Goal: Task Accomplishment & Management: Manage account settings

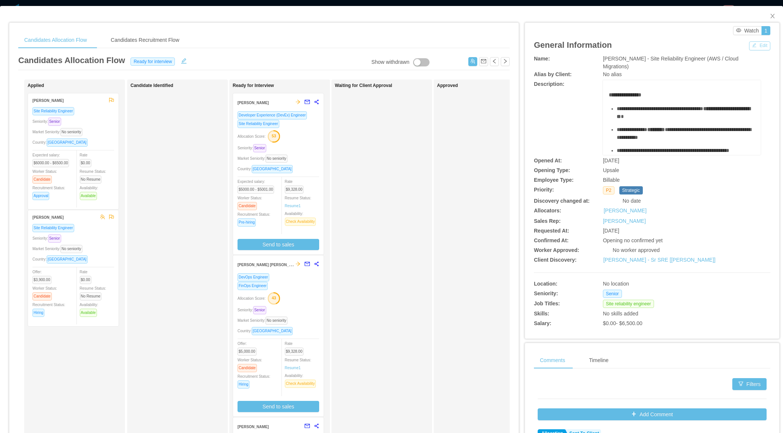
click at [756, 47] on button "Edit" at bounding box center [759, 45] width 21 height 9
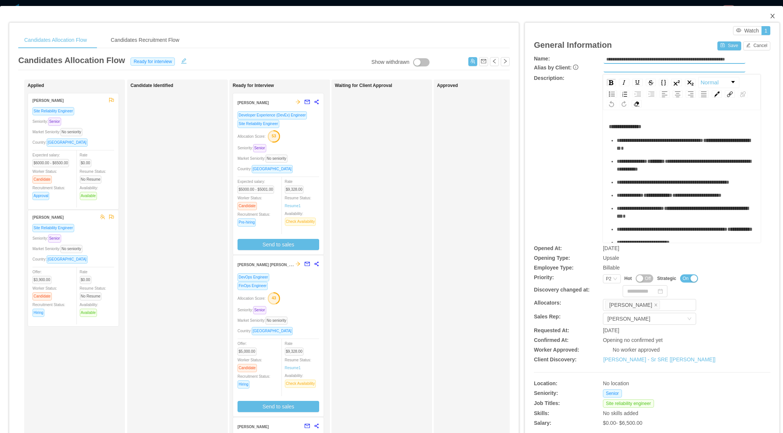
click at [772, 16] on icon "icon: close" at bounding box center [773, 16] width 4 height 4
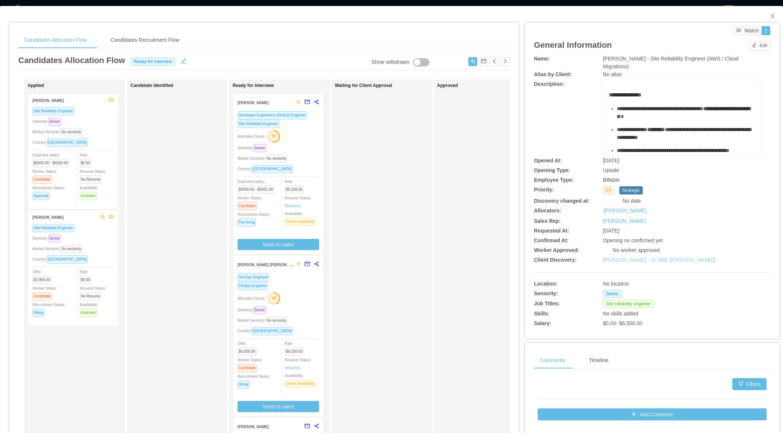
click at [618, 257] on link "McGraw-Hill - Sr SRE [Sachin Deshpande]" at bounding box center [659, 260] width 112 height 6
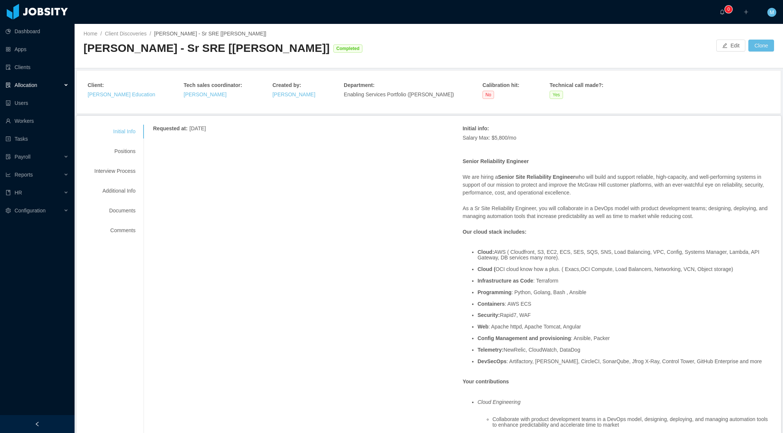
click at [70, 90] on div "Allocation" at bounding box center [37, 85] width 75 height 15
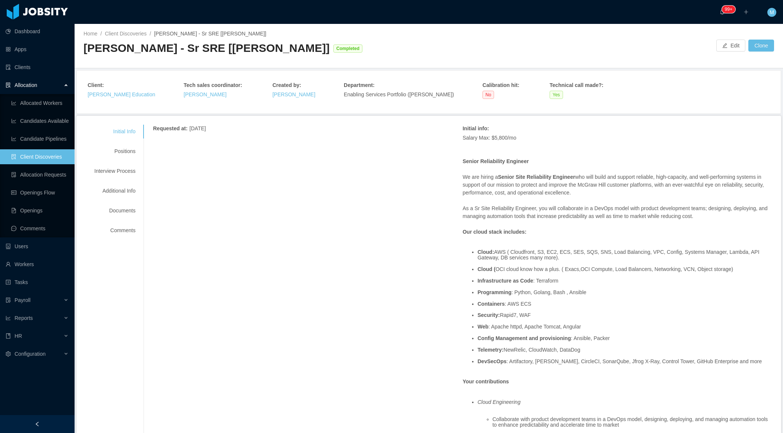
drag, startPoint x: 84, startPoint y: 50, endPoint x: 297, endPoint y: 51, distance: 213.0
click at [297, 51] on div "[PERSON_NAME] - Sr SRE [[PERSON_NAME]]" at bounding box center [207, 48] width 246 height 15
copy div "[PERSON_NAME] - Sr SRE [[PERSON_NAME]]"
click at [46, 174] on link "Allocation Requests" at bounding box center [39, 174] width 57 height 15
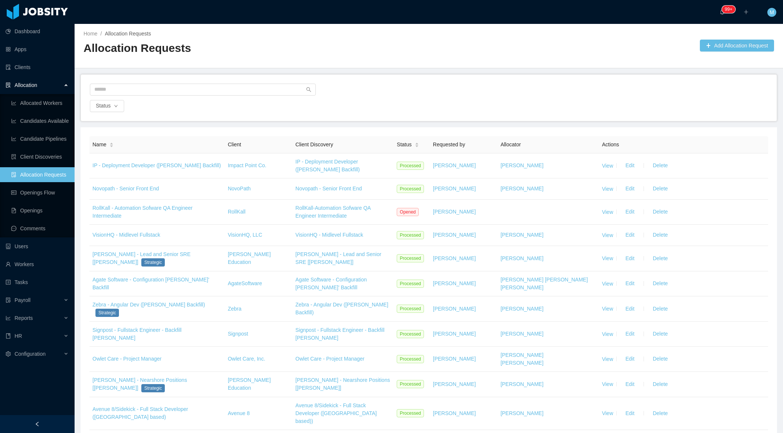
click at [426, 110] on div "Status" at bounding box center [429, 106] width 680 height 12
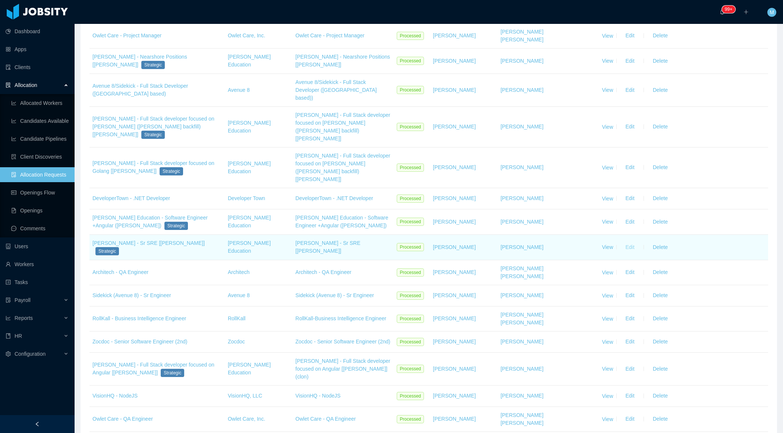
click at [635, 241] on button "Edit" at bounding box center [630, 247] width 21 height 12
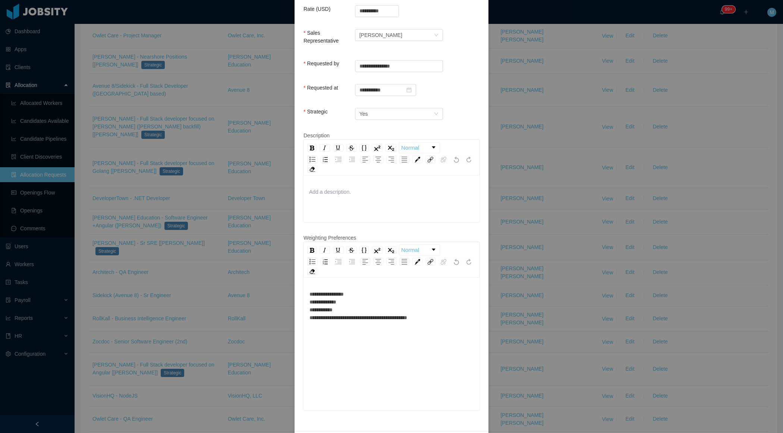
scroll to position [173, 0]
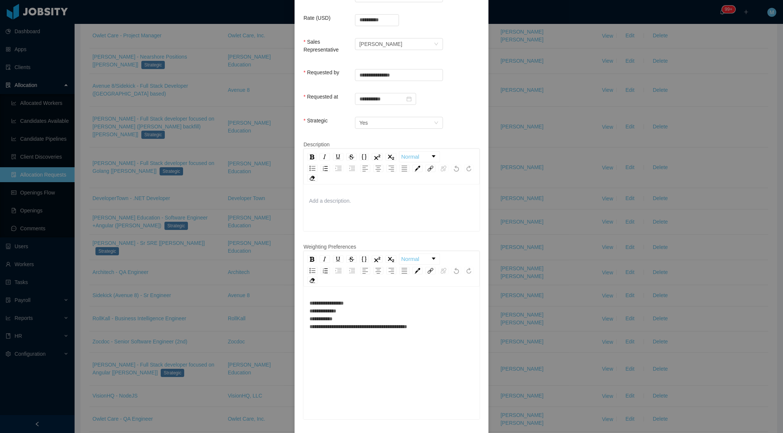
click at [396, 307] on div "**********" at bounding box center [392, 314] width 164 height 31
click at [384, 302] on div "**********" at bounding box center [392, 314] width 164 height 31
click at [378, 308] on div "**********" at bounding box center [392, 314] width 164 height 31
click at [371, 313] on div "**********" at bounding box center [392, 314] width 164 height 31
click at [458, 329] on div "**********" at bounding box center [392, 314] width 164 height 31
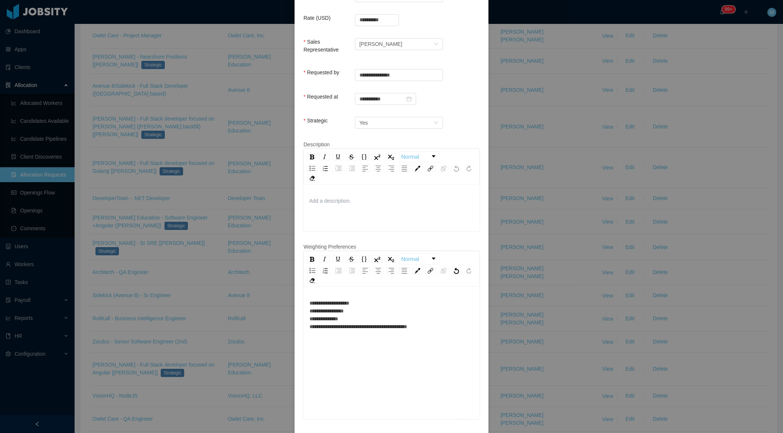
click at [446, 319] on div "**********" at bounding box center [392, 314] width 164 height 31
click at [438, 325] on div "**********" at bounding box center [392, 314] width 164 height 31
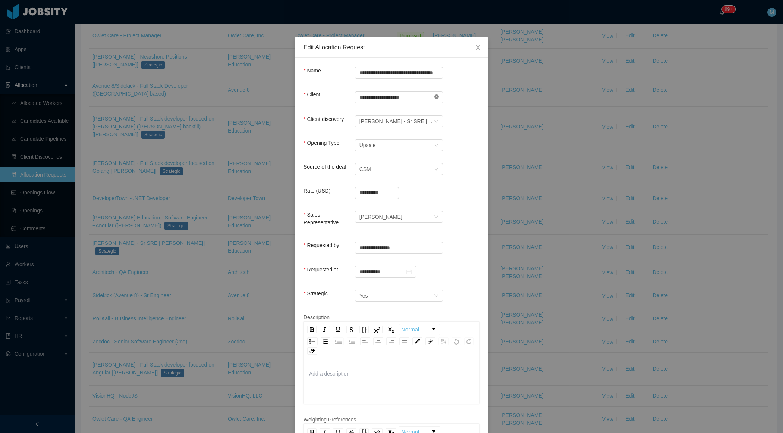
click at [436, 97] on icon "icon: close-circle" at bounding box center [436, 96] width 4 height 4
click at [396, 98] on input "text" at bounding box center [399, 97] width 88 height 12
click at [380, 112] on li "McGraw-Hill Education" at bounding box center [399, 111] width 88 height 12
type input "**********"
click at [458, 131] on form "**********" at bounding box center [392, 331] width 176 height 528
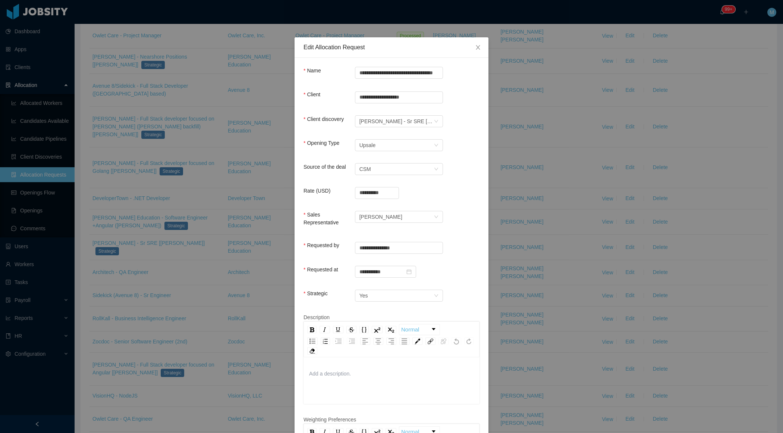
scroll to position [206, 0]
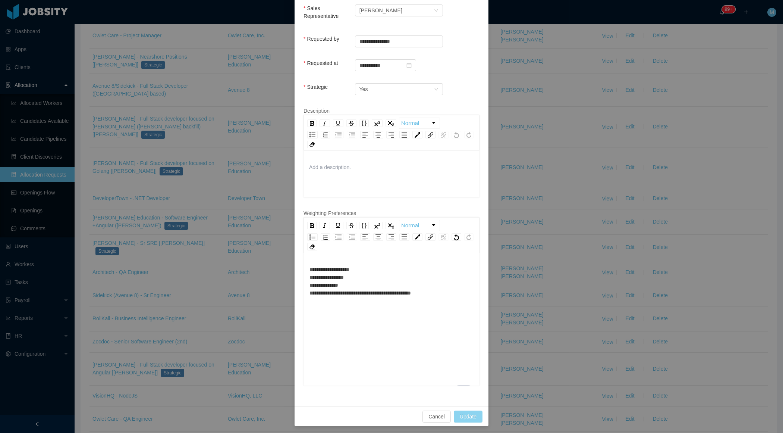
click at [467, 418] on button "Update" at bounding box center [468, 416] width 29 height 12
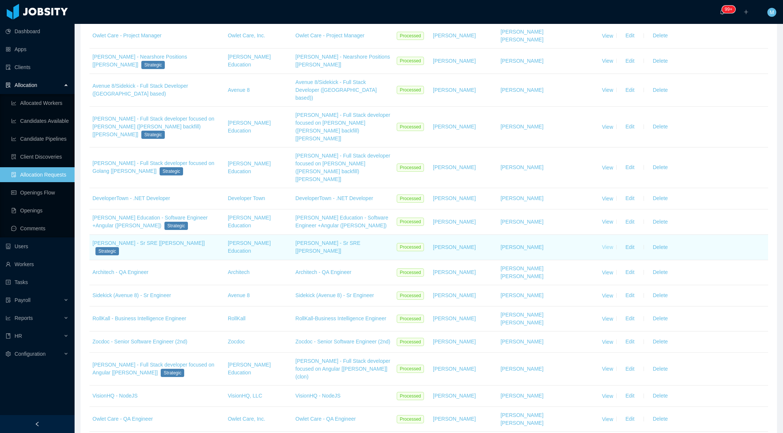
click at [603, 244] on link "View" at bounding box center [607, 247] width 11 height 6
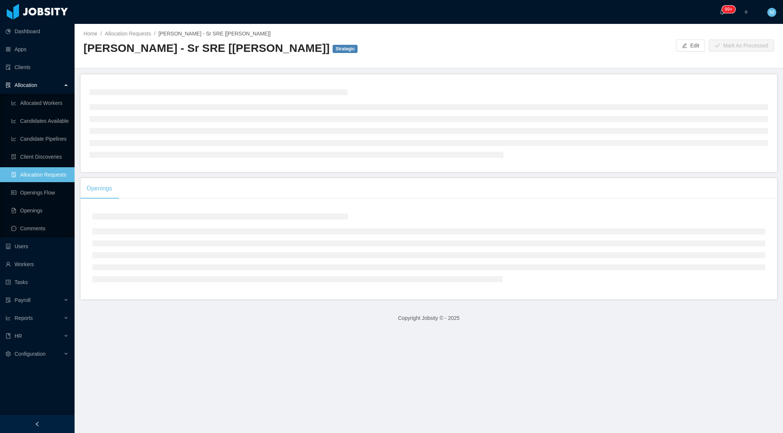
click at [59, 420] on div at bounding box center [37, 424] width 75 height 18
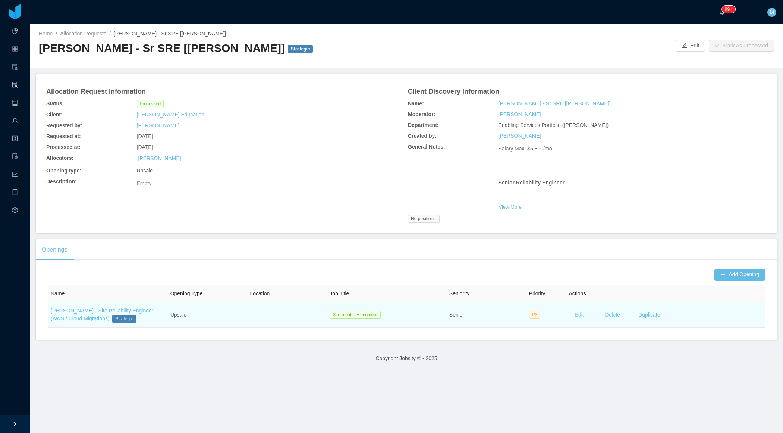
click at [580, 313] on button "Edit" at bounding box center [579, 314] width 21 height 12
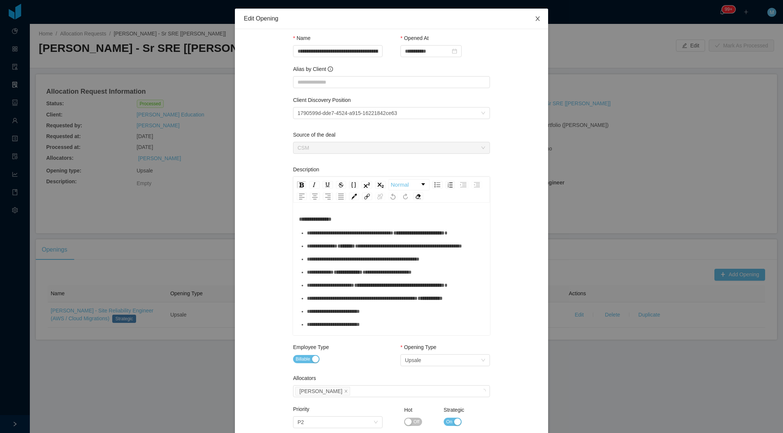
click at [534, 16] on span "Close" at bounding box center [537, 19] width 21 height 21
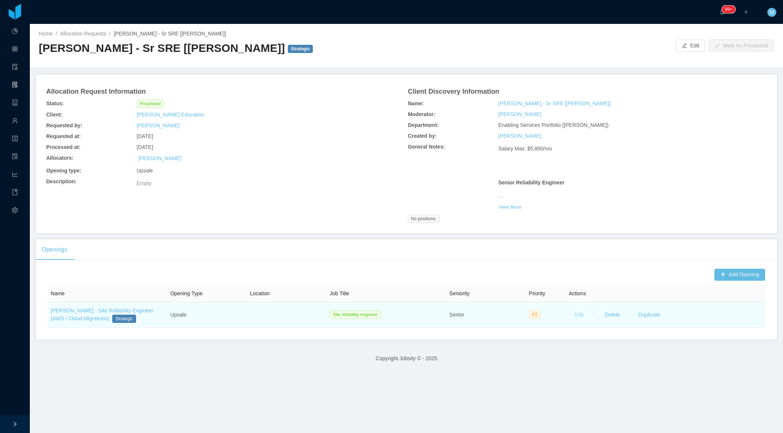
click at [580, 314] on button "Edit" at bounding box center [579, 314] width 21 height 12
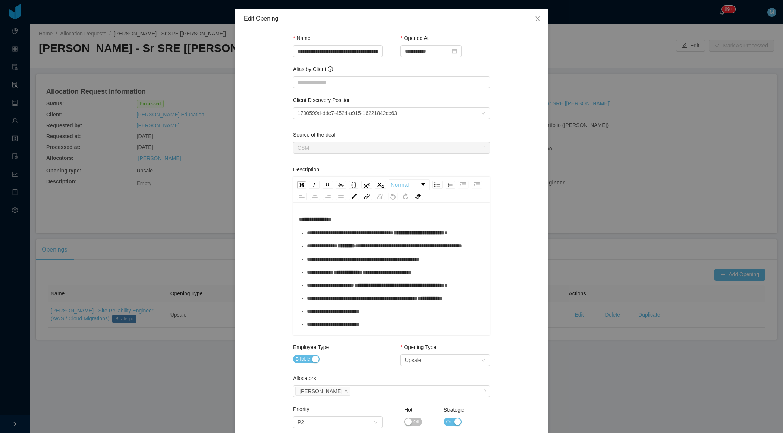
scroll to position [224, 0]
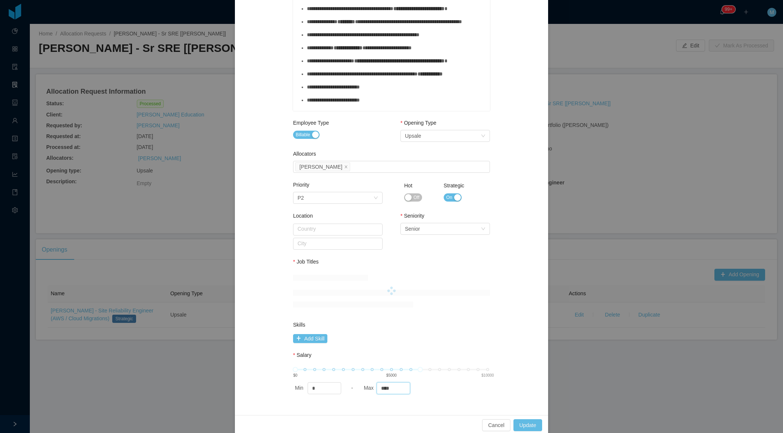
drag, startPoint x: 398, startPoint y: 384, endPoint x: 373, endPoint y: 381, distance: 25.9
click at [373, 383] on div "Max ****" at bounding box center [395, 388] width 66 height 12
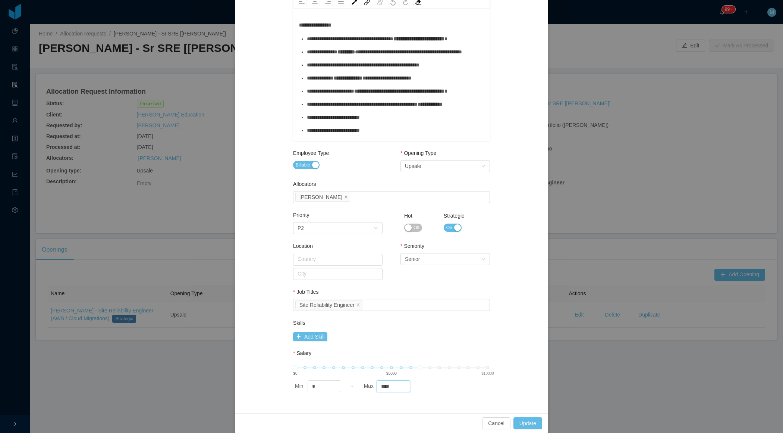
scroll to position [192, 0]
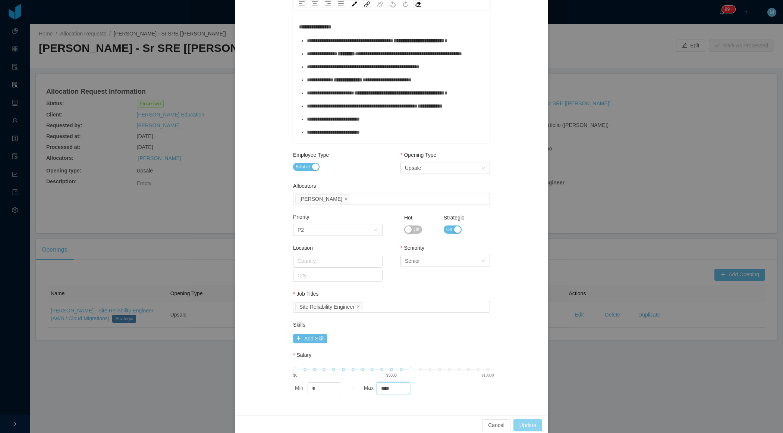
type input "****"
click at [524, 421] on button "Update" at bounding box center [528, 425] width 29 height 12
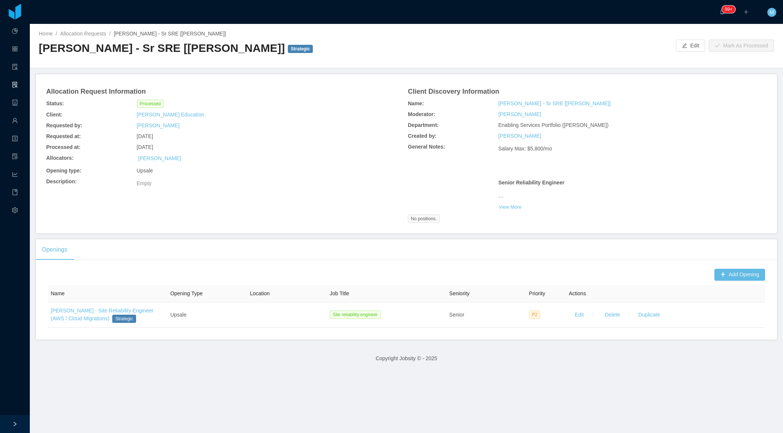
click at [383, 176] on div "Opening type: Upsale" at bounding box center [226, 170] width 362 height 11
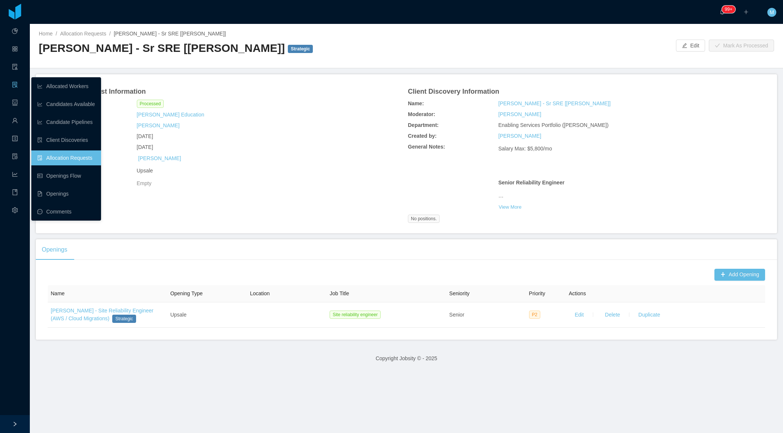
drag, startPoint x: 65, startPoint y: 155, endPoint x: 72, endPoint y: 156, distance: 6.4
click at [65, 155] on link "Allocation Requests" at bounding box center [66, 157] width 58 height 15
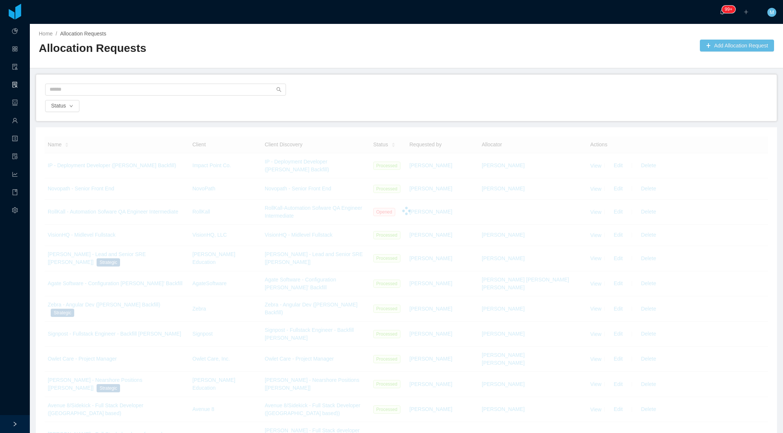
click at [406, 91] on div at bounding box center [406, 92] width 723 height 16
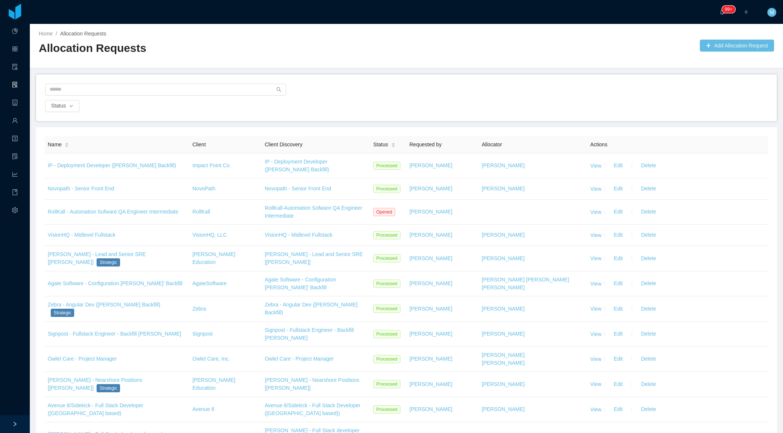
scroll to position [305, 0]
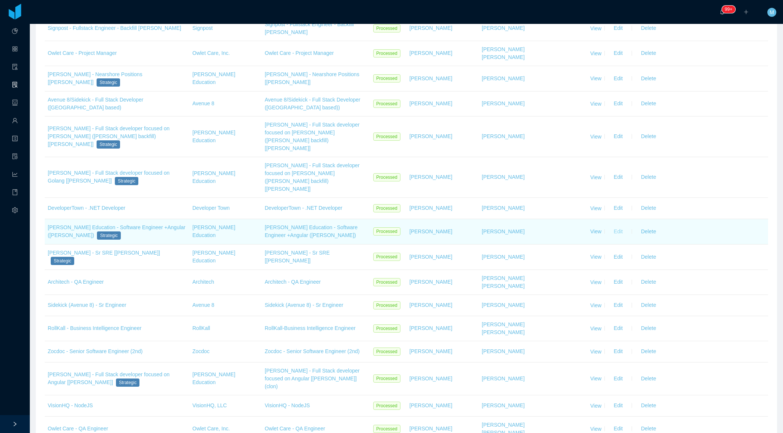
click at [614, 225] on button "Edit" at bounding box center [618, 231] width 21 height 12
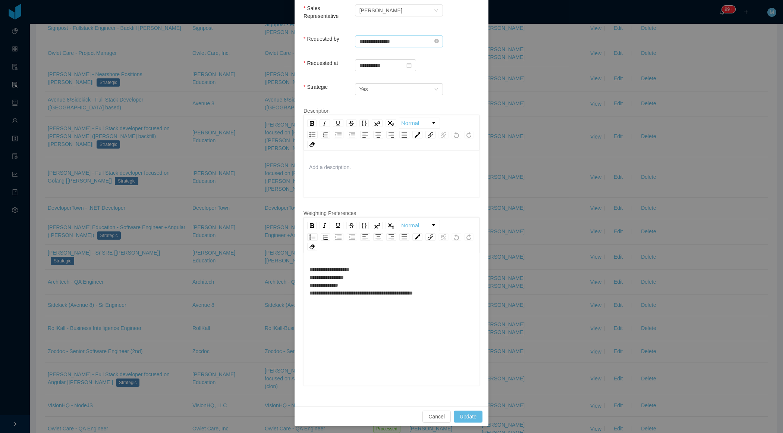
scroll to position [0, 0]
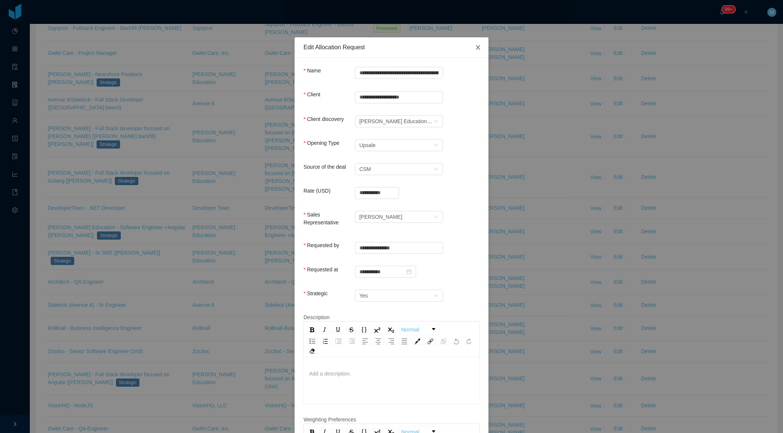
click at [481, 47] on span "Close" at bounding box center [478, 47] width 21 height 21
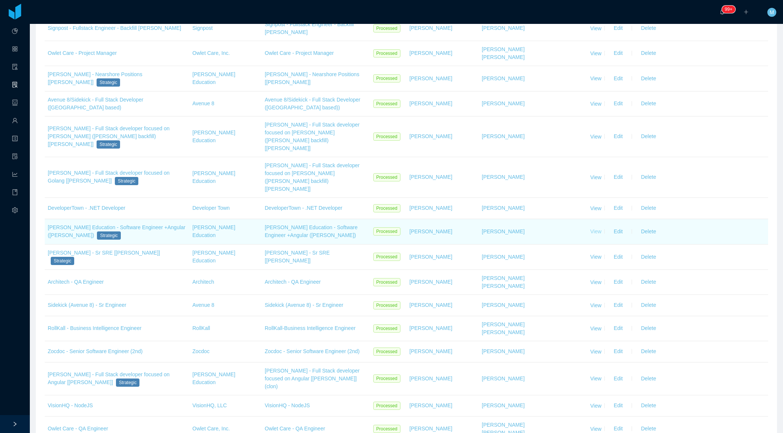
click at [601, 228] on link "View" at bounding box center [595, 231] width 11 height 6
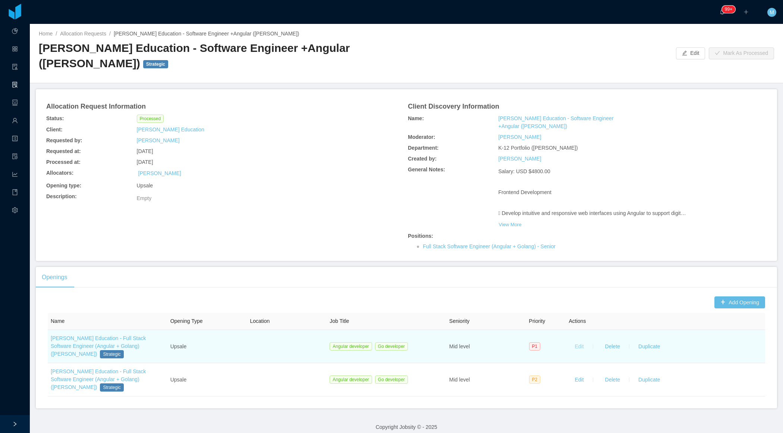
click at [578, 340] on button "Edit" at bounding box center [579, 346] width 21 height 12
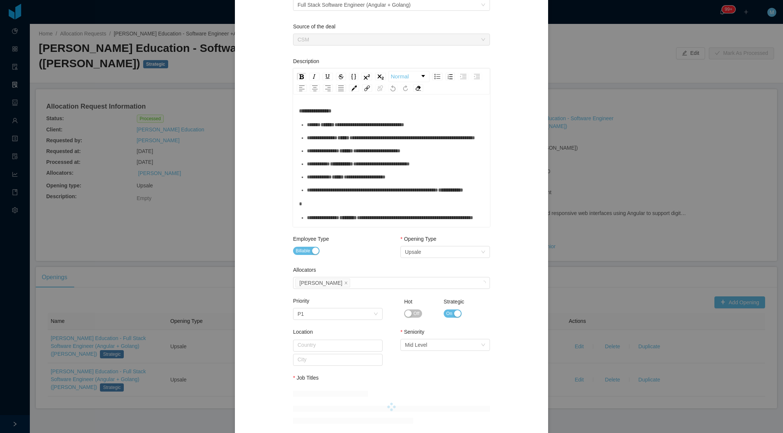
scroll to position [224, 0]
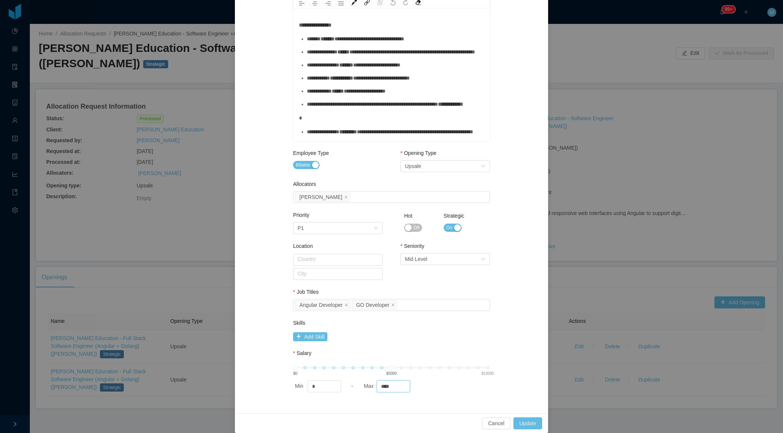
drag, startPoint x: 396, startPoint y: 386, endPoint x: 363, endPoint y: 386, distance: 33.6
click at [363, 386] on div "Max ****" at bounding box center [395, 386] width 66 height 12
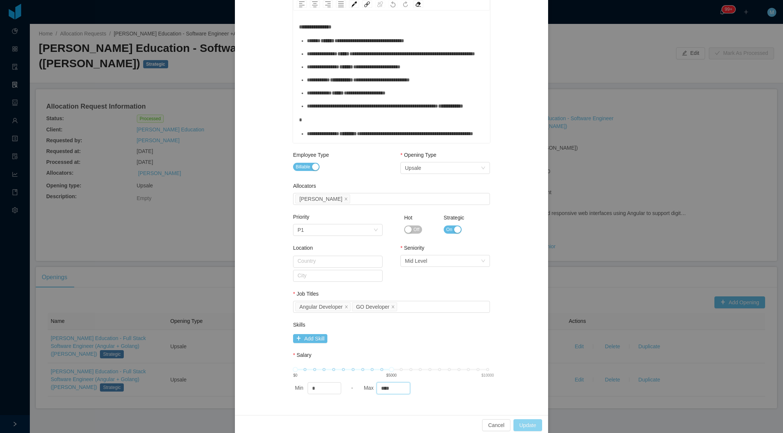
type input "****"
click at [529, 420] on button "Update" at bounding box center [528, 425] width 29 height 12
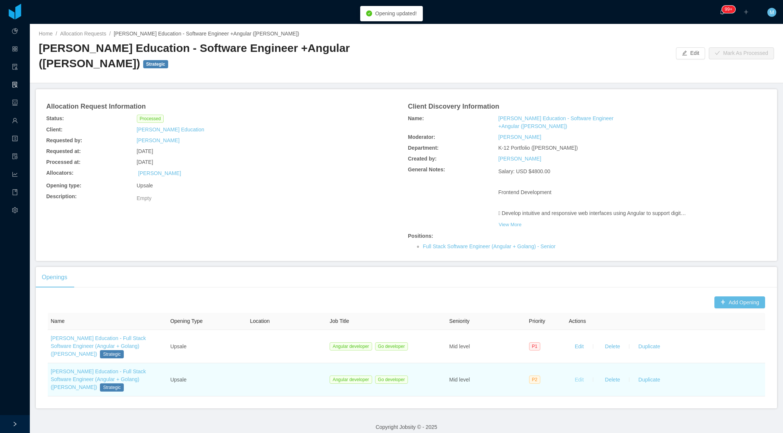
click at [585, 373] on button "Edit" at bounding box center [579, 379] width 21 height 12
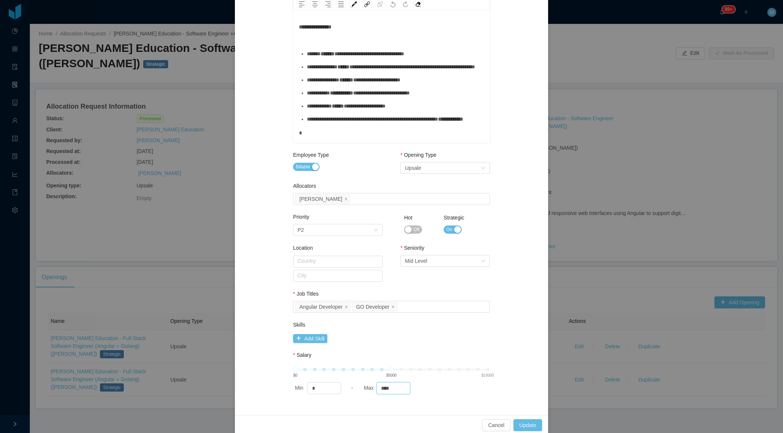
drag, startPoint x: 398, startPoint y: 387, endPoint x: 343, endPoint y: 387, distance: 54.8
click at [343, 387] on div "Min * - Max ****" at bounding box center [391, 388] width 197 height 12
type input "****"
click at [527, 419] on button "Update" at bounding box center [528, 425] width 29 height 12
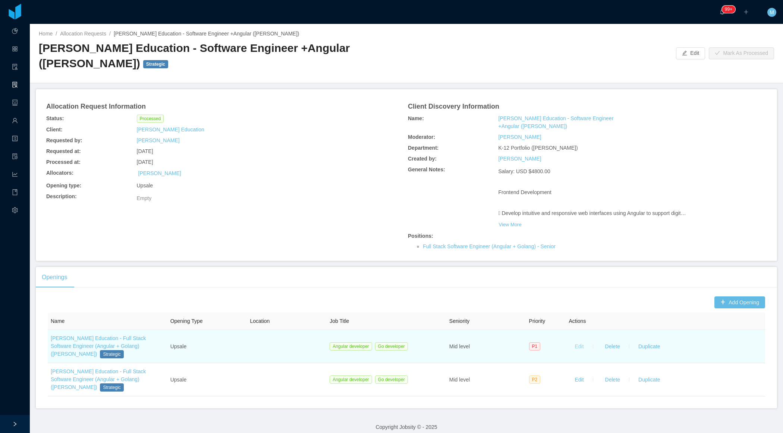
click at [582, 340] on button "Edit" at bounding box center [579, 346] width 21 height 12
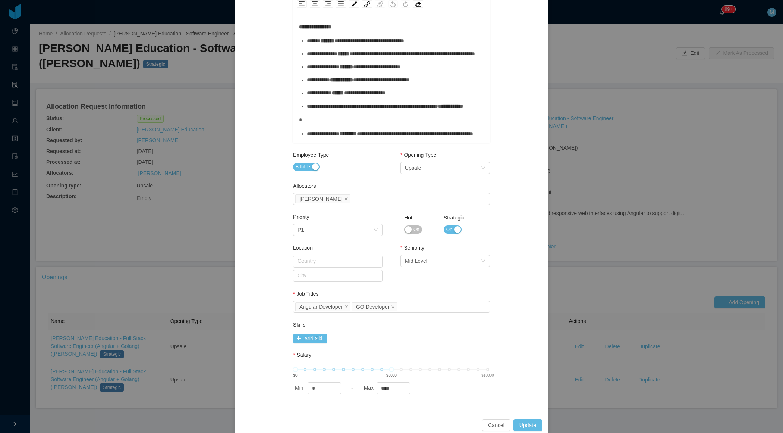
click at [674, 190] on div "**********" at bounding box center [391, 216] width 783 height 433
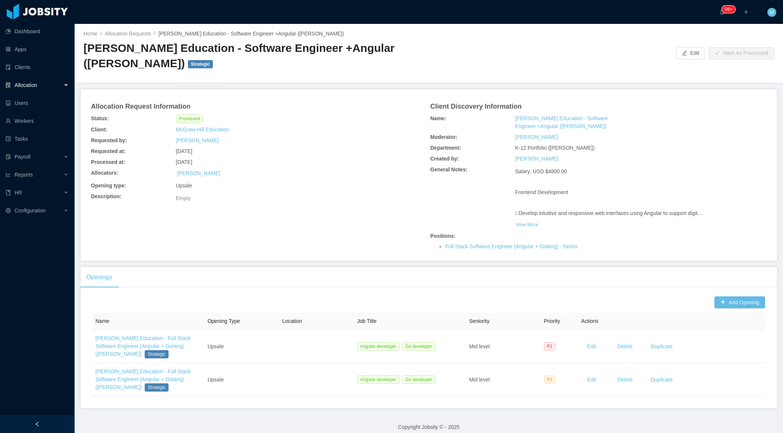
click at [61, 81] on div "Allocation" at bounding box center [37, 85] width 75 height 15
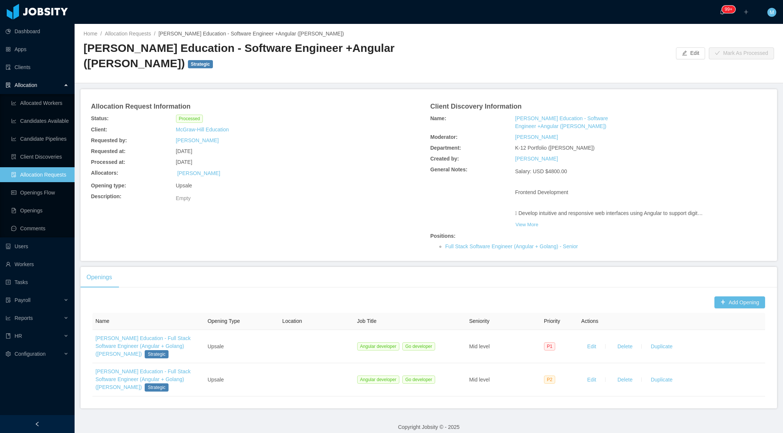
click at [50, 176] on link "Allocation Requests" at bounding box center [39, 174] width 57 height 15
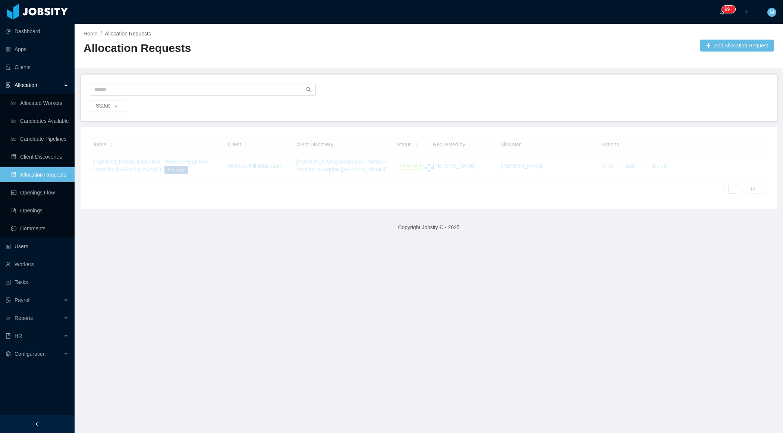
click at [458, 109] on div "Status" at bounding box center [429, 106] width 680 height 12
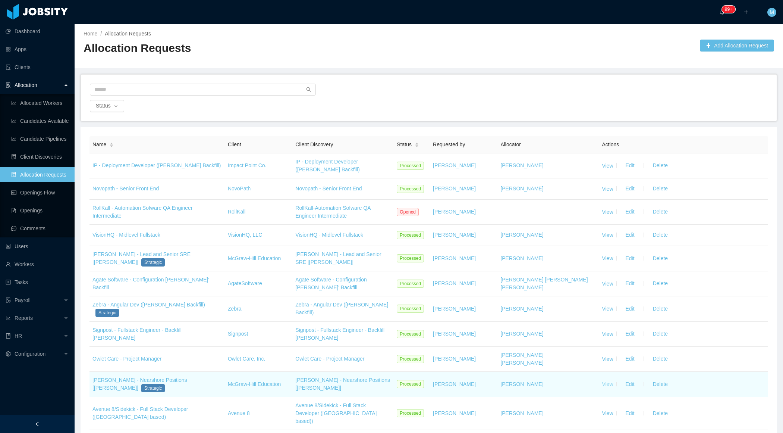
click at [609, 382] on link "View" at bounding box center [607, 384] width 11 height 6
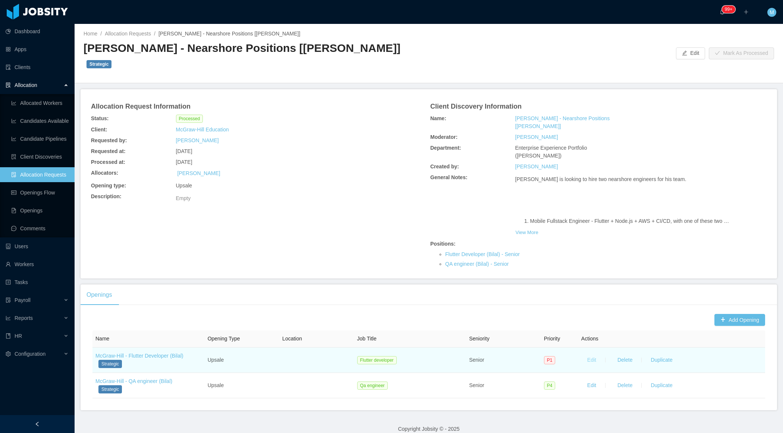
click at [591, 354] on button "Edit" at bounding box center [591, 360] width 21 height 12
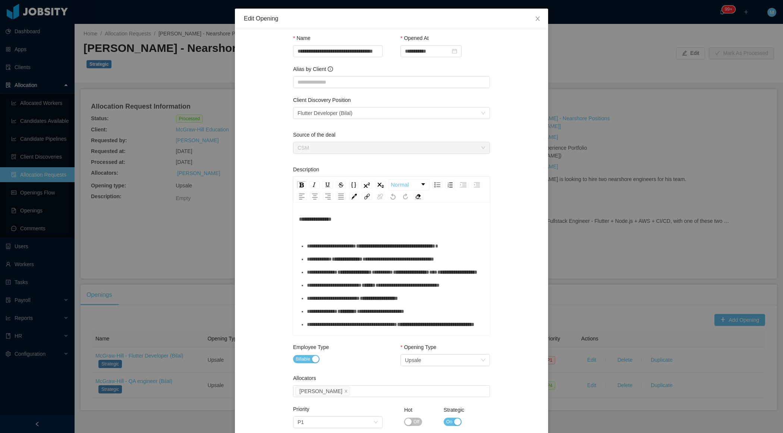
scroll to position [192, 0]
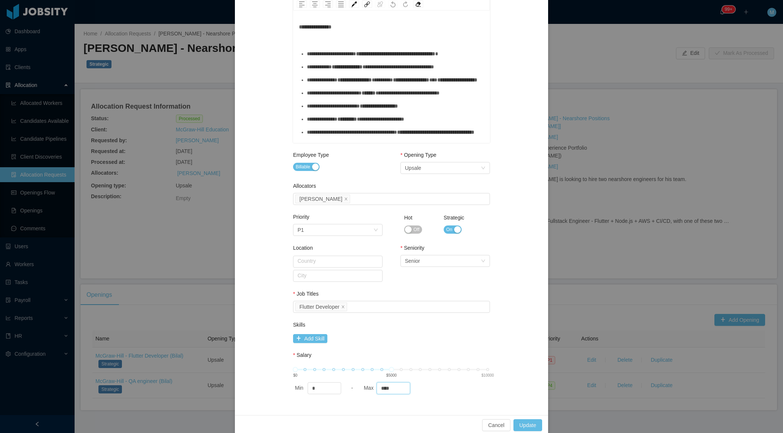
drag, startPoint x: 398, startPoint y: 385, endPoint x: 371, endPoint y: 385, distance: 26.5
click at [371, 385] on div "Max ****" at bounding box center [395, 388] width 66 height 12
type input "****"
click at [523, 419] on button "Update" at bounding box center [528, 425] width 29 height 12
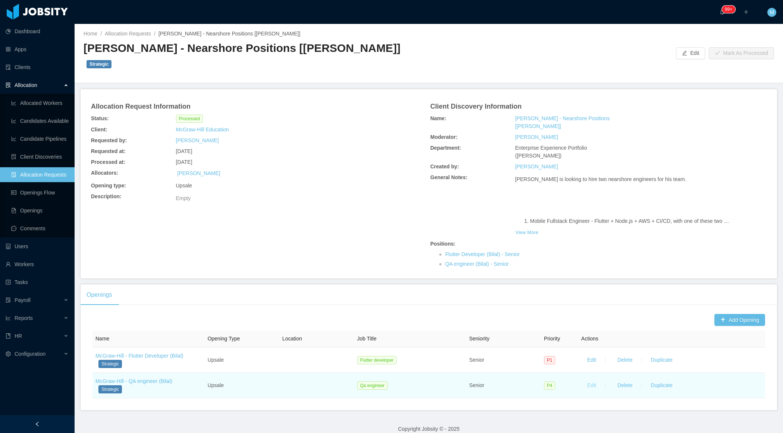
click at [591, 379] on button "Edit" at bounding box center [591, 385] width 21 height 12
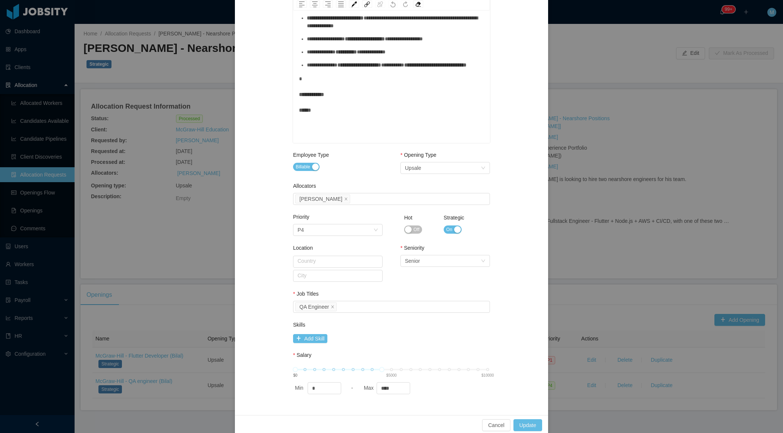
click at [603, 135] on div "**********" at bounding box center [391, 216] width 783 height 433
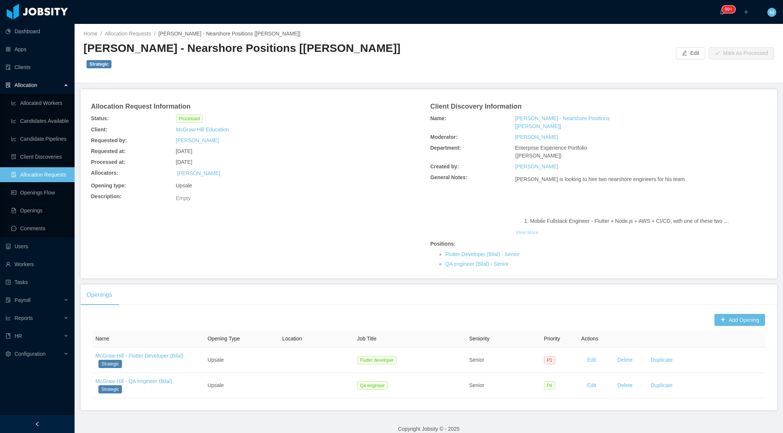
click at [533, 226] on button "View More" at bounding box center [526, 232] width 23 height 12
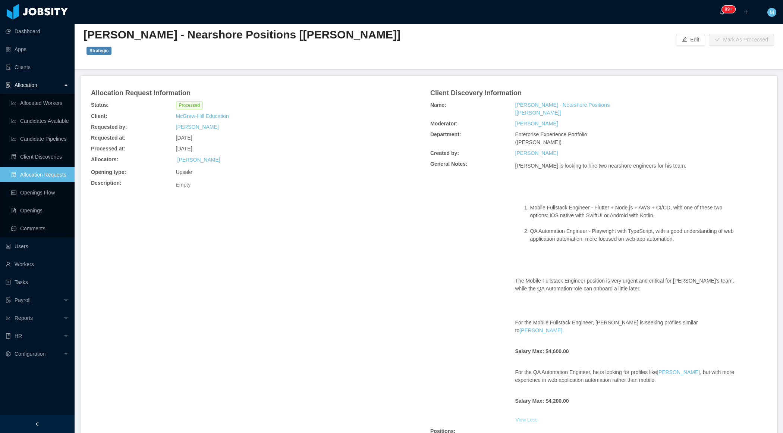
scroll to position [186, 0]
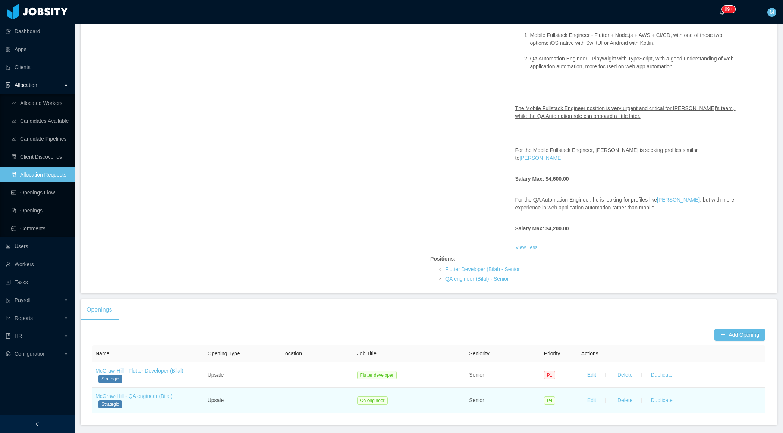
click at [591, 394] on button "Edit" at bounding box center [591, 400] width 21 height 12
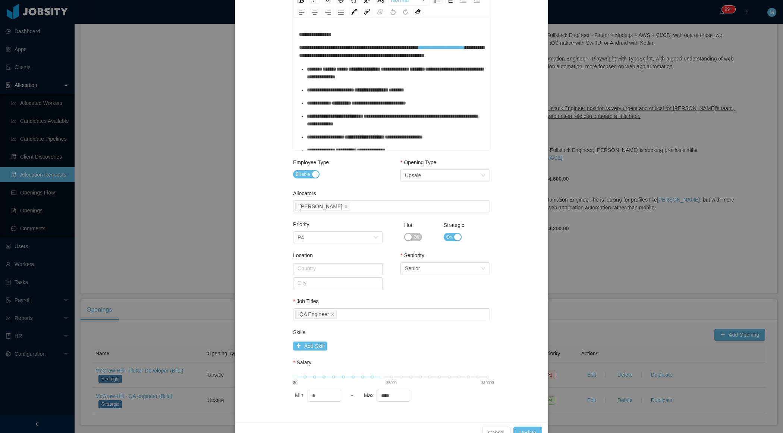
scroll to position [0, 0]
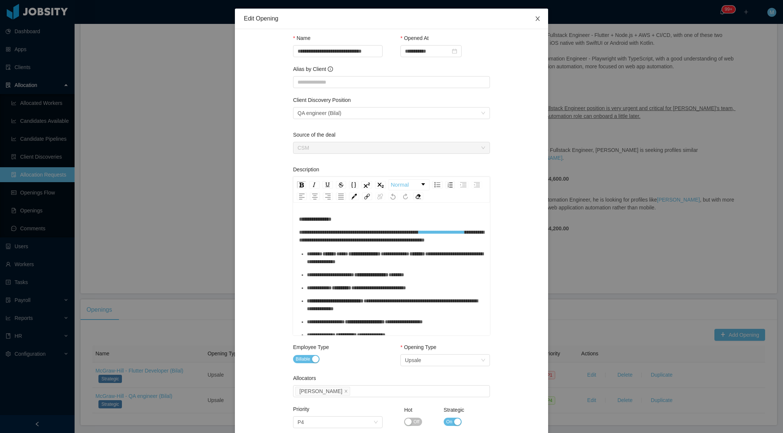
click at [542, 20] on span "Close" at bounding box center [537, 19] width 21 height 21
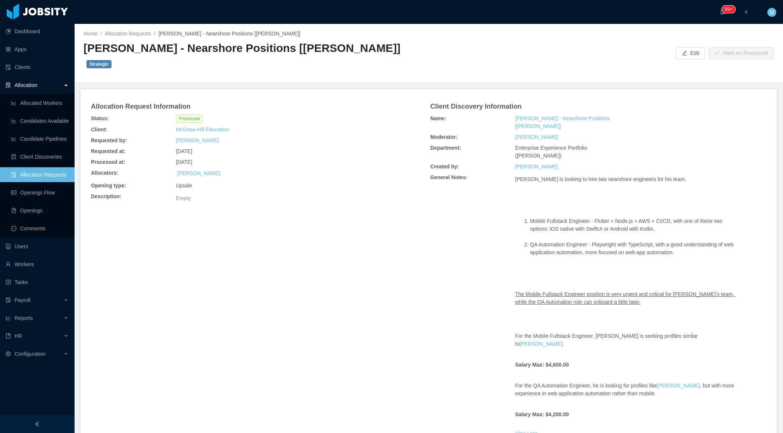
click at [35, 173] on link "Allocation Requests" at bounding box center [39, 174] width 57 height 15
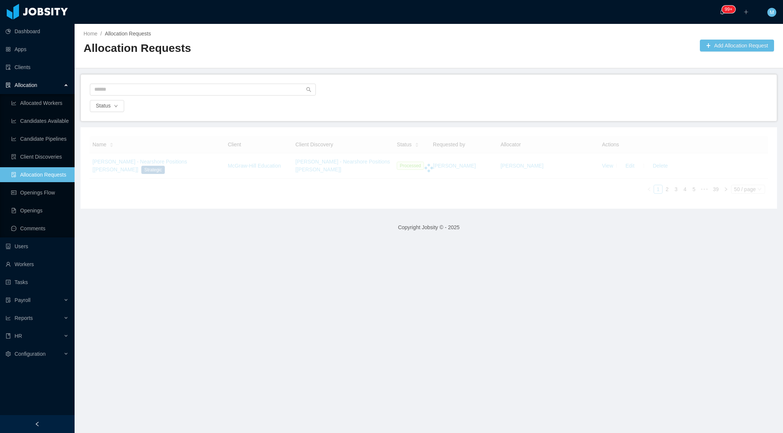
click at [353, 93] on div at bounding box center [429, 92] width 678 height 16
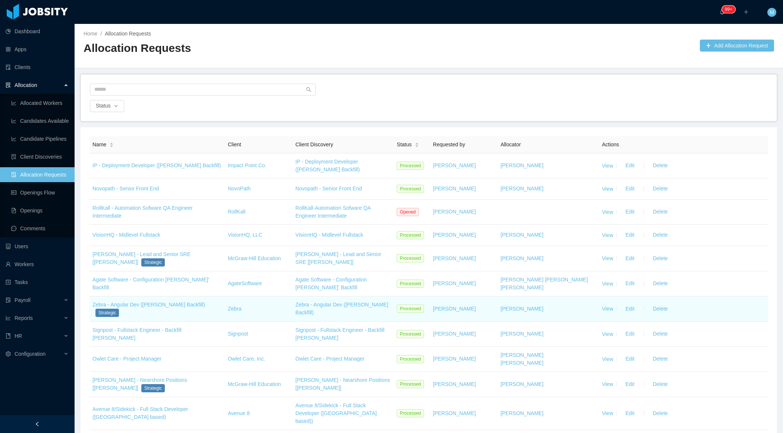
scroll to position [782, 0]
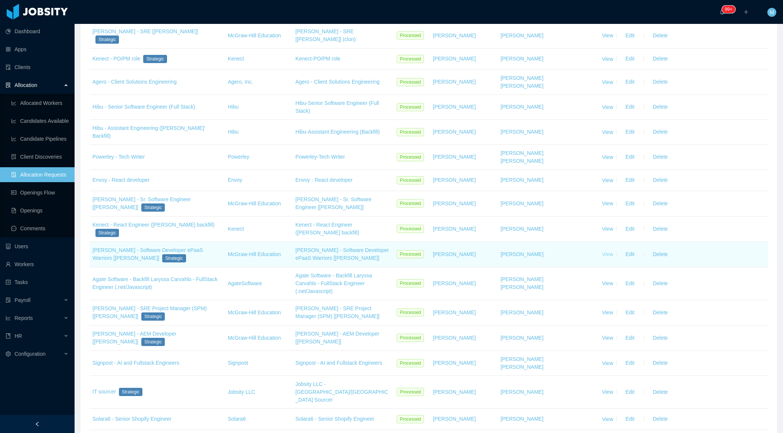
click at [611, 251] on link "View" at bounding box center [607, 254] width 11 height 6
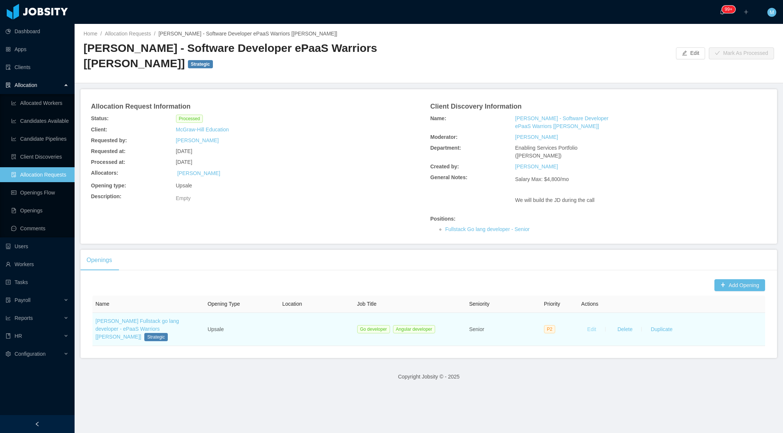
click at [594, 323] on button "Edit" at bounding box center [591, 329] width 21 height 12
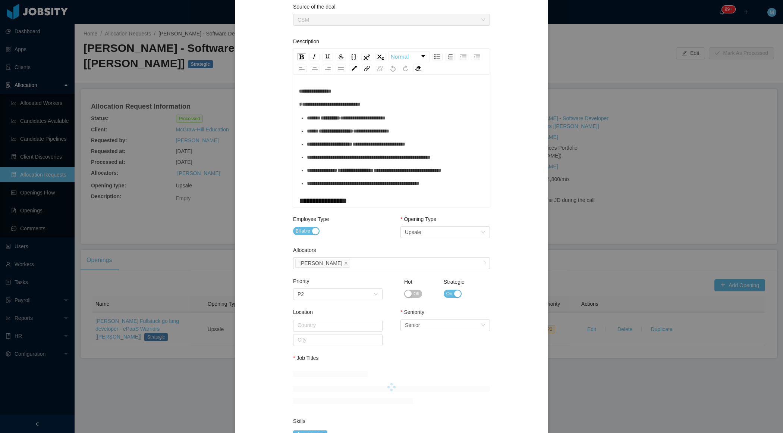
scroll to position [224, 0]
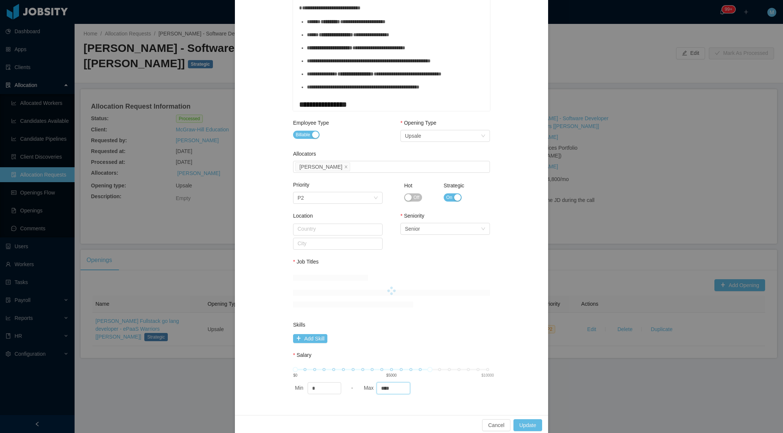
drag, startPoint x: 400, startPoint y: 387, endPoint x: 363, endPoint y: 387, distance: 37.3
click at [363, 387] on div "Max ****" at bounding box center [395, 388] width 66 height 12
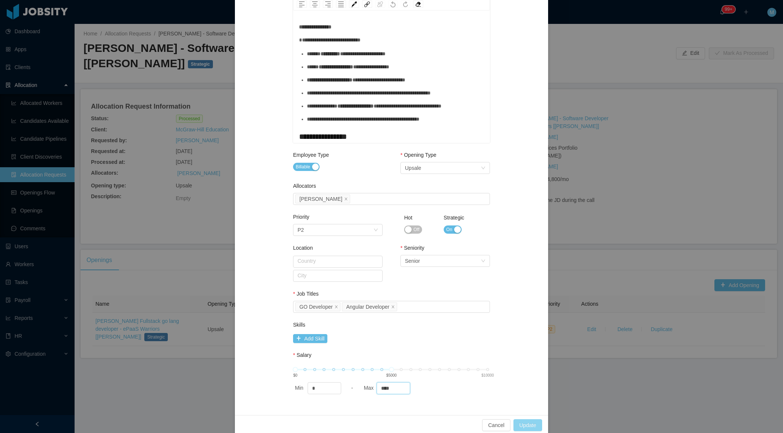
type input "****"
click at [520, 420] on button "Update" at bounding box center [528, 425] width 29 height 12
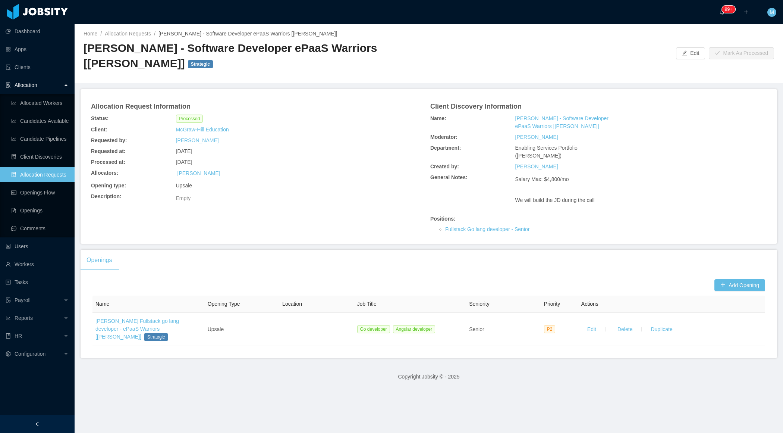
click at [35, 175] on link "Allocation Requests" at bounding box center [39, 174] width 57 height 15
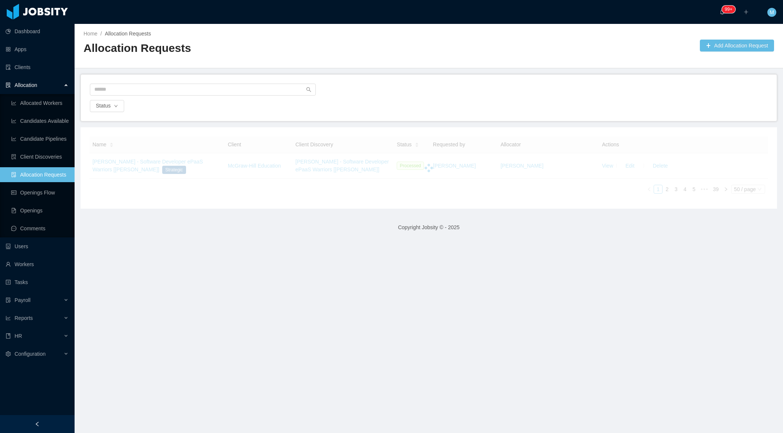
click at [399, 72] on div "Home / Allocation Requests / Allocation Requests Add Allocation Request Status …" at bounding box center [429, 116] width 709 height 185
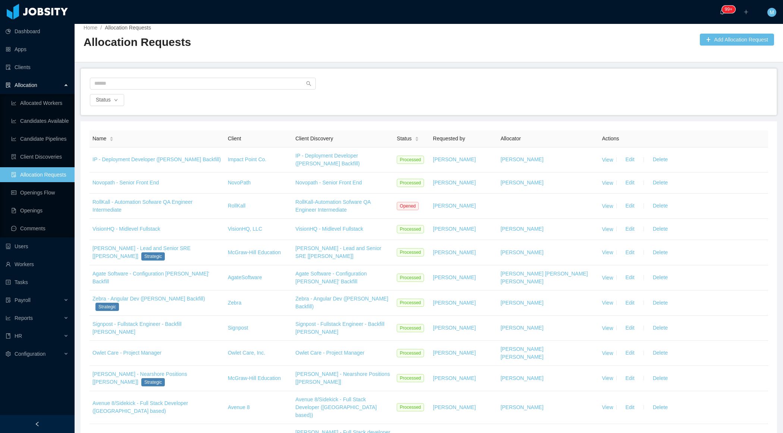
scroll to position [227, 0]
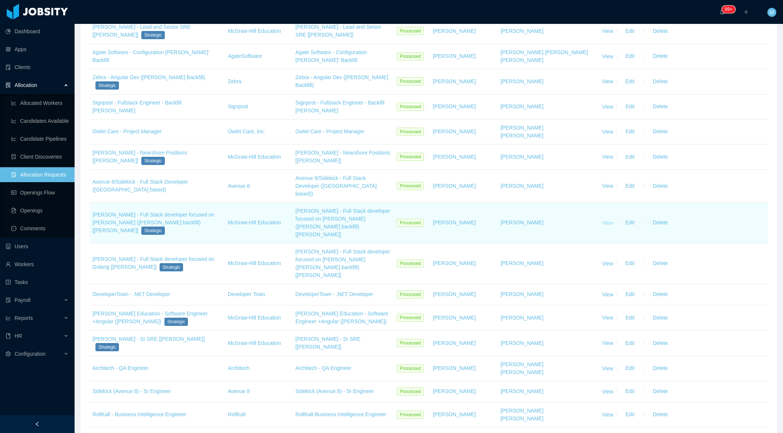
click at [608, 219] on link "View" at bounding box center [607, 222] width 11 height 6
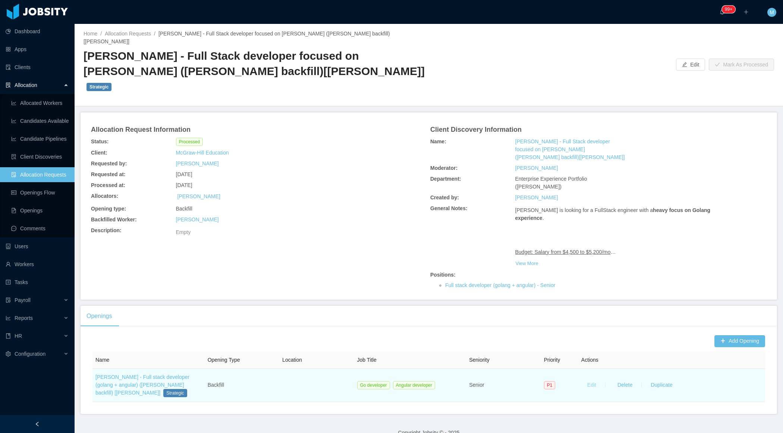
click at [593, 379] on button "Edit" at bounding box center [591, 385] width 21 height 12
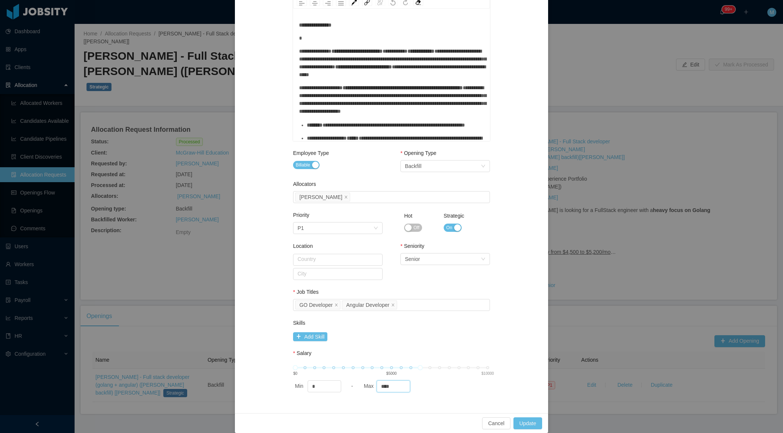
scroll to position [192, 0]
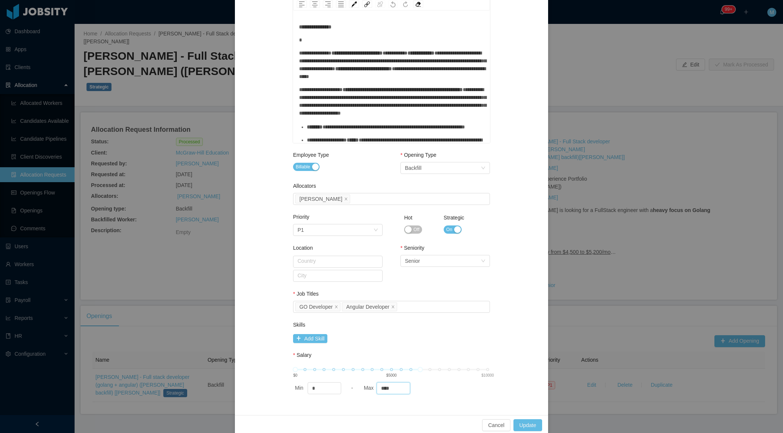
drag, startPoint x: 399, startPoint y: 386, endPoint x: 371, endPoint y: 386, distance: 28.3
click at [371, 386] on div "Max ****" at bounding box center [395, 388] width 66 height 12
type input "****"
click at [522, 421] on button "Update" at bounding box center [528, 425] width 29 height 12
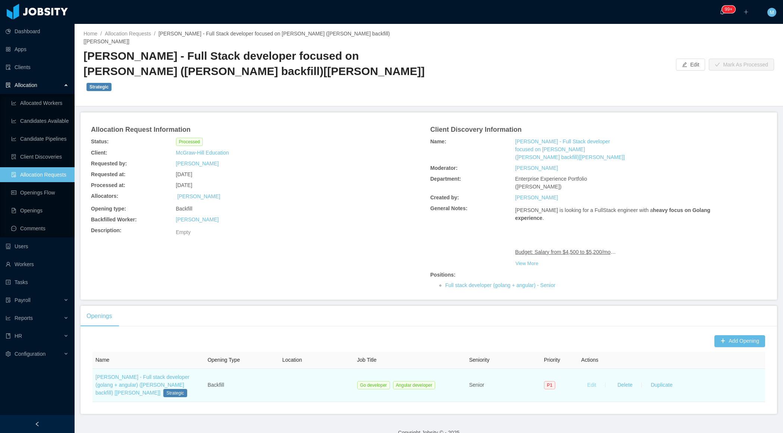
click at [587, 379] on button "Edit" at bounding box center [591, 385] width 21 height 12
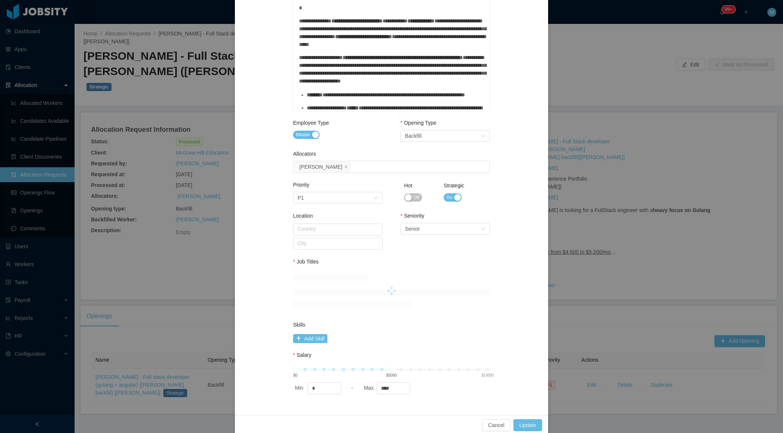
scroll to position [0, 0]
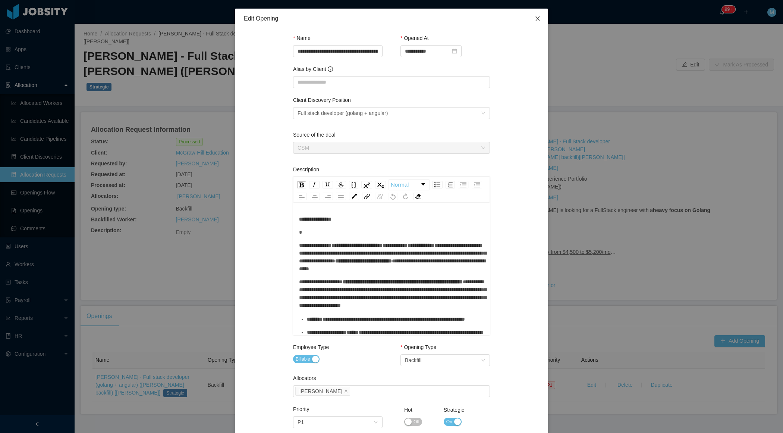
click at [539, 21] on icon "icon: close" at bounding box center [538, 19] width 6 height 6
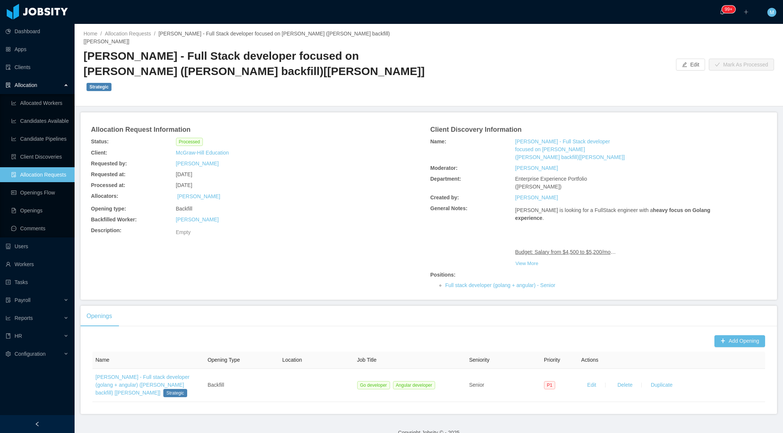
click at [43, 176] on link "Allocation Requests" at bounding box center [39, 174] width 57 height 15
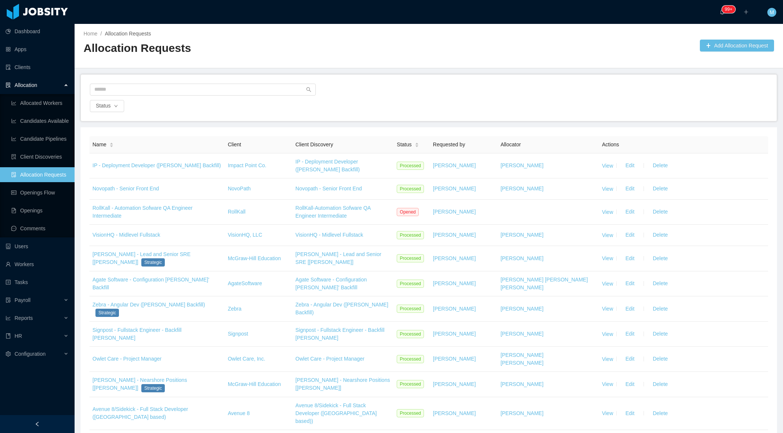
click at [400, 81] on div "Status" at bounding box center [429, 98] width 696 height 46
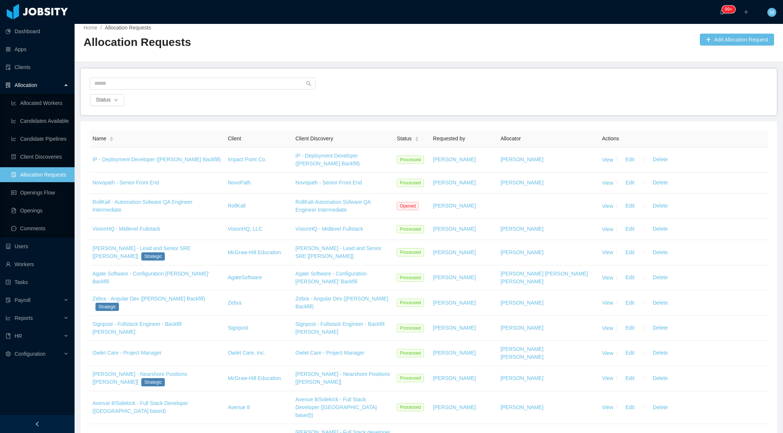
scroll to position [227, 0]
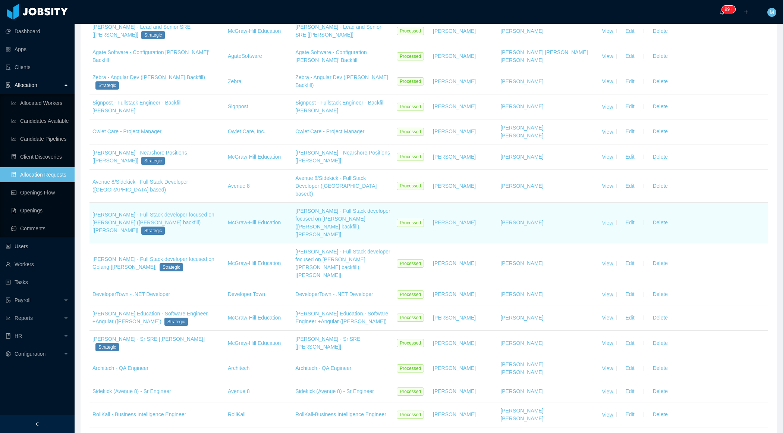
click at [607, 219] on link "View" at bounding box center [607, 222] width 11 height 6
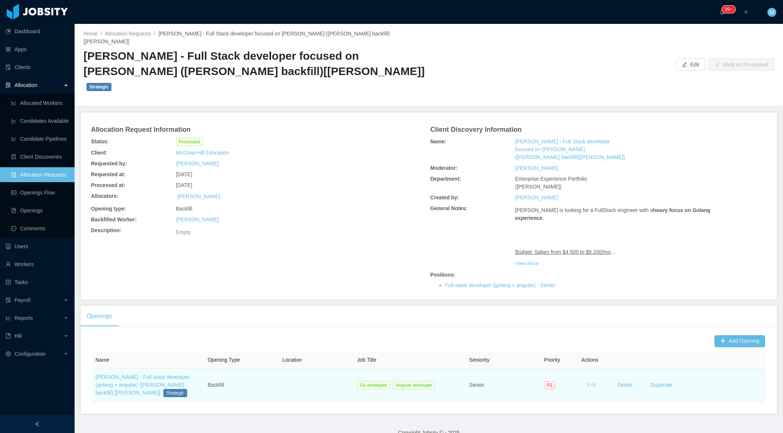
click at [591, 379] on button "Edit" at bounding box center [591, 385] width 21 height 12
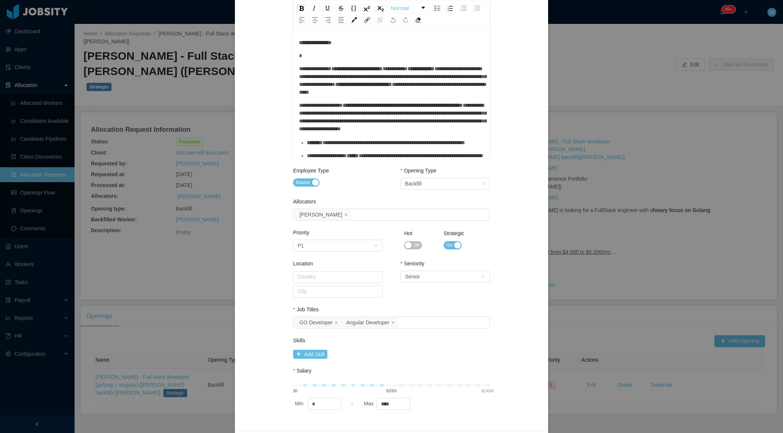
scroll to position [192, 0]
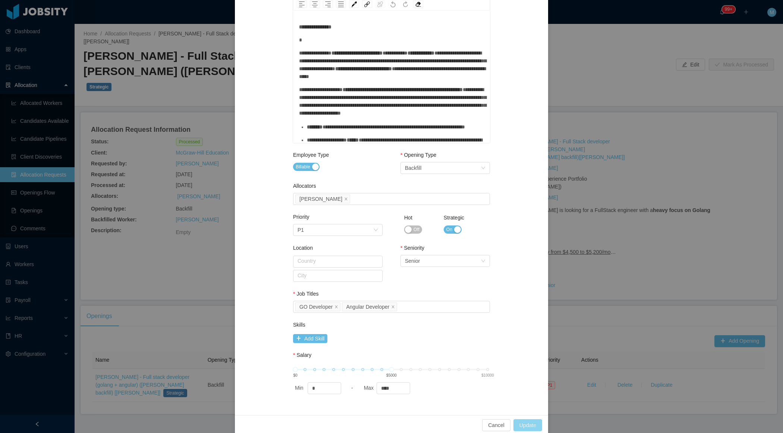
click at [530, 420] on button "Update" at bounding box center [528, 425] width 29 height 12
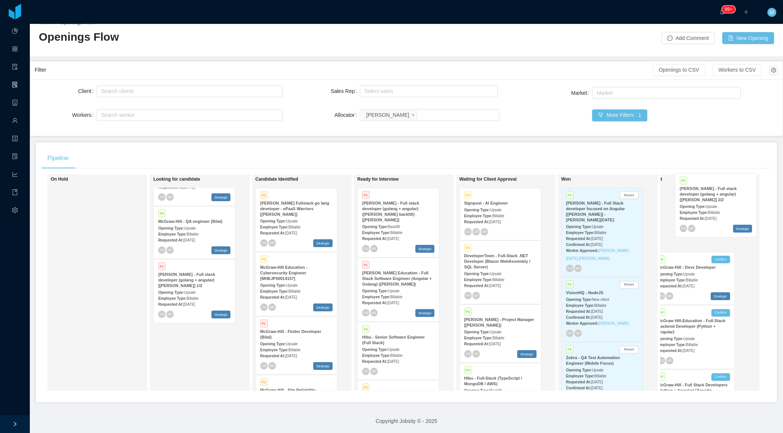
scroll to position [0, 11]
drag, startPoint x: 195, startPoint y: 298, endPoint x: 700, endPoint y: 212, distance: 511.8
click at [700, 213] on div "On Hold Looking for candidate Hot P1 Novopath - Senior Front End (React) Openin…" at bounding box center [406, 285] width 730 height 222
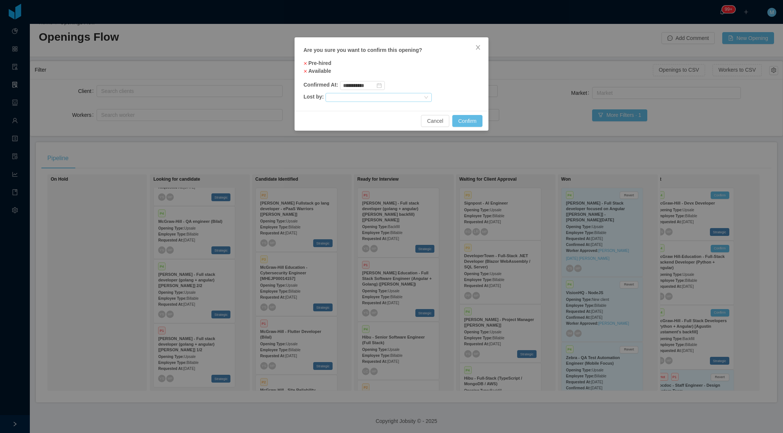
click at [423, 96] on div at bounding box center [376, 97] width 94 height 8
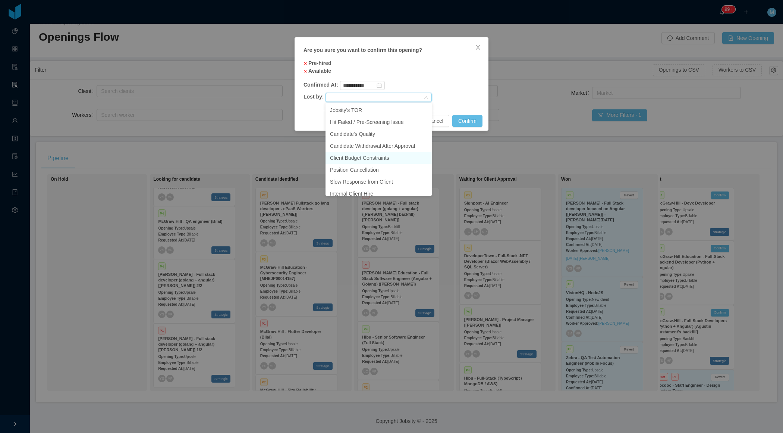
scroll to position [53, 0]
click at [393, 176] on li "Changes in client's Strategy" at bounding box center [379, 177] width 106 height 12
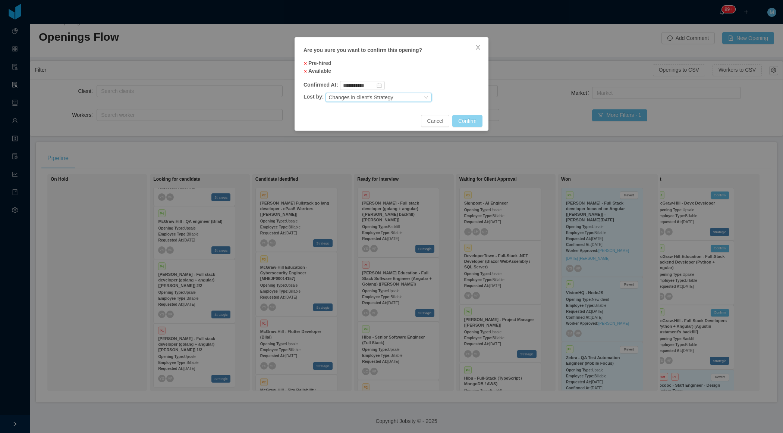
click at [467, 117] on button "Confirm" at bounding box center [467, 121] width 30 height 12
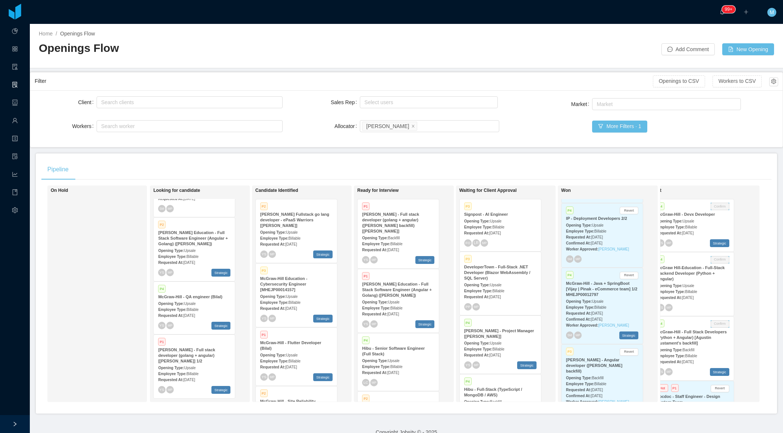
scroll to position [236, 11]
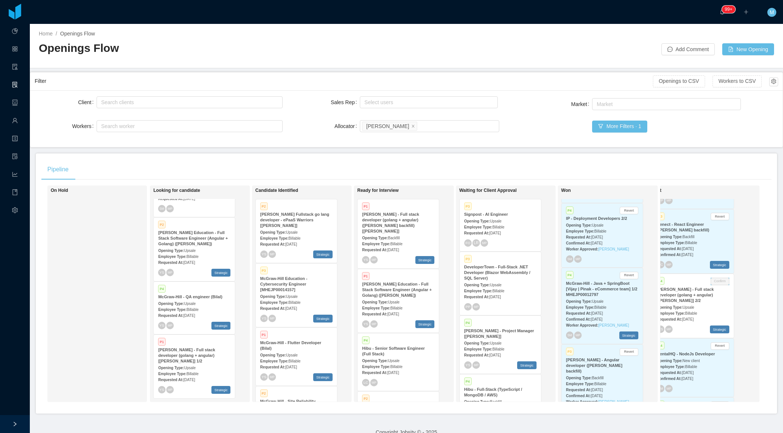
click at [704, 295] on div "[PERSON_NAME] - Full stack developer (golang + angular) [[PERSON_NAME]] 2/2" at bounding box center [693, 294] width 72 height 17
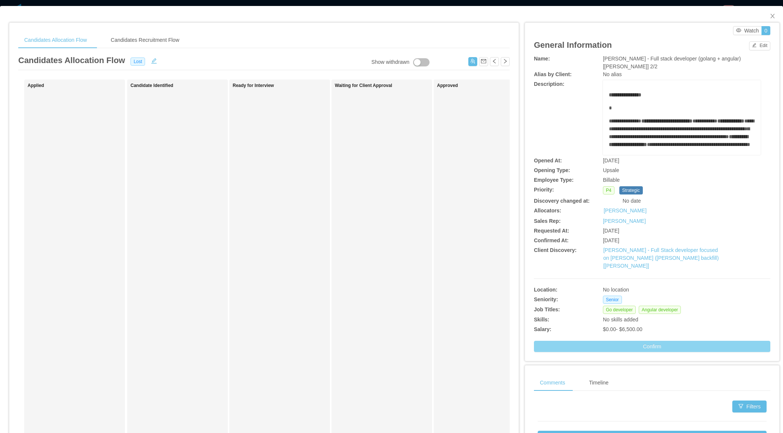
click at [642, 341] on button "Confirm" at bounding box center [652, 346] width 236 height 11
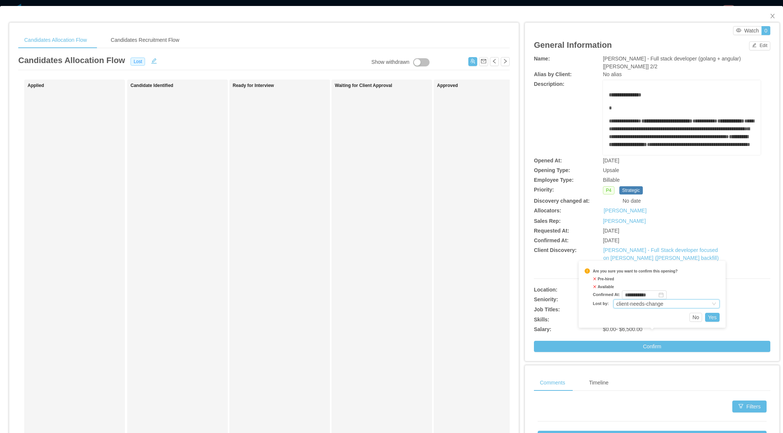
click at [667, 306] on div "client-needs-change" at bounding box center [663, 303] width 94 height 8
click at [696, 304] on div "client-needs-change" at bounding box center [663, 303] width 94 height 8
click at [745, 305] on div "Go developer Angular developer" at bounding box center [682, 309] width 158 height 8
click at [770, 18] on icon "icon: close" at bounding box center [773, 16] width 6 height 6
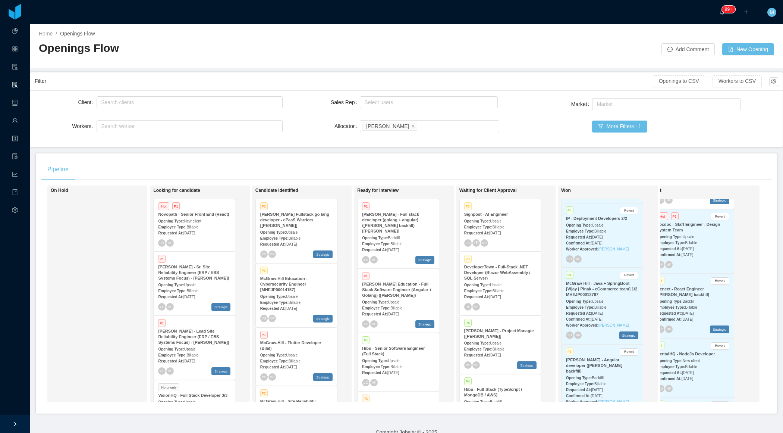
click at [288, 238] on strong "Employee Type:" at bounding box center [274, 238] width 28 height 4
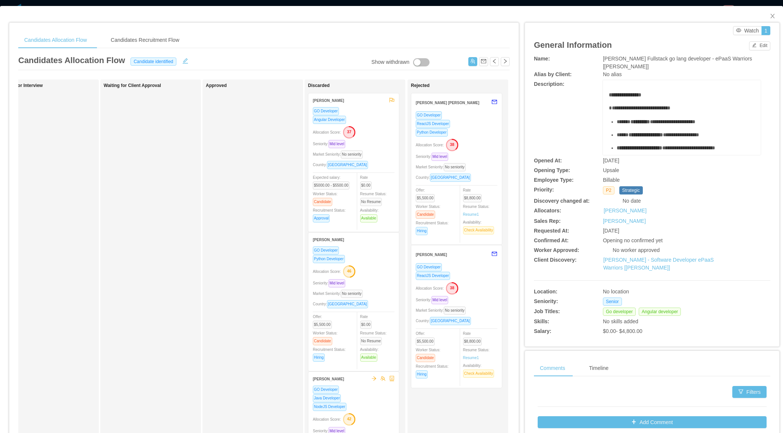
scroll to position [0, 241]
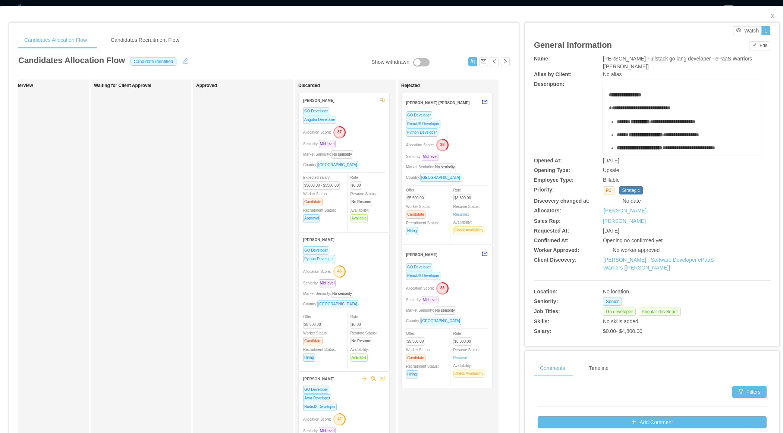
click at [373, 150] on div "Market Seniority: No seniority" at bounding box center [344, 154] width 82 height 9
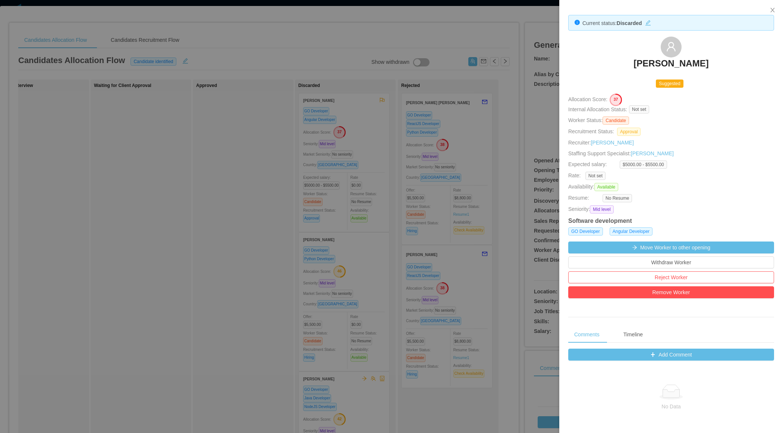
click at [320, 236] on div at bounding box center [391, 216] width 783 height 433
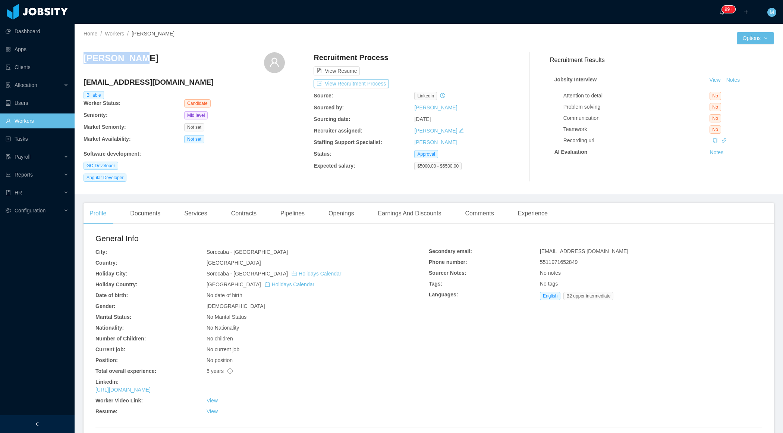
drag, startPoint x: 147, startPoint y: 51, endPoint x: 148, endPoint y: 60, distance: 9.1
click at [149, 60] on div "[PERSON_NAME] [PERSON_NAME][EMAIL_ADDRESS][DOMAIN_NAME] Billable Worker Status:…" at bounding box center [429, 116] width 691 height 141
copy h3 "[PERSON_NAME]"
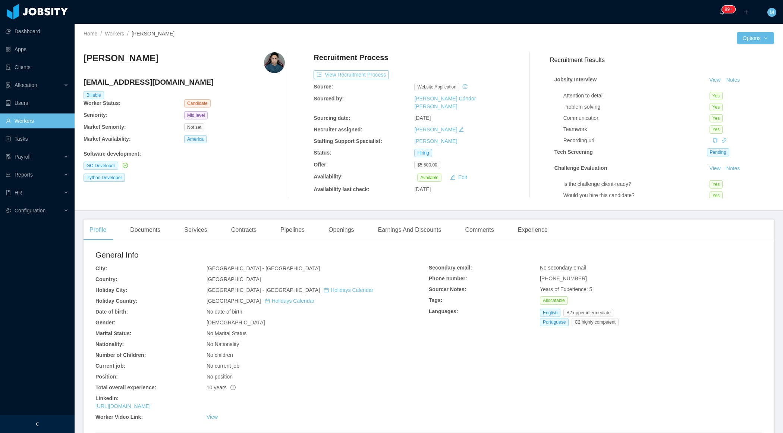
drag, startPoint x: 176, startPoint y: 64, endPoint x: 84, endPoint y: 61, distance: 92.5
click at [84, 61] on div "[PERSON_NAME]" at bounding box center [184, 62] width 201 height 21
copy h3 "[PERSON_NAME]"
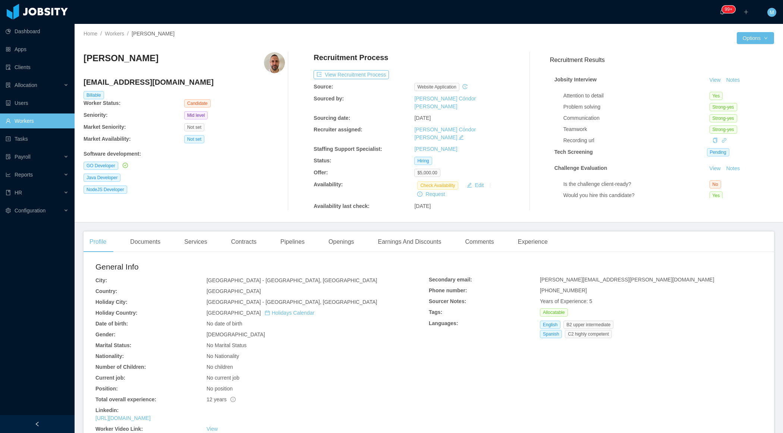
drag, startPoint x: 158, startPoint y: 61, endPoint x: 88, endPoint y: 63, distance: 70.5
click at [87, 62] on div "Hernán Fiorini" at bounding box center [184, 62] width 201 height 21
copy h3 "ernán Fiorini"
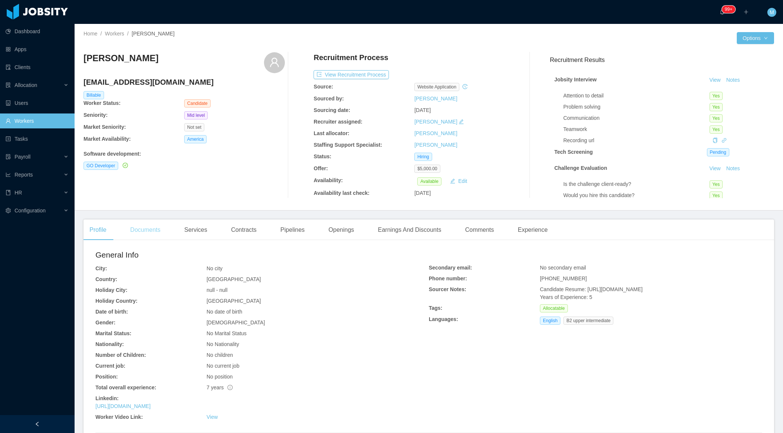
click at [147, 233] on div "Documents" at bounding box center [145, 229] width 42 height 21
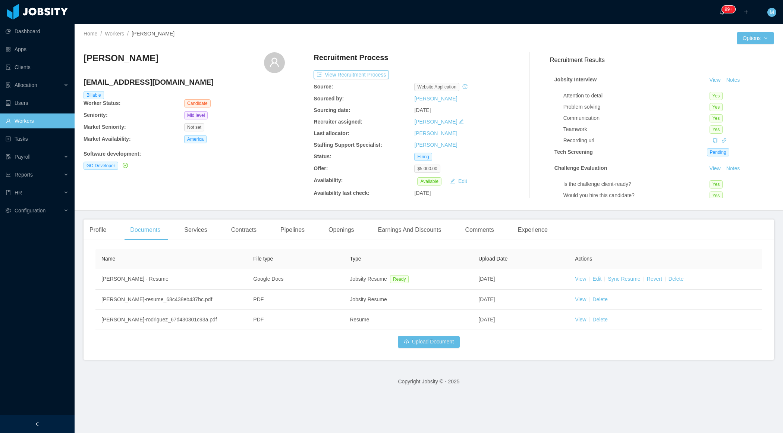
drag, startPoint x: 166, startPoint y: 63, endPoint x: 82, endPoint y: 62, distance: 83.9
click at [82, 62] on div "Home / Workers / Ronald Rodriguez / Options Ronald Rodriguez rodruizronald@gmai…" at bounding box center [429, 117] width 709 height 186
copy h3 "Ronald Rodriguez"
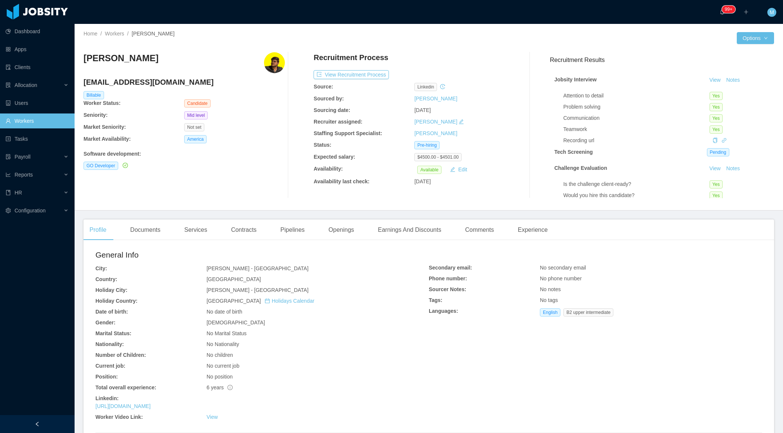
click at [44, 430] on div at bounding box center [37, 424] width 75 height 18
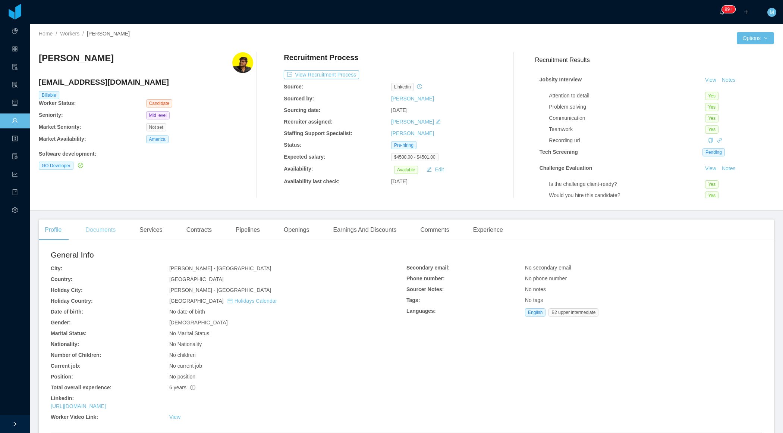
click at [98, 232] on div "Documents" at bounding box center [100, 229] width 42 height 21
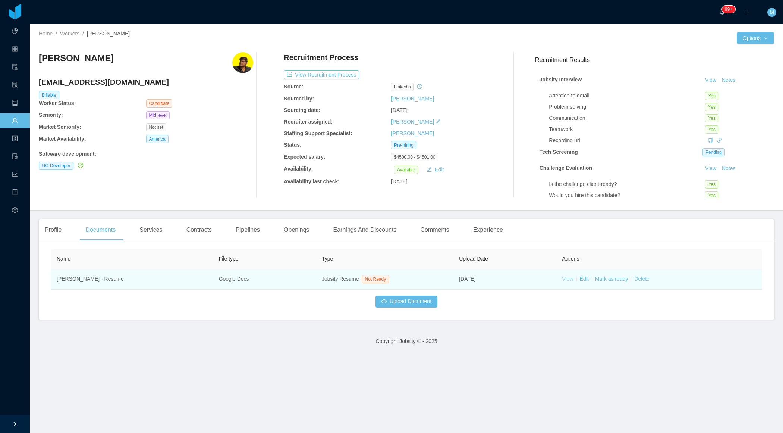
click at [569, 280] on link "View" at bounding box center [567, 279] width 11 height 6
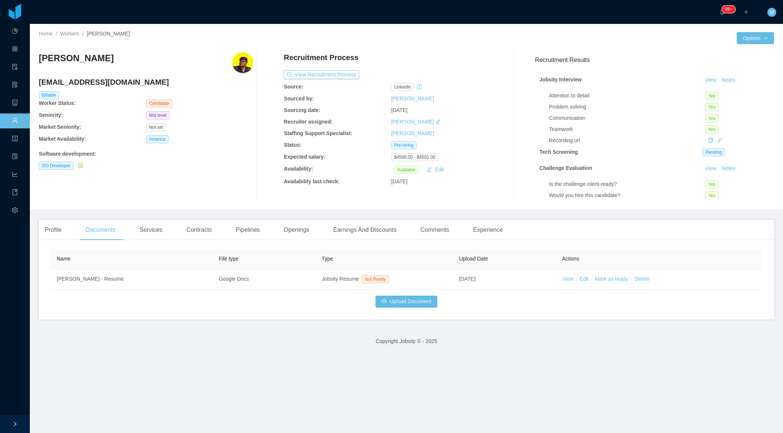
drag, startPoint x: 124, startPoint y: 59, endPoint x: 55, endPoint y: 59, distance: 69.0
click at [55, 59] on div "[PERSON_NAME]" at bounding box center [146, 62] width 214 height 21
click at [295, 232] on div "Openings" at bounding box center [297, 229] width 38 height 21
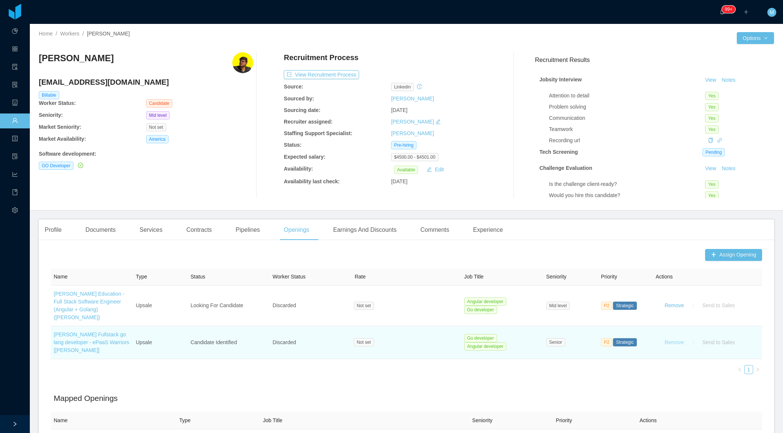
click at [668, 336] on button "Remove" at bounding box center [674, 342] width 31 height 12
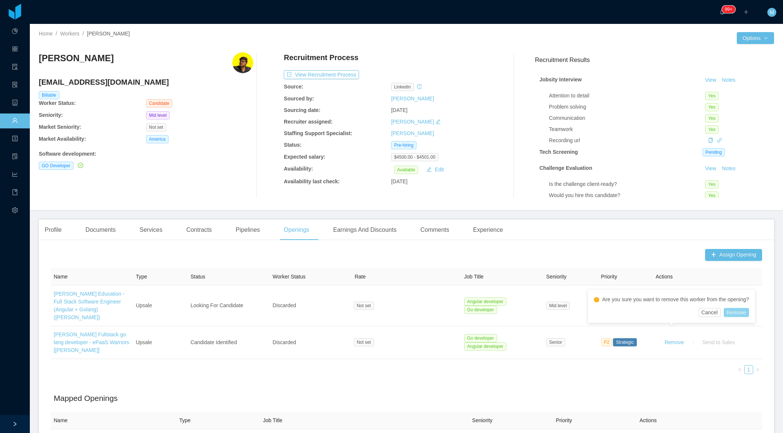
click at [742, 310] on button "Remove" at bounding box center [736, 312] width 25 height 9
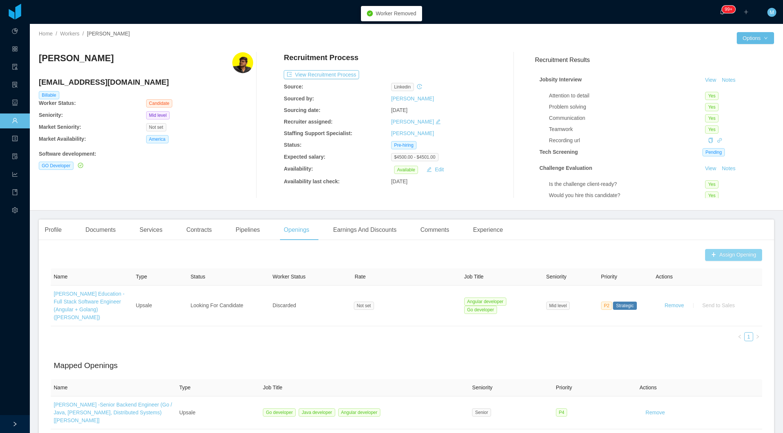
click at [734, 257] on button "Assign Opening" at bounding box center [733, 255] width 57 height 12
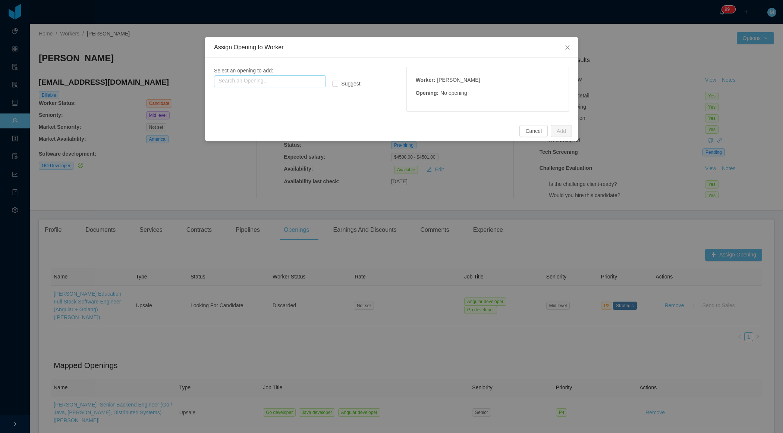
click at [266, 84] on input "text" at bounding box center [270, 81] width 112 height 12
type input "*"
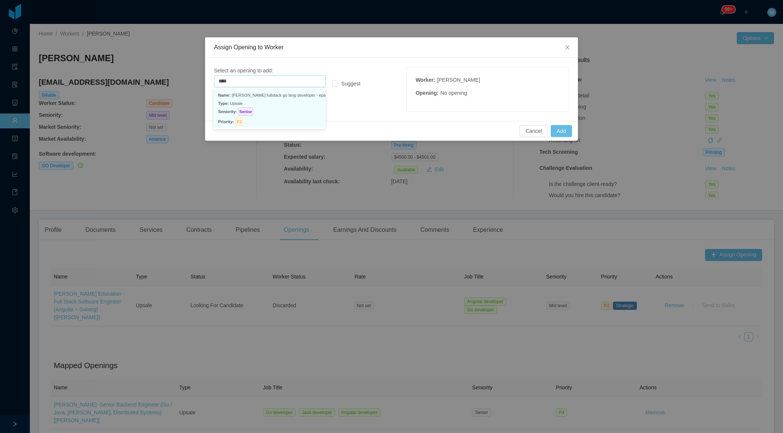
click at [269, 109] on p "Seniority: Senior" at bounding box center [269, 111] width 103 height 8
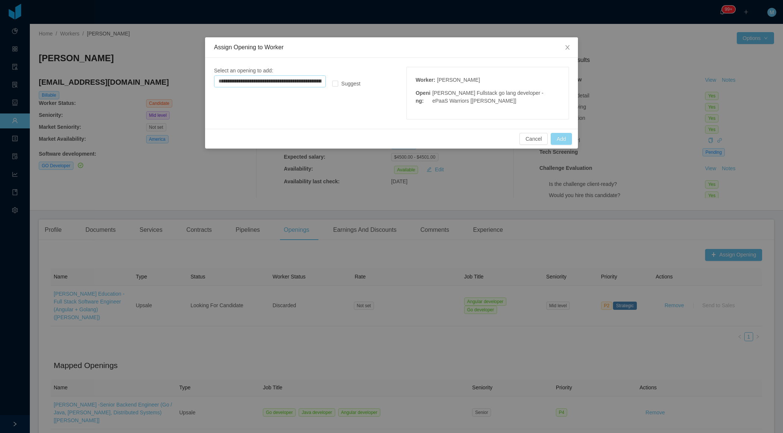
type input "**********"
click at [564, 140] on button "Add" at bounding box center [561, 139] width 21 height 12
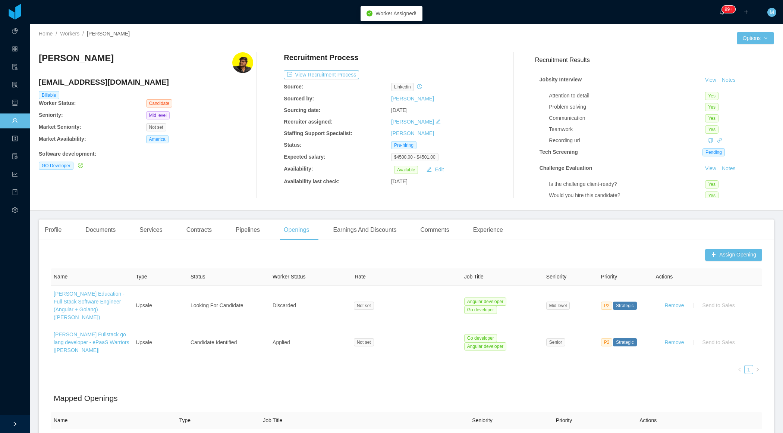
click at [238, 197] on div "Rafael Portela portelarafael4@gmail.com Billable Worker Status: Candidate Senio…" at bounding box center [146, 125] width 214 height 146
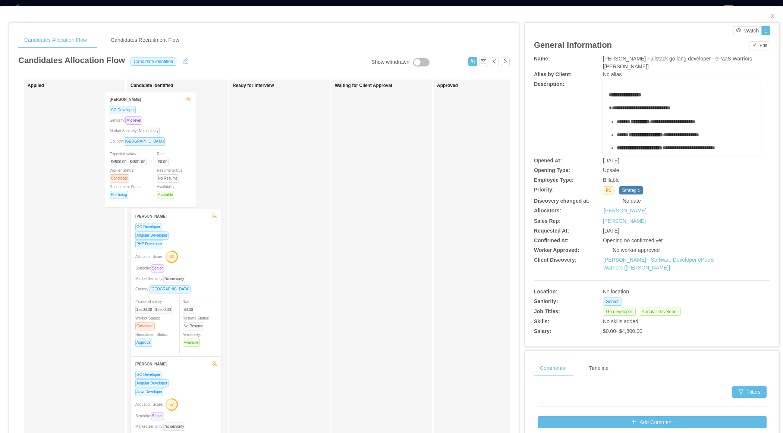
drag, startPoint x: 94, startPoint y: 195, endPoint x: 178, endPoint y: 195, distance: 83.2
click at [178, 195] on div "Applied [PERSON_NAME] GO Developer Seniority: Mid level Market Seniority: No se…" at bounding box center [264, 268] width 492 height 379
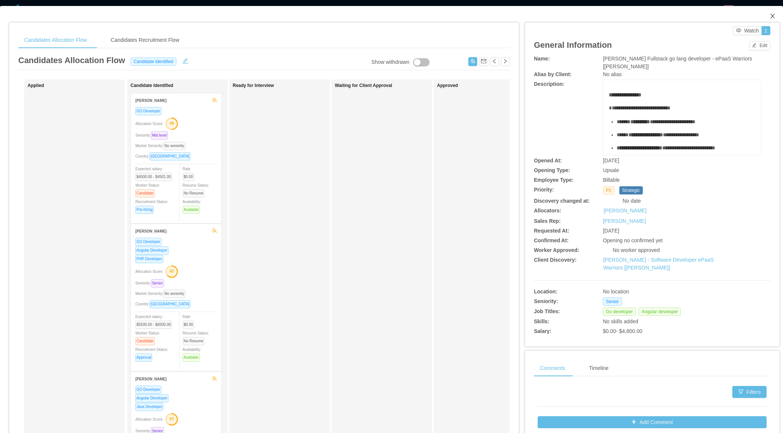
click at [773, 16] on icon "icon: close" at bounding box center [773, 16] width 4 height 4
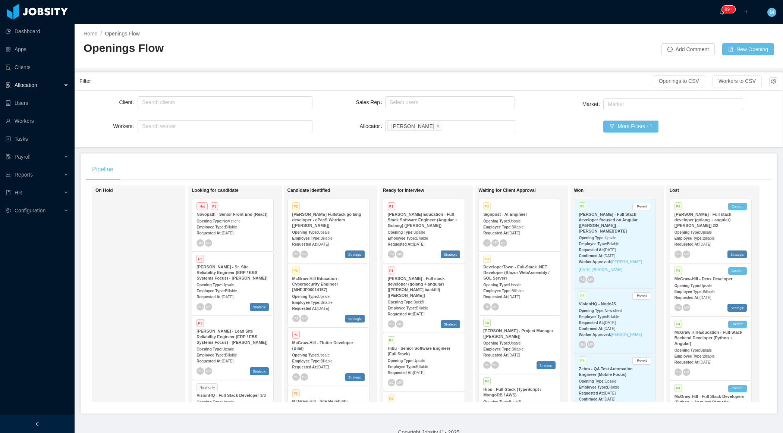
click at [43, 425] on div at bounding box center [37, 424] width 75 height 18
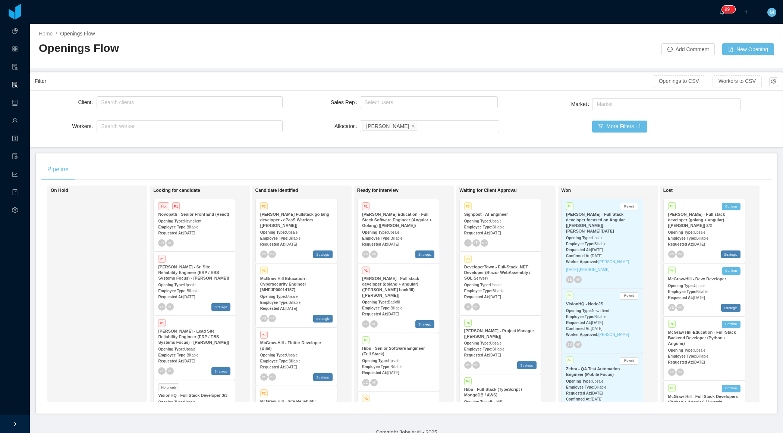
click at [121, 269] on div "On Hold" at bounding box center [103, 294] width 104 height 210
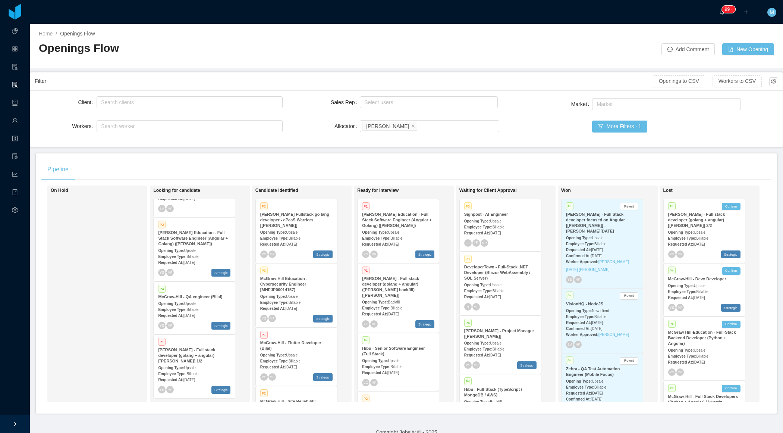
click at [394, 287] on strong "McGraw-Hill - Full stack developer (golang + angular) (Daniel Bittar backfill) …" at bounding box center [390, 286] width 57 height 21
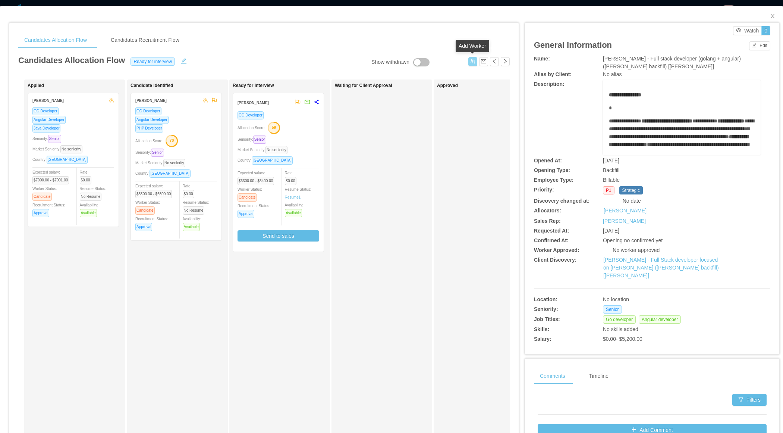
click at [473, 61] on button "button" at bounding box center [472, 61] width 9 height 9
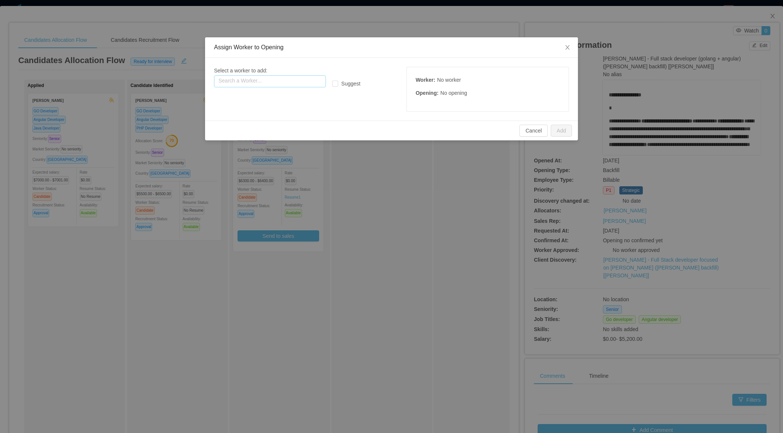
click at [291, 79] on input "text" at bounding box center [270, 81] width 112 height 12
paste input "**********"
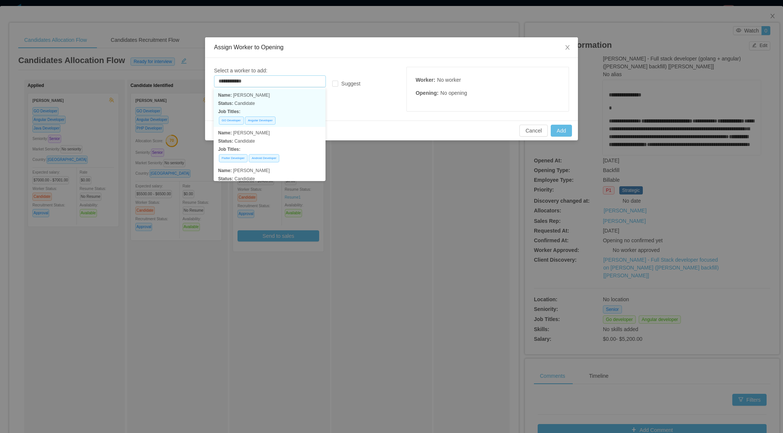
click at [277, 99] on p "Status: Candidate" at bounding box center [269, 103] width 103 height 8
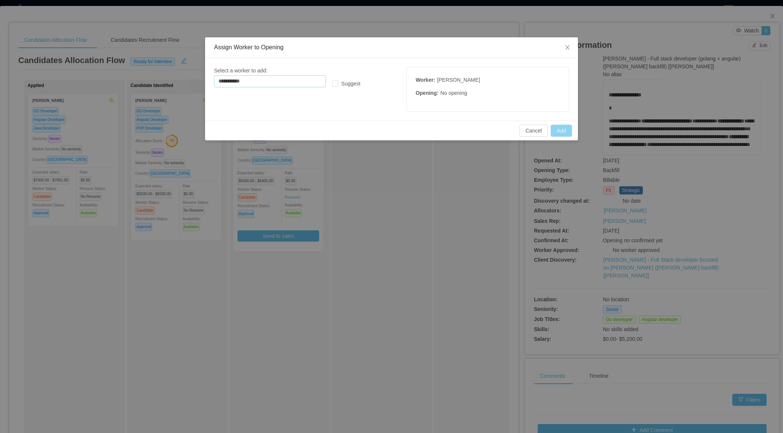
type input "**********"
click at [564, 129] on button "Add" at bounding box center [561, 131] width 21 height 12
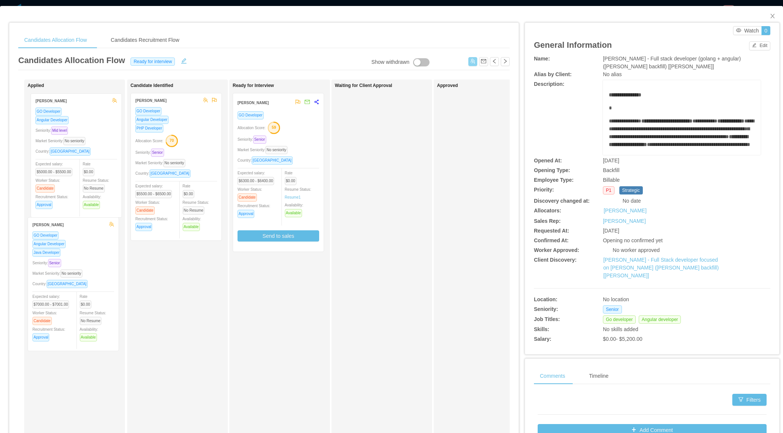
click at [100, 180] on div "Applied André Félix GO Developer Angular Developer Seniority: Mid level Market …" at bounding box center [80, 266] width 104 height 366
click at [471, 60] on button "button" at bounding box center [472, 61] width 9 height 9
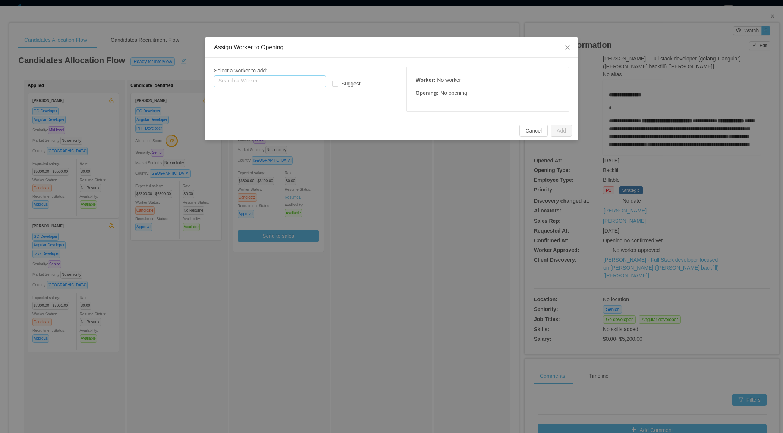
click at [234, 84] on input "text" at bounding box center [270, 81] width 112 height 12
paste input "**********"
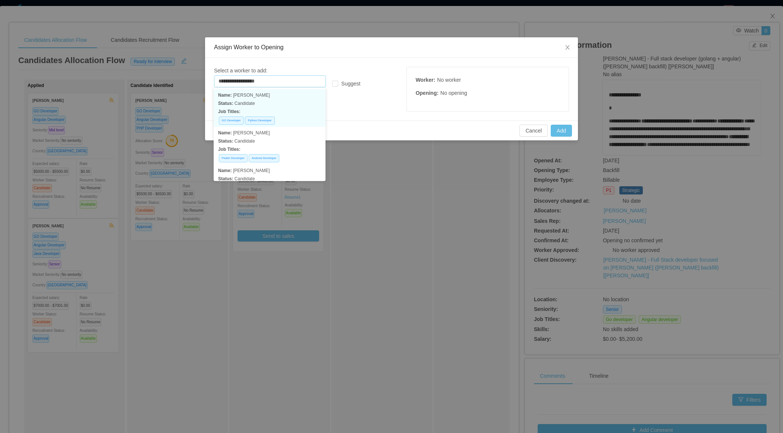
click at [261, 100] on p "Status: Candidate" at bounding box center [269, 103] width 103 height 8
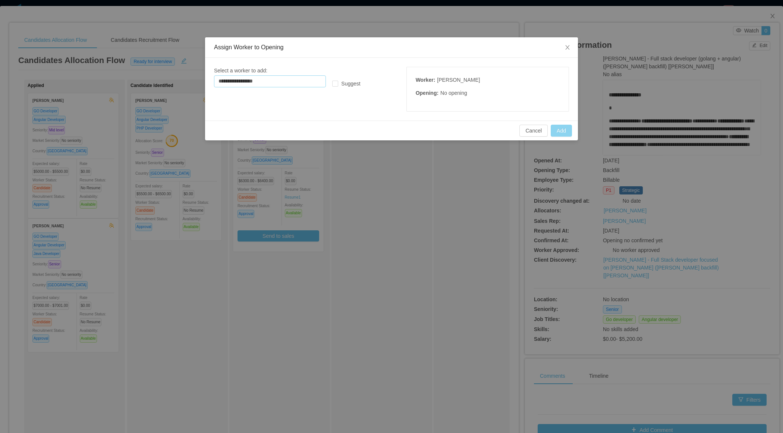
type input "**********"
click at [554, 129] on button "Add" at bounding box center [561, 131] width 21 height 12
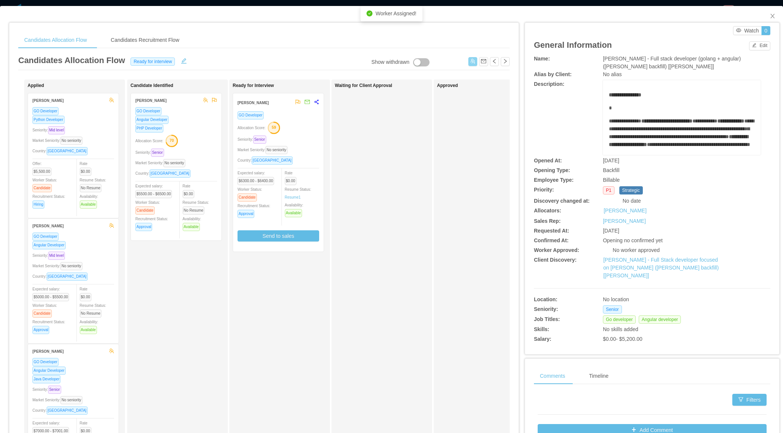
click at [473, 62] on button "button" at bounding box center [472, 61] width 9 height 9
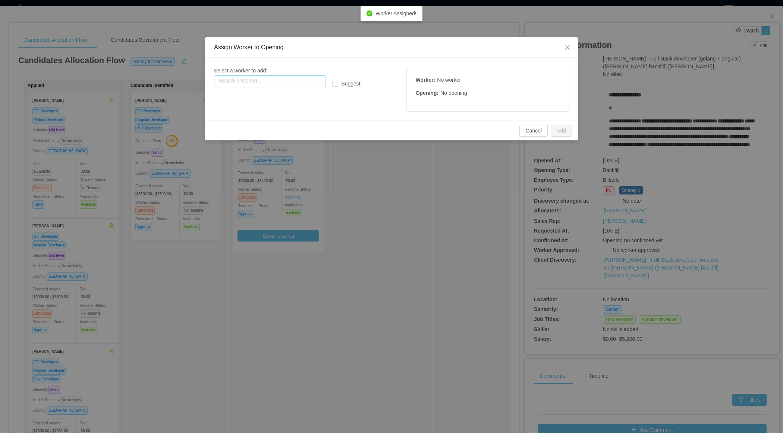
click at [282, 79] on input "text" at bounding box center [270, 81] width 112 height 12
paste input "**********"
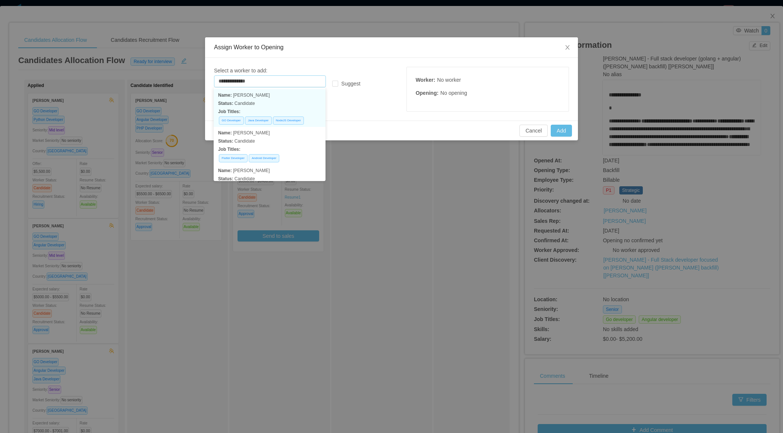
click at [273, 100] on p "Status: Candidate" at bounding box center [269, 103] width 103 height 8
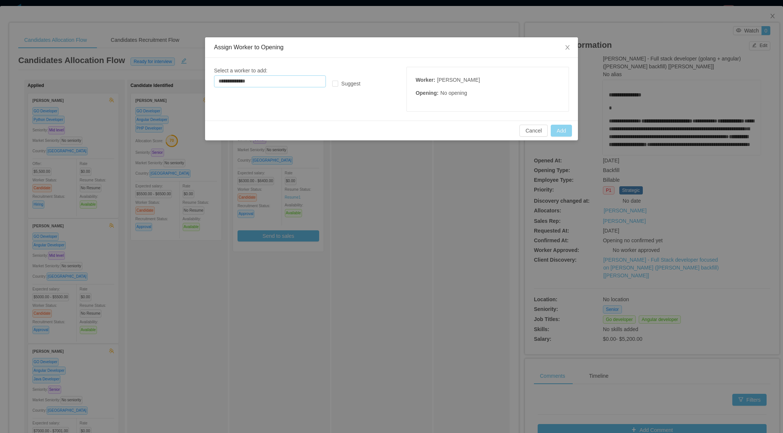
type input "**********"
click at [565, 128] on button "Add" at bounding box center [561, 131] width 21 height 12
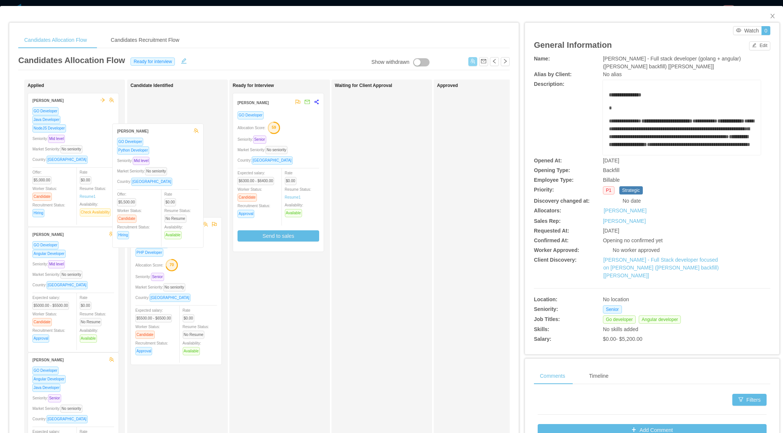
drag, startPoint x: 92, startPoint y: 284, endPoint x: 179, endPoint y: 181, distance: 134.8
click at [178, 181] on div "Applied Hernán Fiorini GO Developer Java Developer NodeJS Developer Seniority: …" at bounding box center [264, 268] width 492 height 379
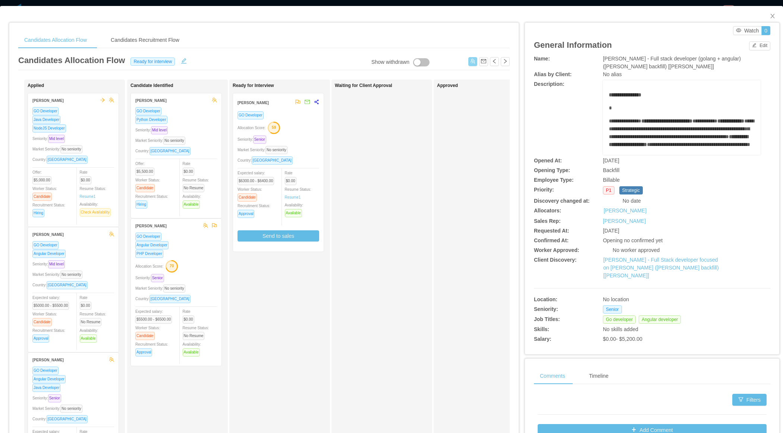
click at [198, 136] on div "Market Seniority: No seniority" at bounding box center [176, 140] width 82 height 9
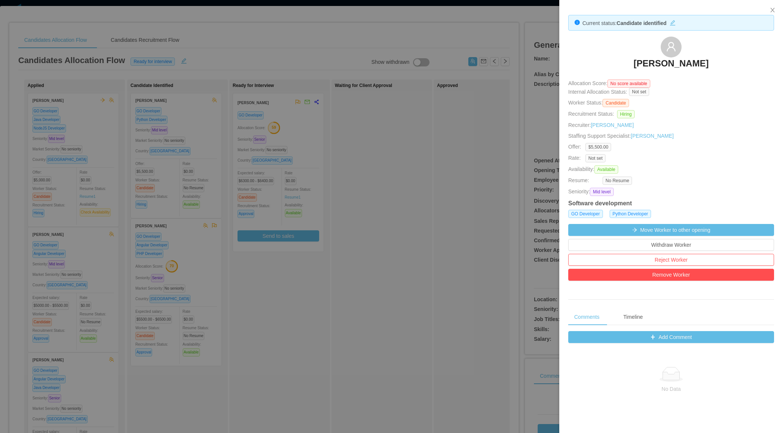
click at [407, 208] on div at bounding box center [391, 216] width 783 height 433
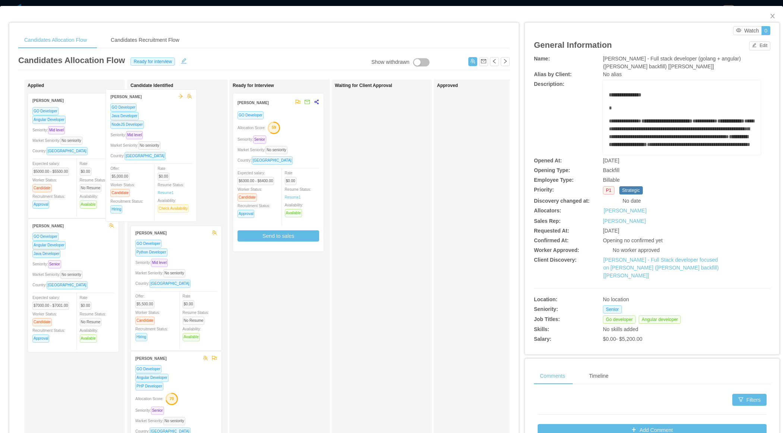
drag, startPoint x: 83, startPoint y: 175, endPoint x: 163, endPoint y: 172, distance: 80.3
click at [163, 172] on div "Applied Hernán Fiorini GO Developer Java Developer NodeJS Developer Seniority: …" at bounding box center [264, 268] width 492 height 379
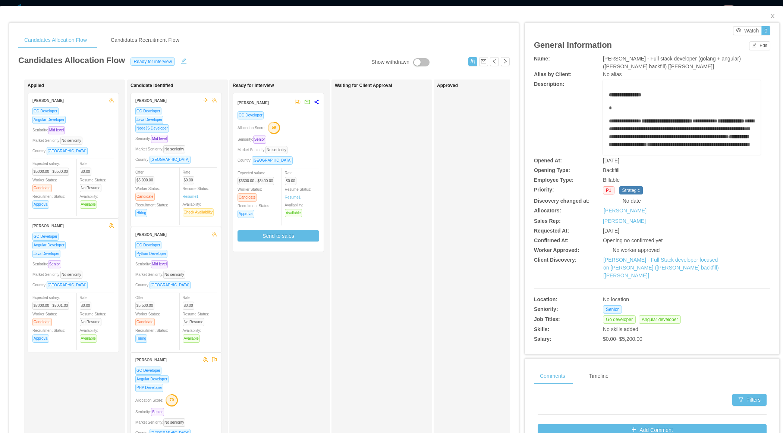
click at [207, 147] on div "Market Seniority: No seniority" at bounding box center [176, 149] width 82 height 9
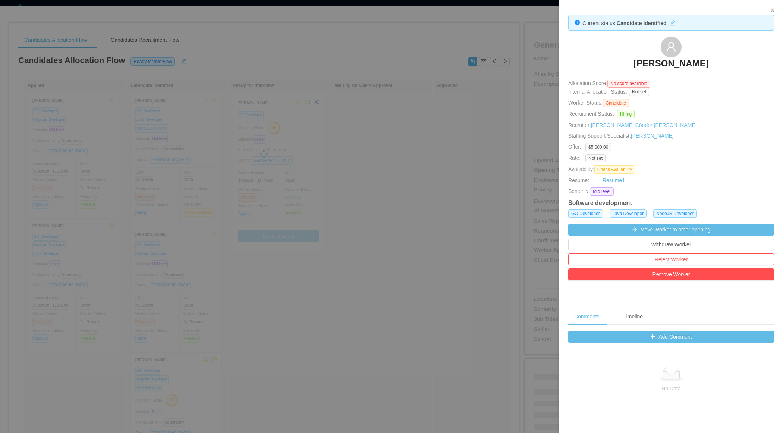
click at [389, 197] on div at bounding box center [391, 216] width 783 height 433
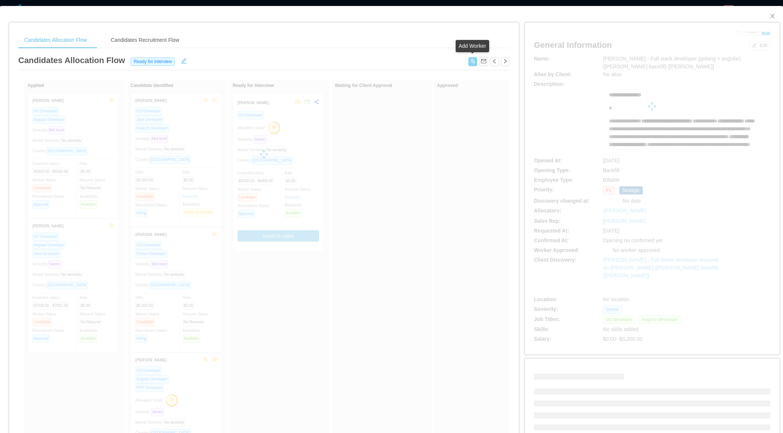
click at [474, 61] on button "button" at bounding box center [472, 61] width 9 height 9
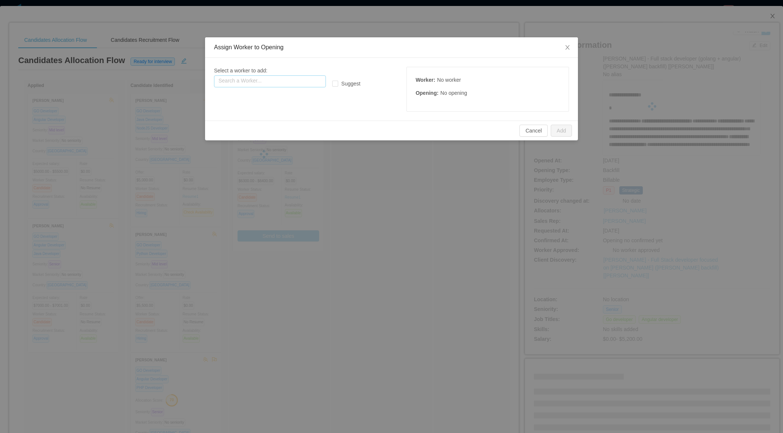
click at [303, 78] on input "text" at bounding box center [270, 81] width 112 height 12
paste input "**********"
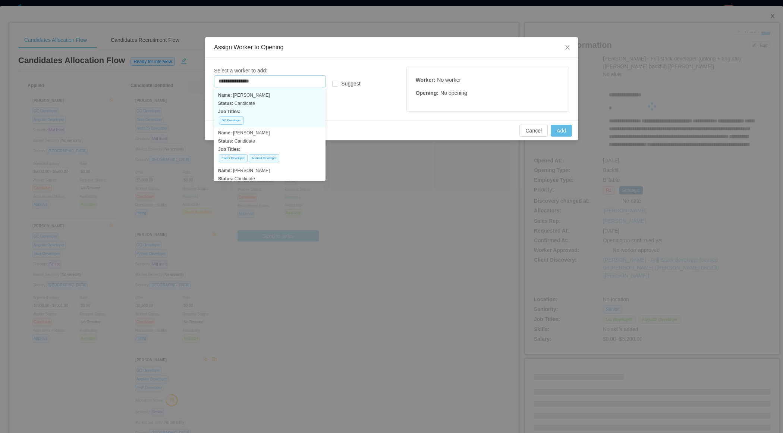
click at [274, 105] on p "Status: Candidate" at bounding box center [269, 103] width 103 height 8
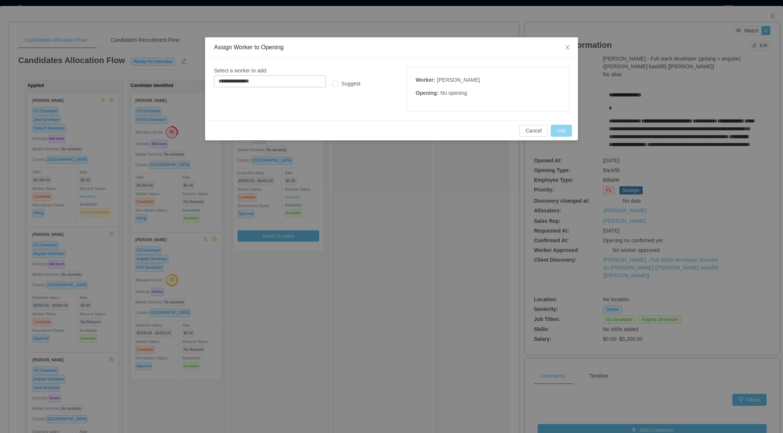
type input "**********"
click at [558, 129] on button "Add" at bounding box center [561, 131] width 21 height 12
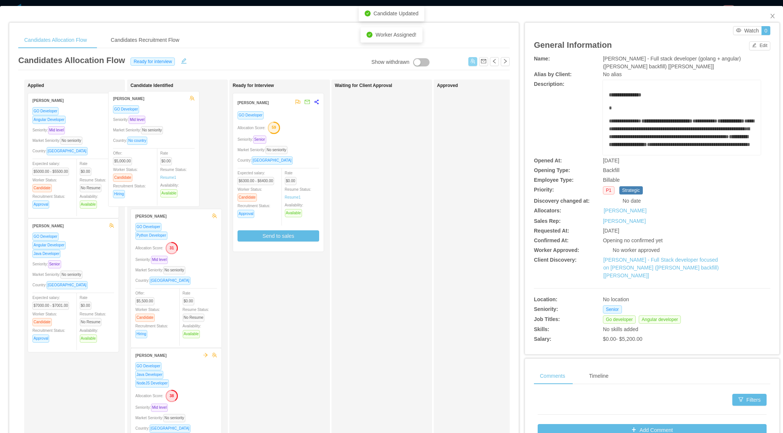
drag, startPoint x: 89, startPoint y: 152, endPoint x: 169, endPoint y: 151, distance: 80.6
click at [170, 151] on div "Applied Ronald Rodriguez GO Developer Seniority: Mid level Market Seniority: No…" at bounding box center [264, 268] width 492 height 379
drag, startPoint x: 107, startPoint y: 176, endPoint x: 201, endPoint y: 175, distance: 94.7
click at [202, 175] on div "Applied Ronald Rodriguez GO Developer Seniority: Mid level Market Seniority: No…" at bounding box center [264, 268] width 492 height 379
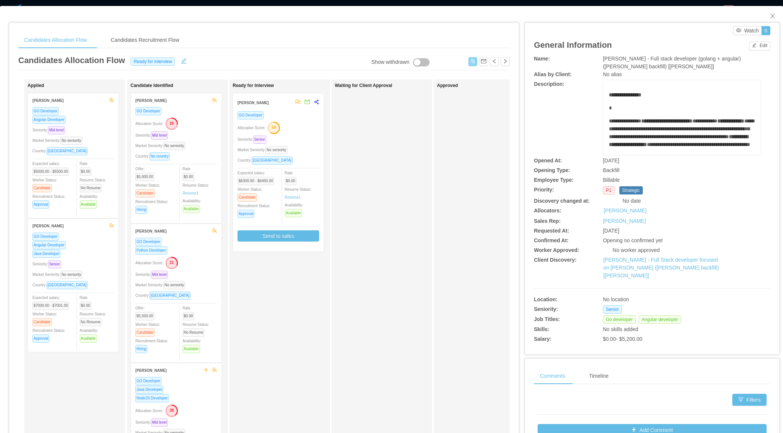
click at [202, 132] on div "Seniority: Mid level" at bounding box center [176, 135] width 82 height 9
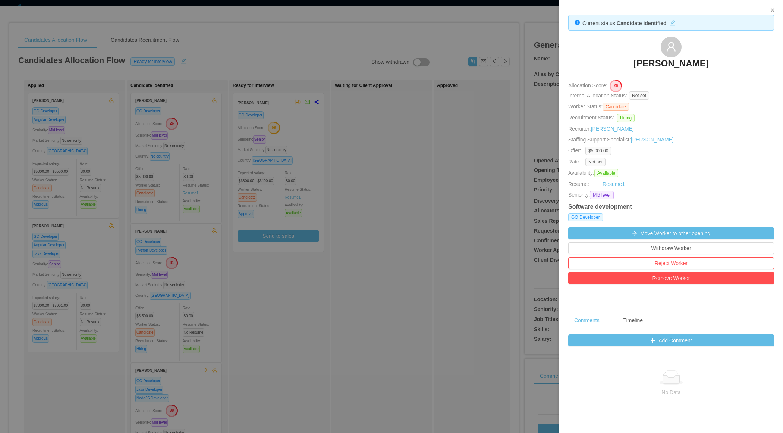
click at [383, 266] on div at bounding box center [391, 216] width 783 height 433
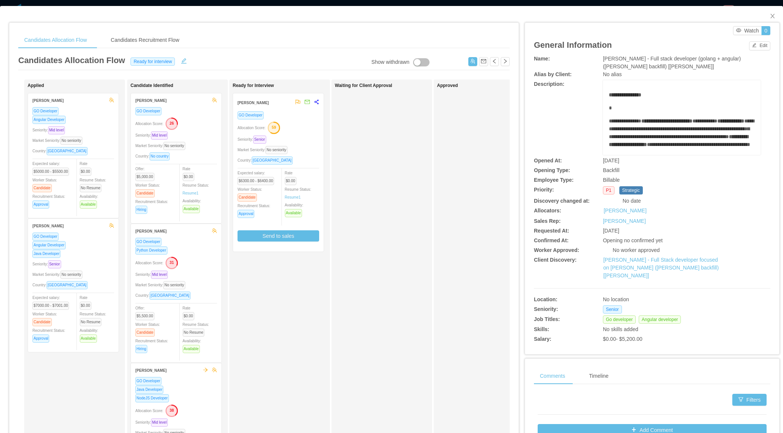
click at [196, 273] on div "Seniority: Mid level" at bounding box center [176, 274] width 82 height 9
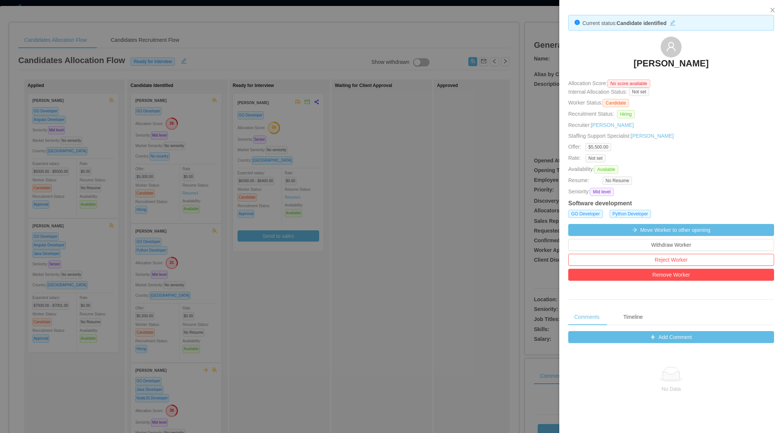
click at [363, 243] on div at bounding box center [391, 216] width 783 height 433
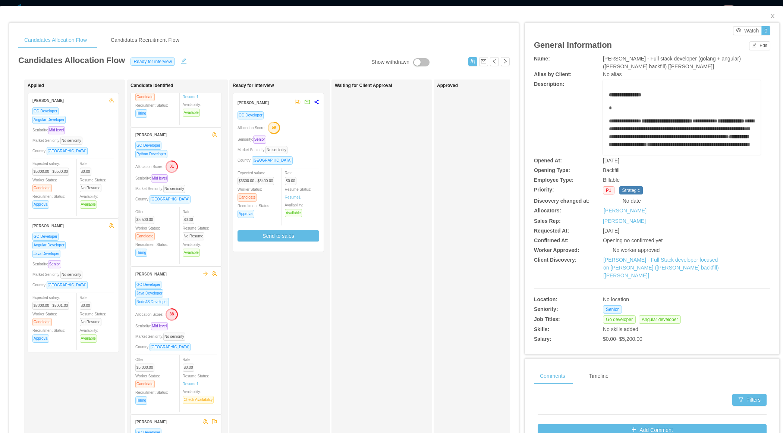
scroll to position [137, 0]
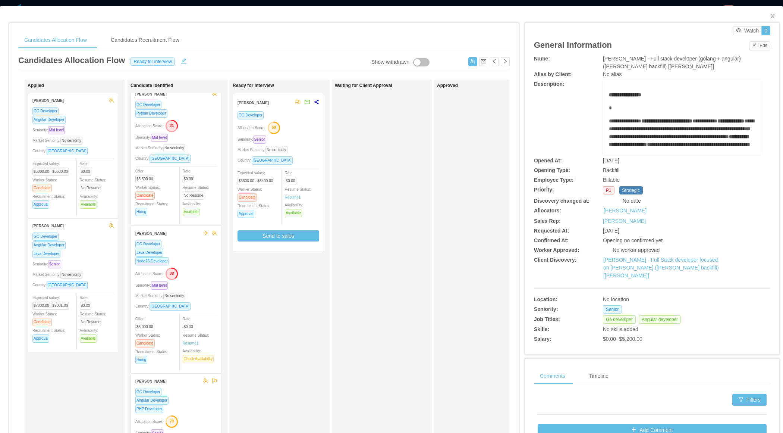
click at [198, 274] on div "Allocation Score: 38" at bounding box center [176, 273] width 82 height 12
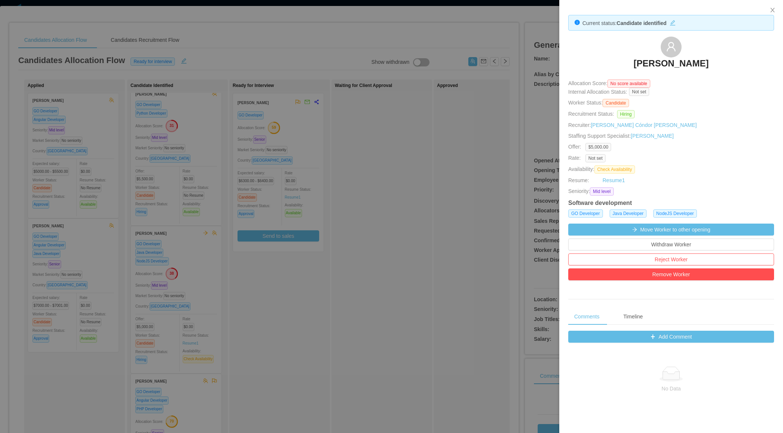
click at [288, 317] on div at bounding box center [391, 216] width 783 height 433
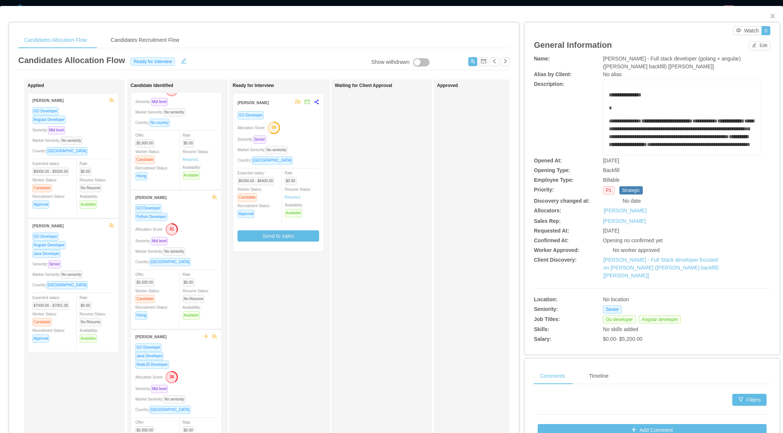
scroll to position [0, 0]
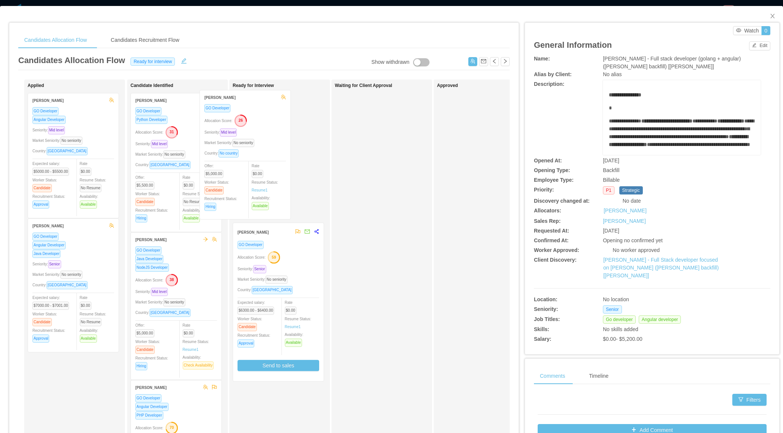
drag, startPoint x: 202, startPoint y: 176, endPoint x: 272, endPoint y: 173, distance: 69.4
click at [272, 173] on div "Applied André Félix GO Developer Angular Developer Seniority: Mid level Market …" at bounding box center [264, 268] width 492 height 379
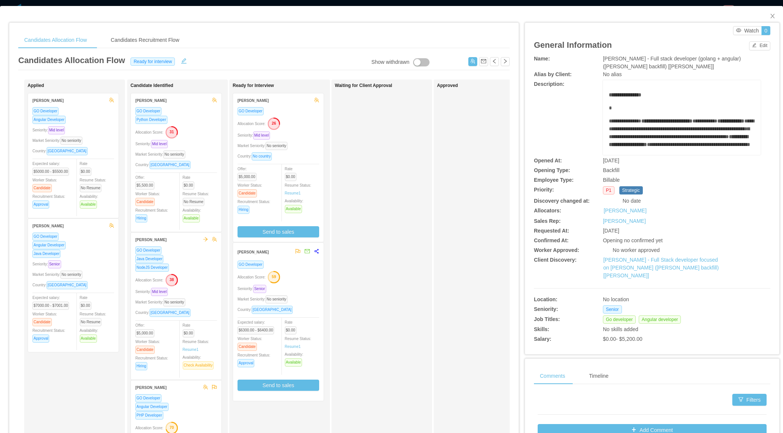
click at [419, 211] on div "Waiting for Client Approval" at bounding box center [387, 266] width 104 height 366
click at [369, 211] on div "Waiting for Client Approval" at bounding box center [387, 266] width 104 height 366
click at [289, 227] on button "Send to sales" at bounding box center [279, 231] width 82 height 11
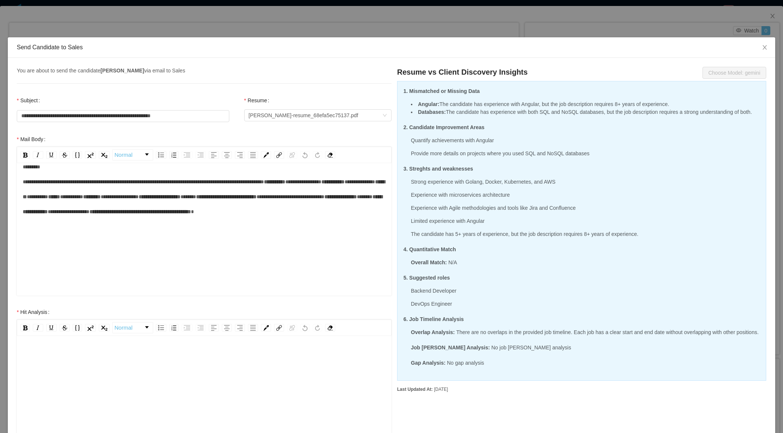
scroll to position [159, 0]
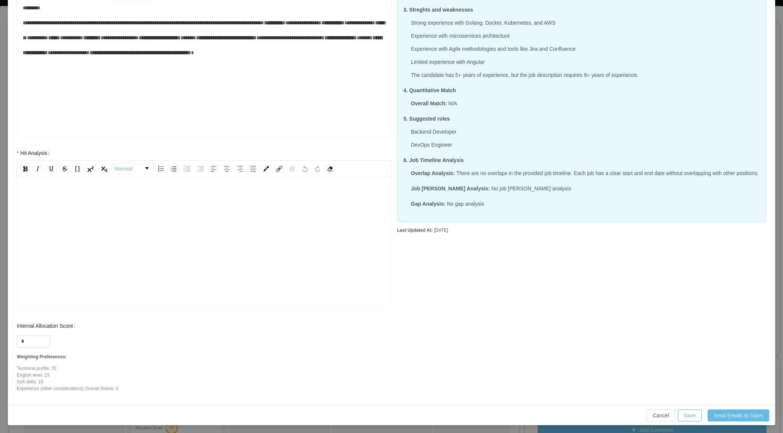
click at [125, 242] on div "rdw-editor" at bounding box center [204, 238] width 363 height 131
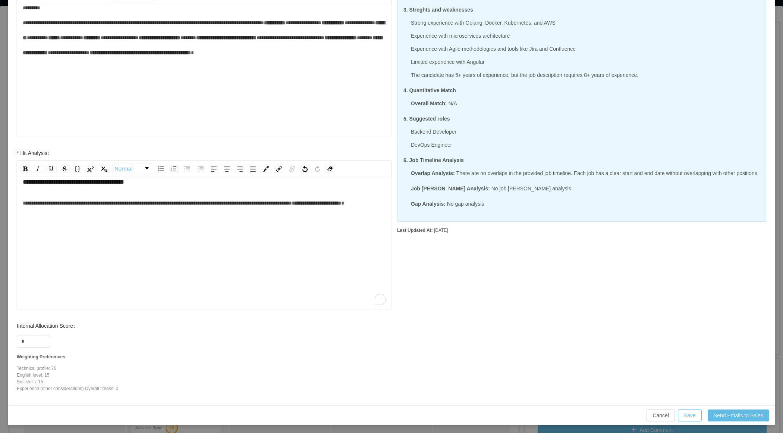
scroll to position [17, 0]
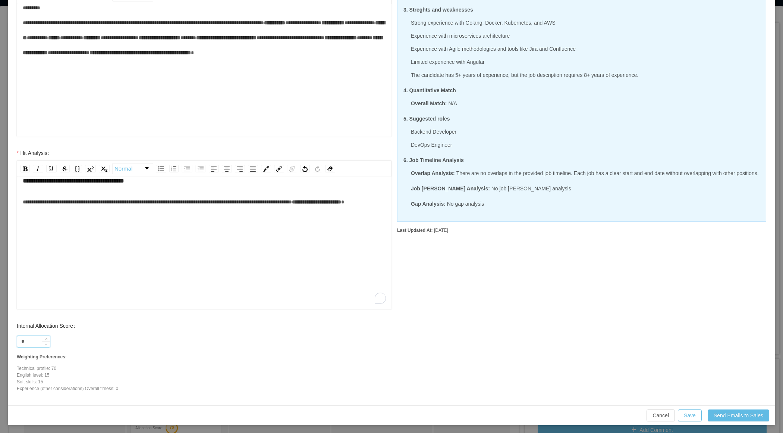
click at [29, 336] on input "*" at bounding box center [33, 341] width 33 height 11
type input "**"
click at [92, 267] on div "**********" at bounding box center [204, 238] width 363 height 131
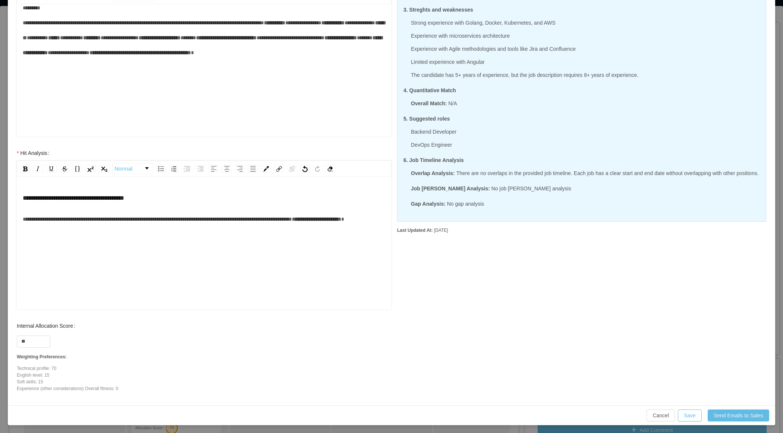
click at [175, 218] on span "**********" at bounding box center [157, 218] width 269 height 5
click at [208, 226] on div "**********" at bounding box center [204, 218] width 363 height 15
click at [288, 218] on span "**********" at bounding box center [156, 218] width 266 height 5
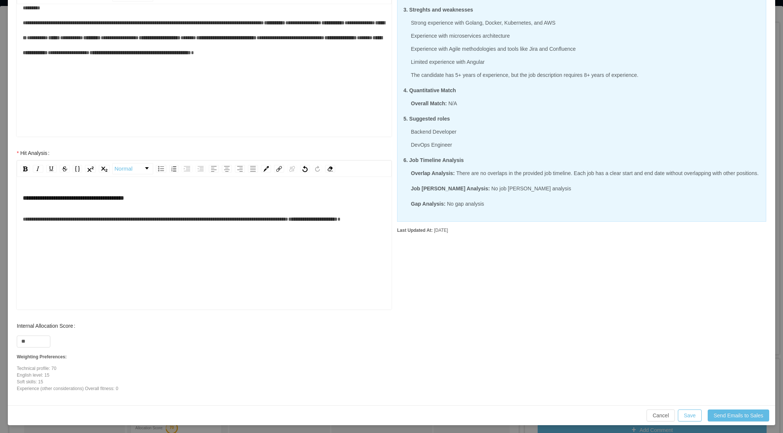
click at [288, 216] on span "**********" at bounding box center [156, 218] width 266 height 5
click at [288, 217] on span "**********" at bounding box center [156, 218] width 266 height 5
click at [312, 226] on div "**********" at bounding box center [204, 218] width 363 height 15
click at [163, 219] on span "**********" at bounding box center [149, 218] width 252 height 5
click at [167, 219] on span "**********" at bounding box center [157, 218] width 269 height 5
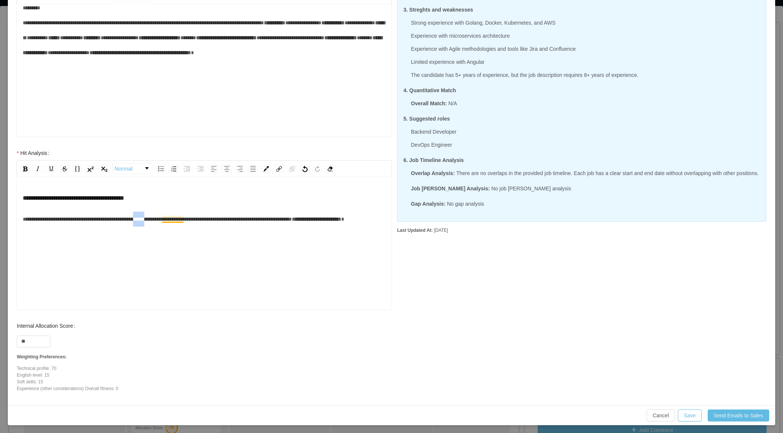
click at [167, 219] on span "**********" at bounding box center [157, 218] width 269 height 5
click at [188, 218] on span "**********" at bounding box center [156, 218] width 266 height 5
click at [188, 226] on div "**********" at bounding box center [204, 218] width 363 height 15
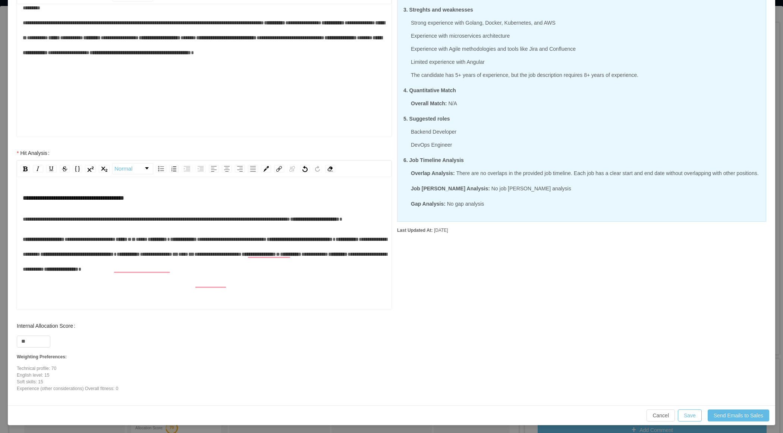
click at [197, 242] on span "**********" at bounding box center [183, 238] width 27 height 5
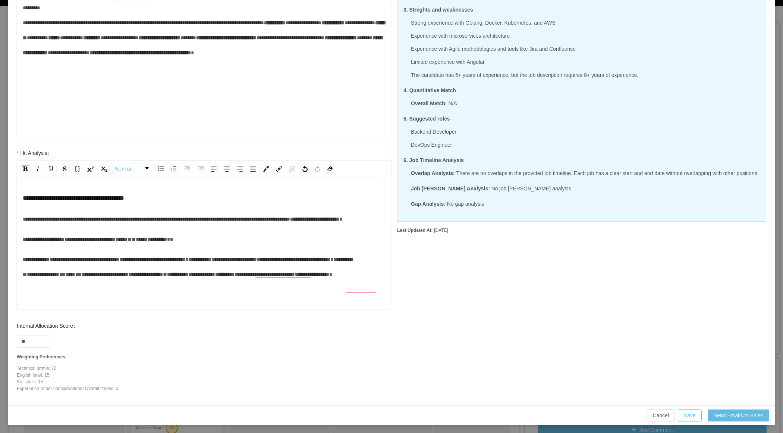
click at [68, 262] on span "**********" at bounding box center [85, 259] width 70 height 5
click at [162, 262] on span "**********" at bounding box center [156, 259] width 66 height 5
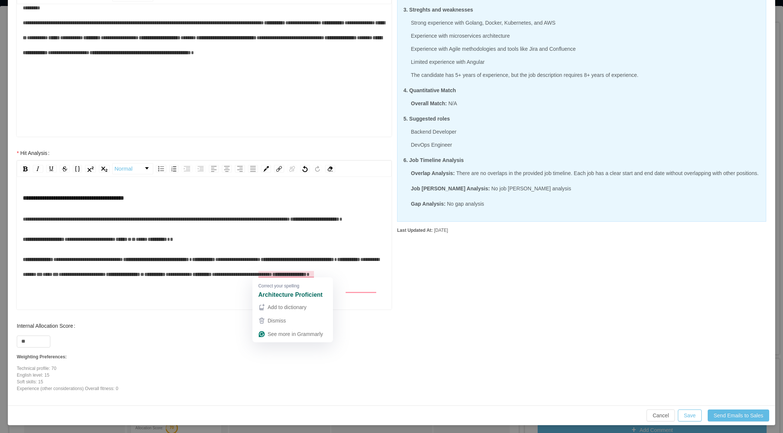
click at [215, 262] on span "**********" at bounding box center [203, 259] width 23 height 5
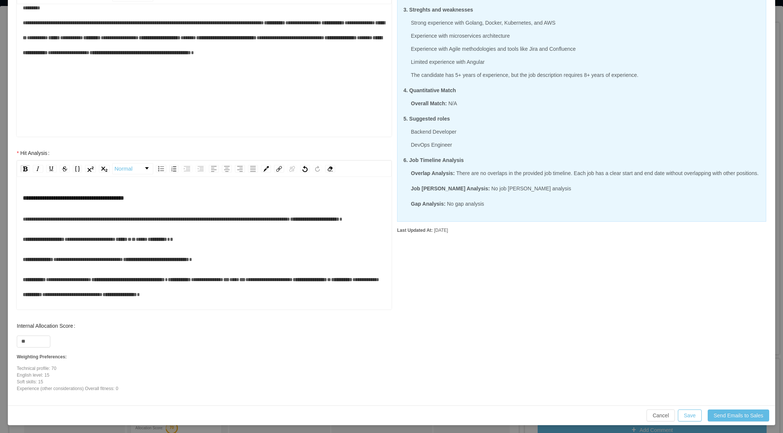
scroll to position [17, 0]
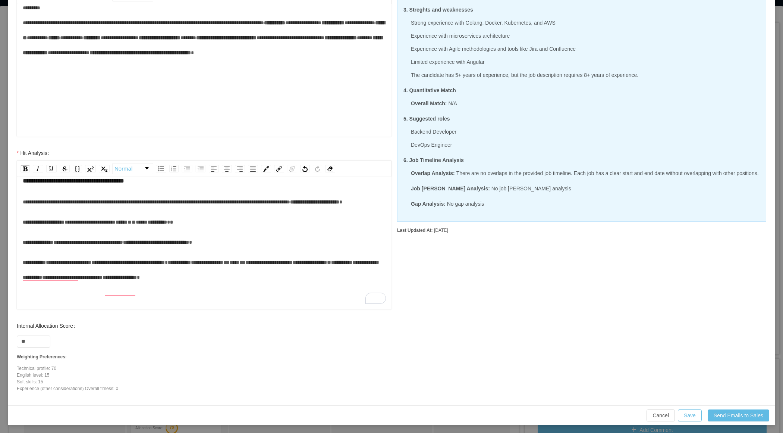
click at [112, 265] on span "**********" at bounding box center [127, 262] width 73 height 5
click at [191, 265] on span "**********" at bounding box center [179, 262] width 23 height 5
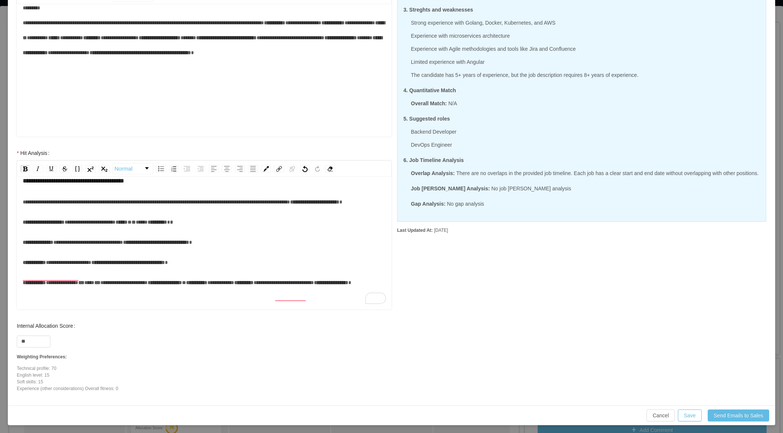
scroll to position [27, 0]
click at [207, 285] on span "**********" at bounding box center [196, 282] width 21 height 5
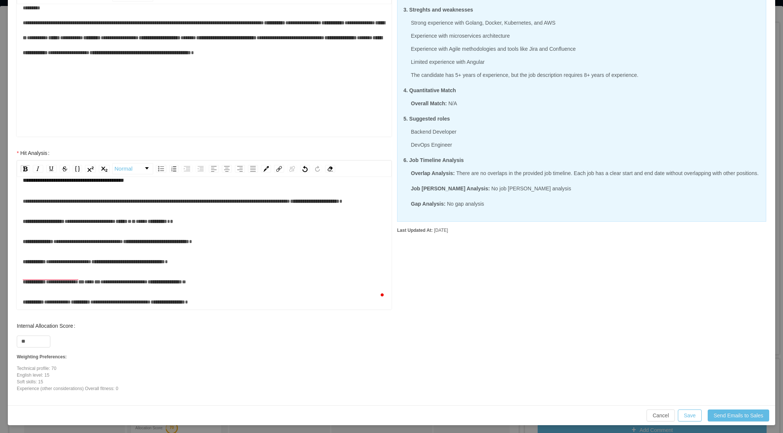
scroll to position [32, 0]
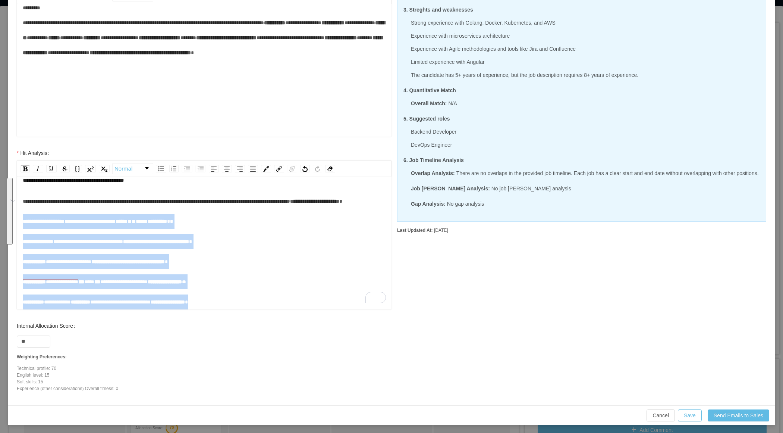
drag, startPoint x: 257, startPoint y: 300, endPoint x: 24, endPoint y: 223, distance: 245.8
click at [23, 223] on div "**********" at bounding box center [204, 240] width 363 height 136
click at [159, 168] on img "rdw-list-control" at bounding box center [161, 168] width 6 height 5
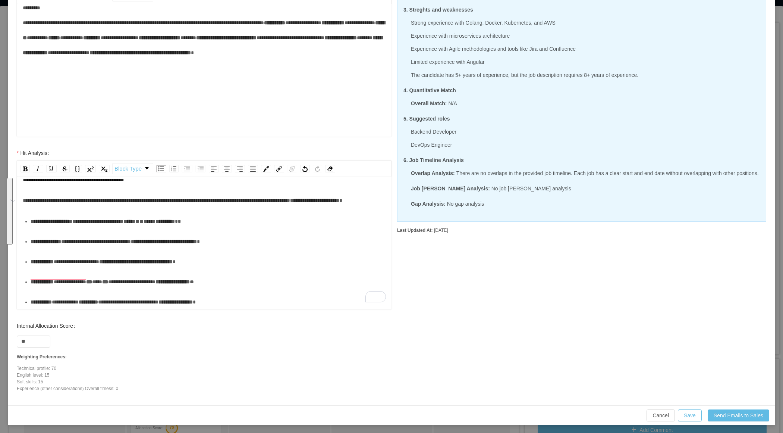
click at [192, 250] on ul "**********" at bounding box center [204, 261] width 363 height 95
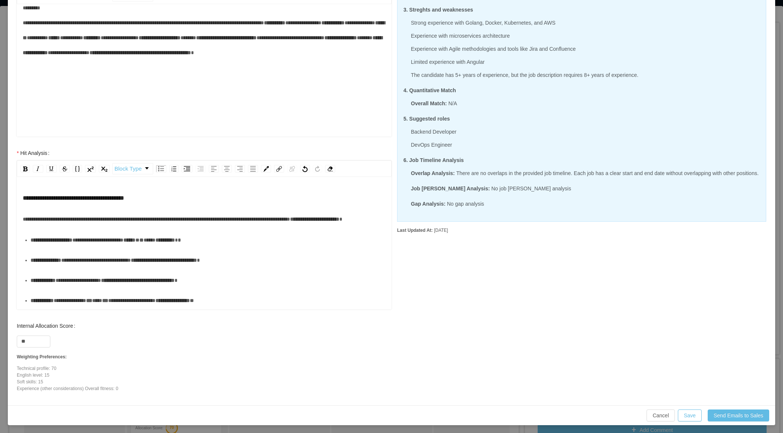
click at [230, 267] on div "**********" at bounding box center [208, 259] width 355 height 15
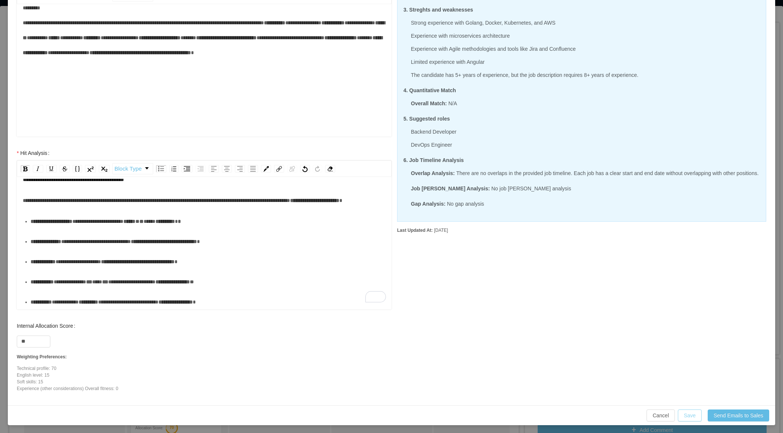
click at [685, 410] on button "Save" at bounding box center [690, 415] width 24 height 12
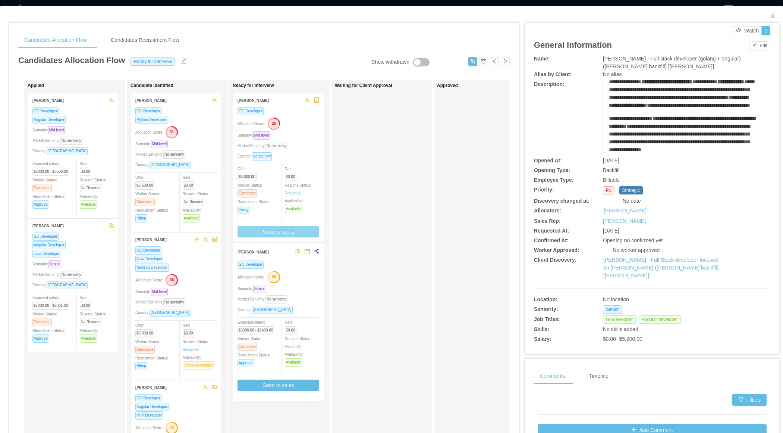
scroll to position [51, 0]
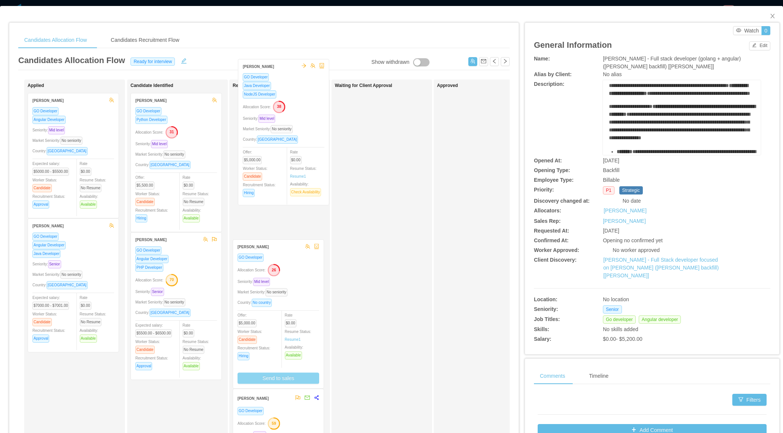
drag, startPoint x: 192, startPoint y: 314, endPoint x: 300, endPoint y: 145, distance: 200.9
click at [300, 143] on div "Applied André Félix GO Developer Angular Developer Seniority: Mid level Market …" at bounding box center [264, 268] width 492 height 379
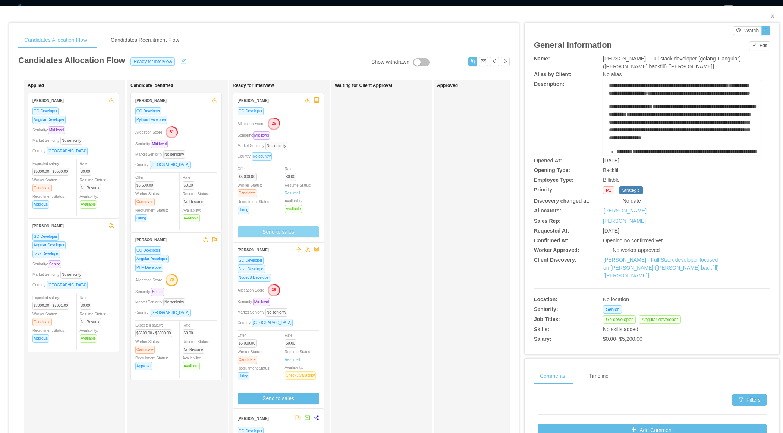
click at [295, 232] on button "Send to sales" at bounding box center [279, 231] width 82 height 11
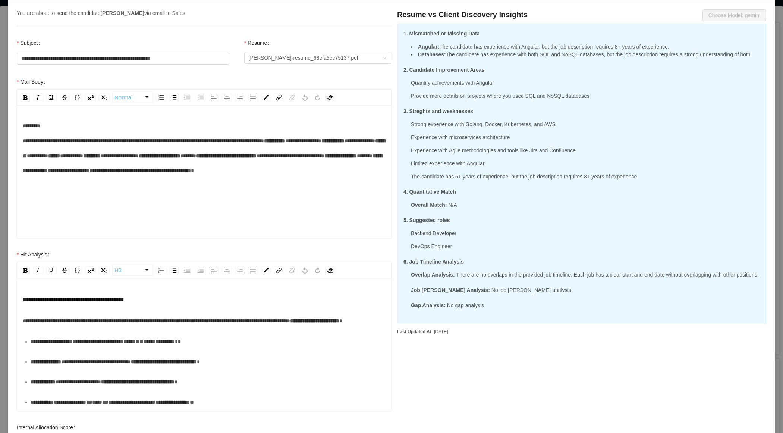
scroll to position [0, 0]
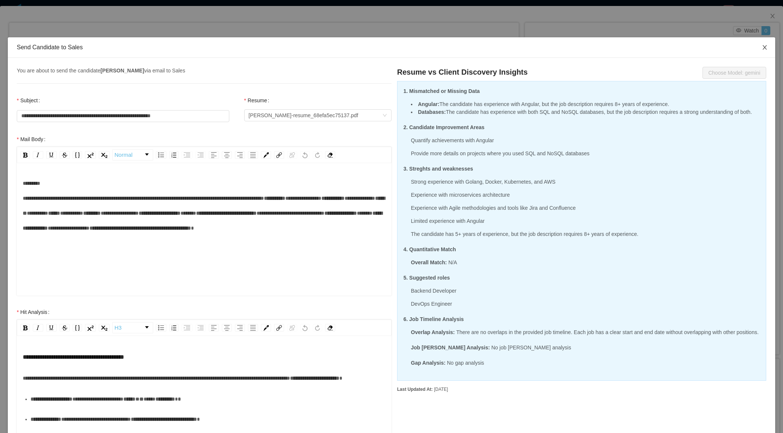
click at [766, 45] on icon "icon: close" at bounding box center [765, 47] width 6 height 6
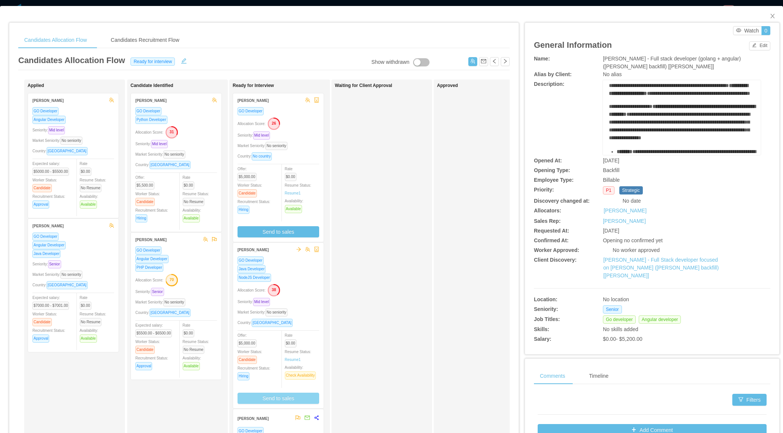
click at [272, 396] on button "Send to sales" at bounding box center [279, 397] width 82 height 11
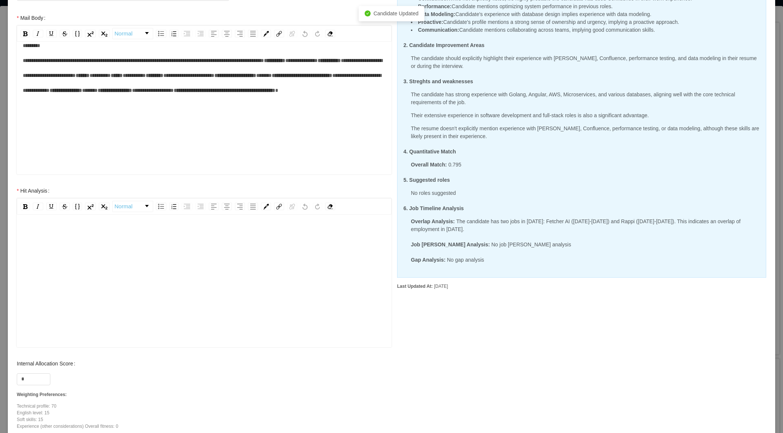
scroll to position [159, 0]
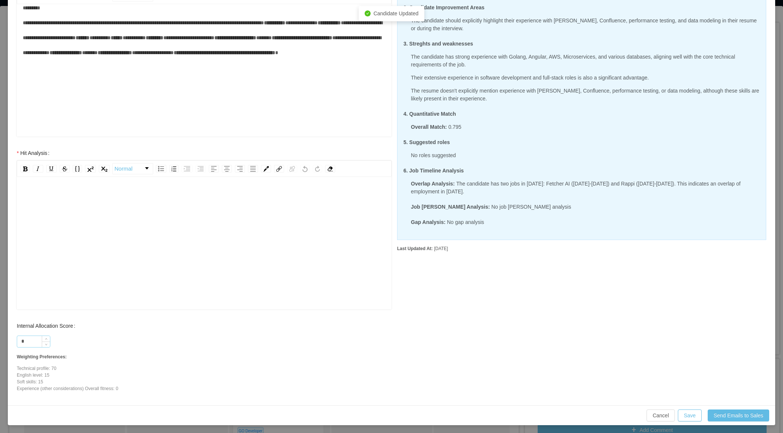
click at [31, 341] on input "*" at bounding box center [33, 341] width 33 height 11
type input "**"
click at [53, 234] on div "rdw-editor" at bounding box center [204, 238] width 363 height 131
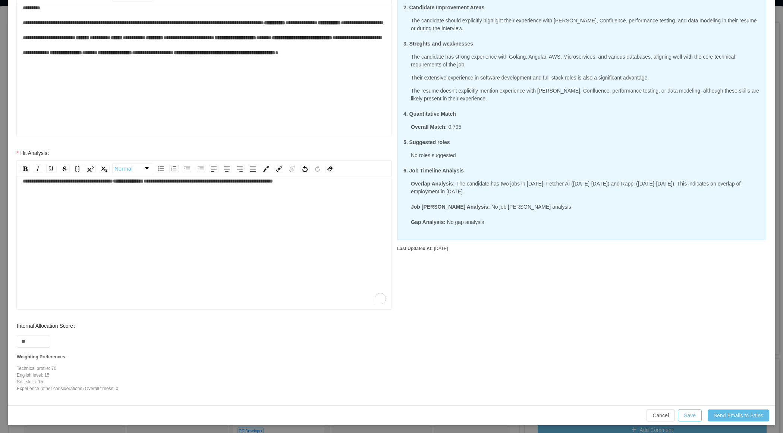
scroll to position [0, 0]
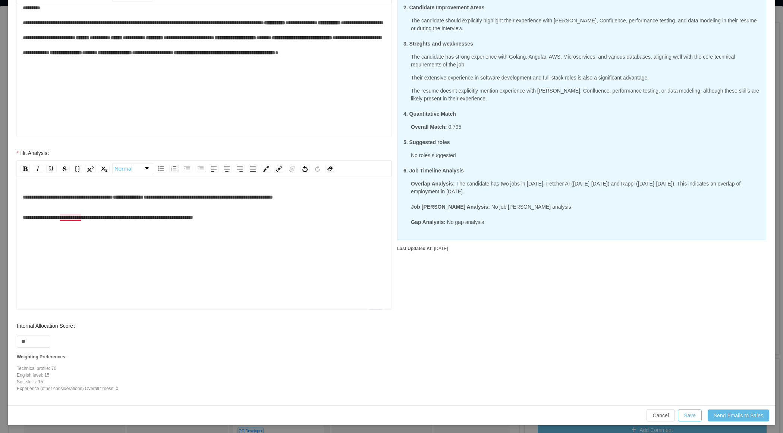
click at [76, 217] on span "**********" at bounding box center [108, 216] width 170 height 5
click at [268, 216] on div "**********" at bounding box center [204, 217] width 363 height 15
click at [193, 216] on span "**********" at bounding box center [108, 216] width 170 height 5
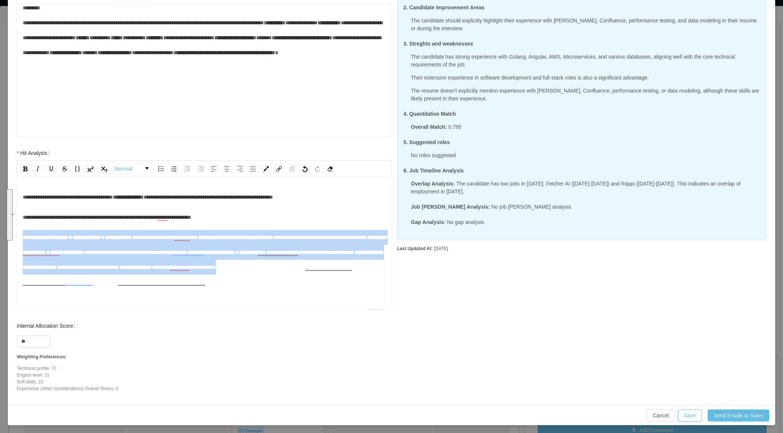
drag, startPoint x: 274, startPoint y: 283, endPoint x: 21, endPoint y: 240, distance: 256.9
click at [21, 240] on div "**********" at bounding box center [204, 244] width 375 height 131
click at [160, 167] on img "rdw-list-control" at bounding box center [161, 168] width 6 height 5
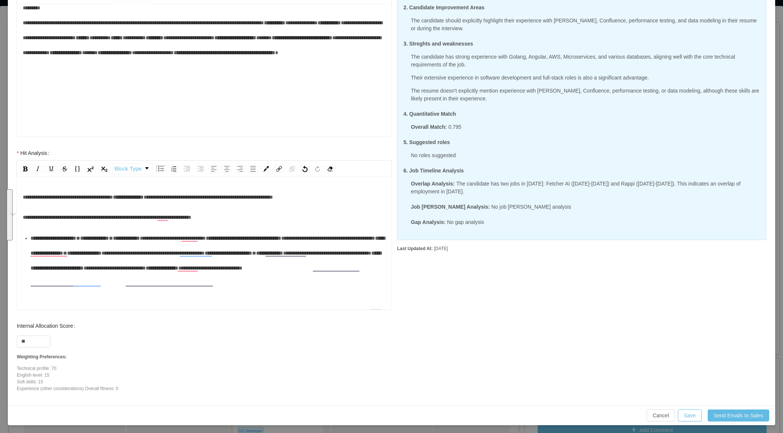
click at [283, 255] on span "**********" at bounding box center [327, 252] width 88 height 5
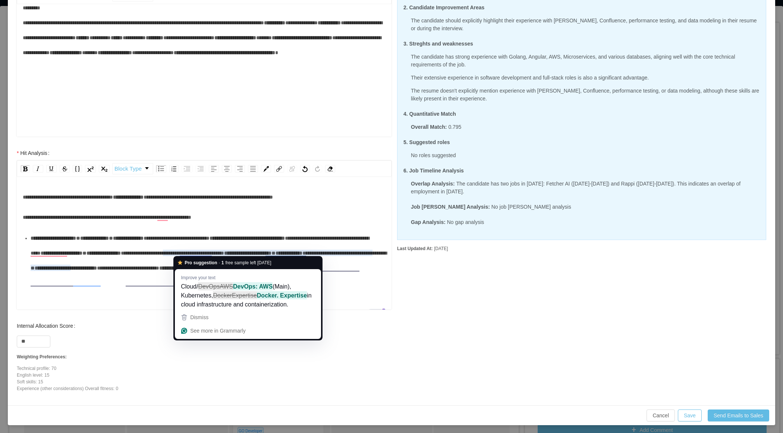
click at [210, 239] on span "**********" at bounding box center [177, 237] width 66 height 5
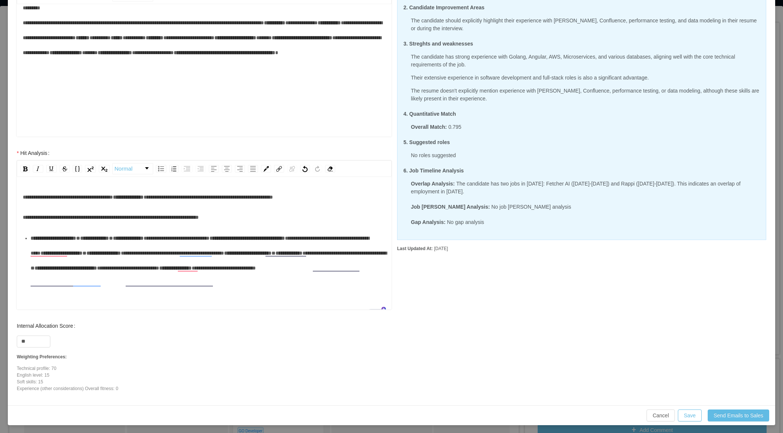
click at [267, 213] on div "**********" at bounding box center [204, 217] width 363 height 15
click at [272, 238] on span "**********" at bounding box center [247, 237] width 75 height 5
click at [273, 236] on span "**********" at bounding box center [249, 237] width 79 height 5
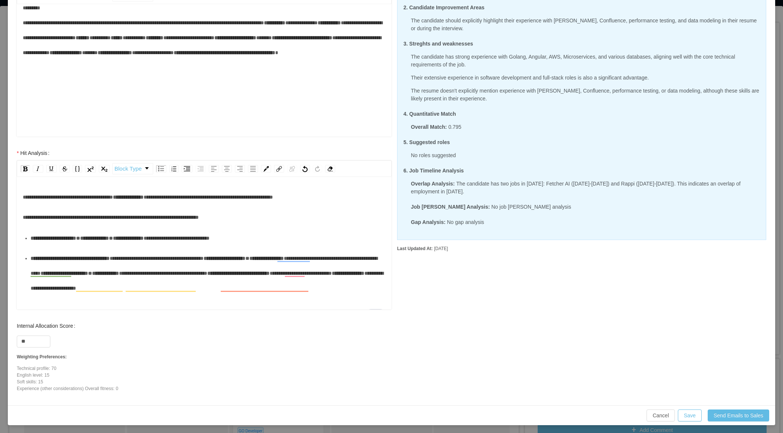
click at [245, 257] on span "**********" at bounding box center [225, 257] width 42 height 5
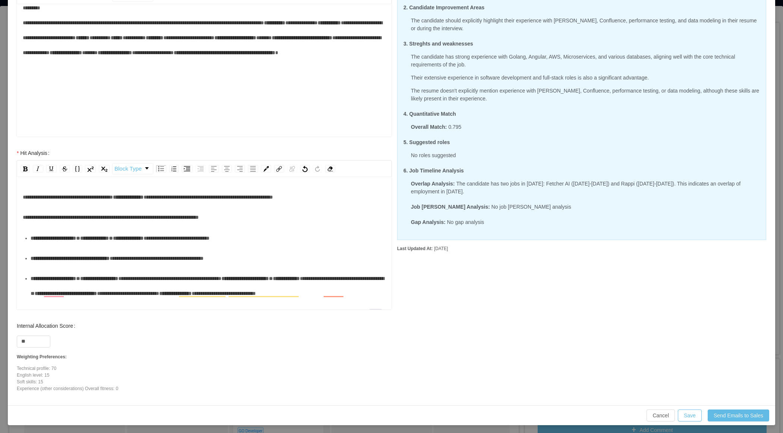
scroll to position [27, 0]
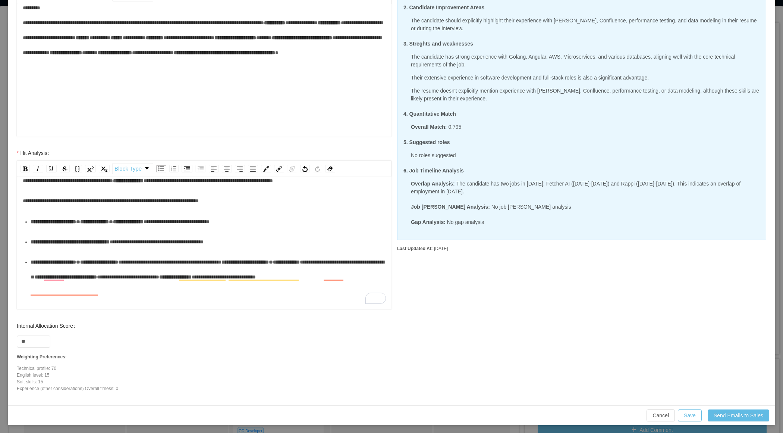
click at [160, 279] on div "**********" at bounding box center [208, 269] width 355 height 30
click at [269, 259] on span "**********" at bounding box center [245, 261] width 47 height 5
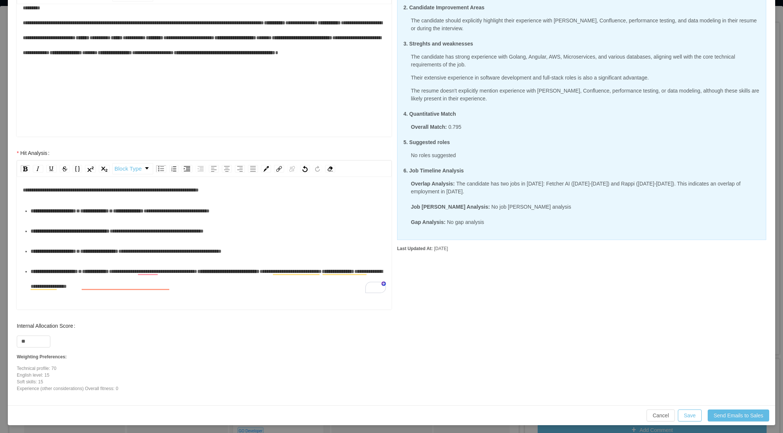
scroll to position [32, 0]
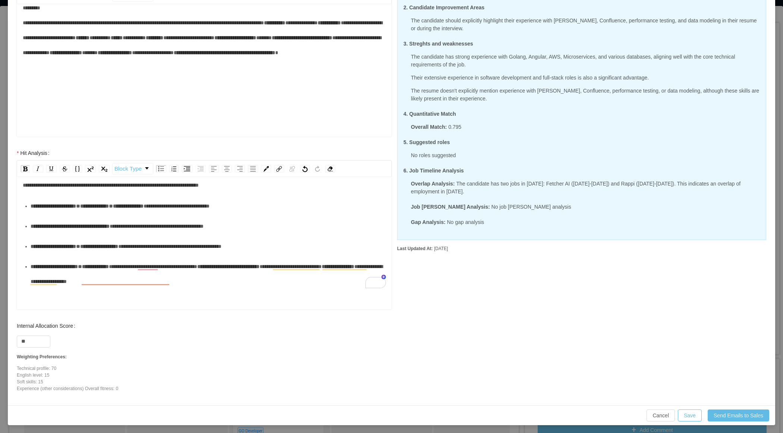
click at [151, 264] on span "**********" at bounding box center [153, 266] width 88 height 5
click at [263, 264] on span "**********" at bounding box center [234, 266] width 62 height 5
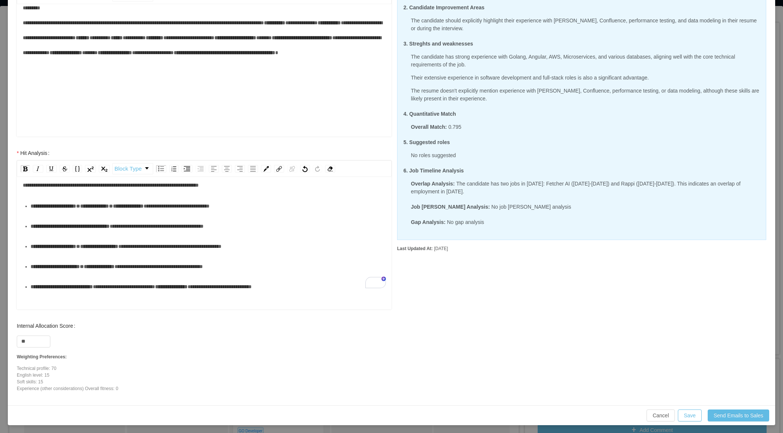
scroll to position [37, 0]
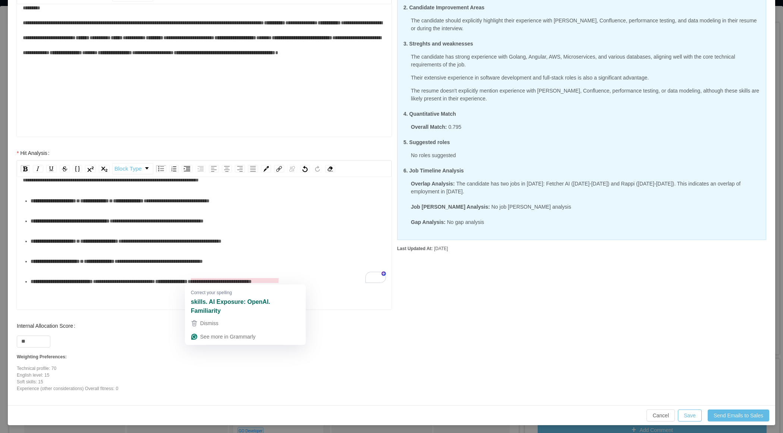
click at [188, 279] on span "**********" at bounding box center [171, 281] width 32 height 5
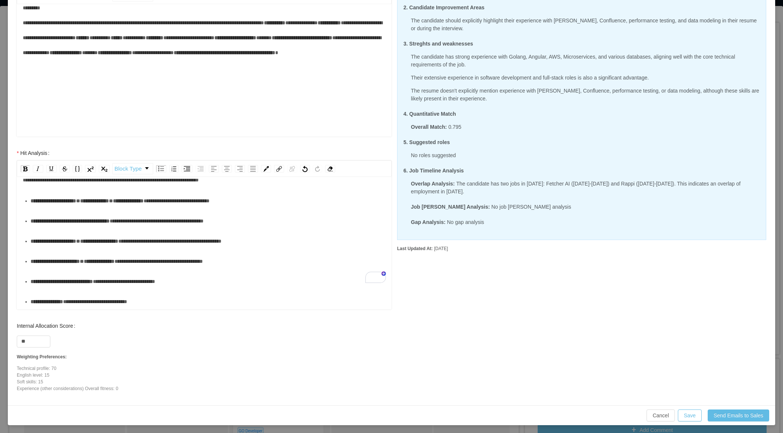
scroll to position [58, 0]
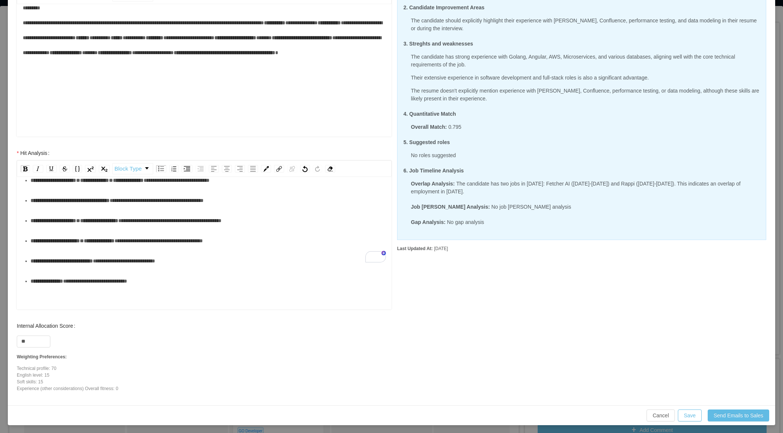
click at [220, 278] on div "**********" at bounding box center [208, 280] width 355 height 15
click at [168, 297] on div "To enrich screen reader interactions, please activate Accessibility in Grammarl…" at bounding box center [204, 301] width 363 height 15
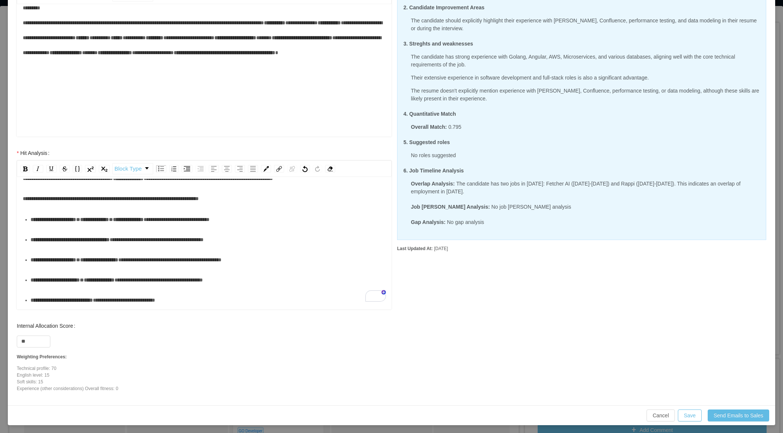
scroll to position [37, 0]
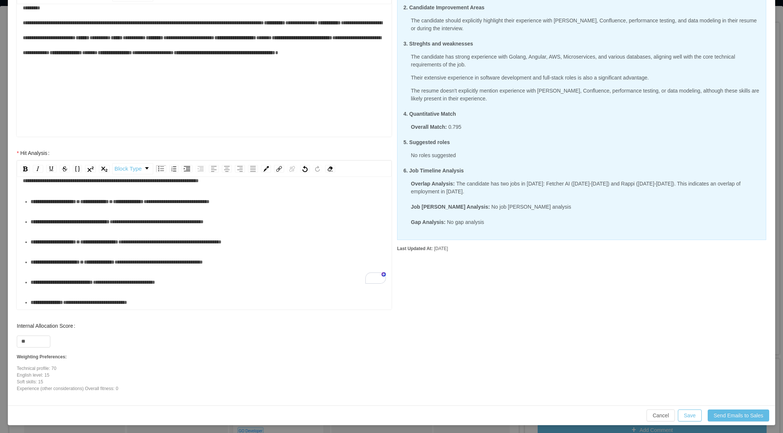
click at [235, 255] on div "**********" at bounding box center [208, 261] width 355 height 15
click at [289, 257] on div "**********" at bounding box center [208, 261] width 355 height 15
click at [690, 414] on button "Save" at bounding box center [690, 415] width 24 height 12
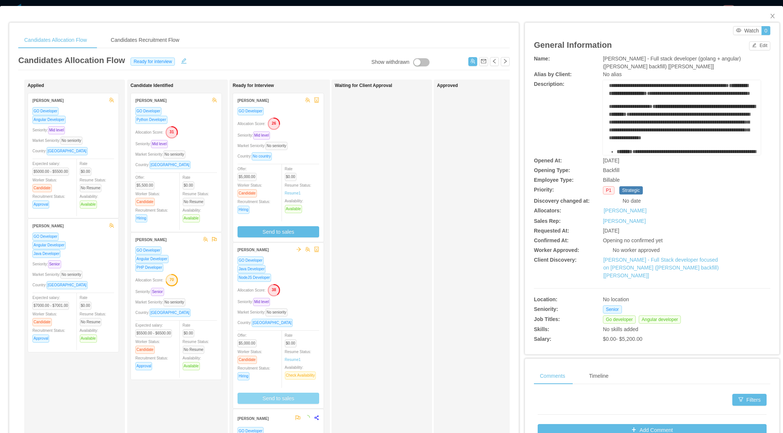
scroll to position [0, 0]
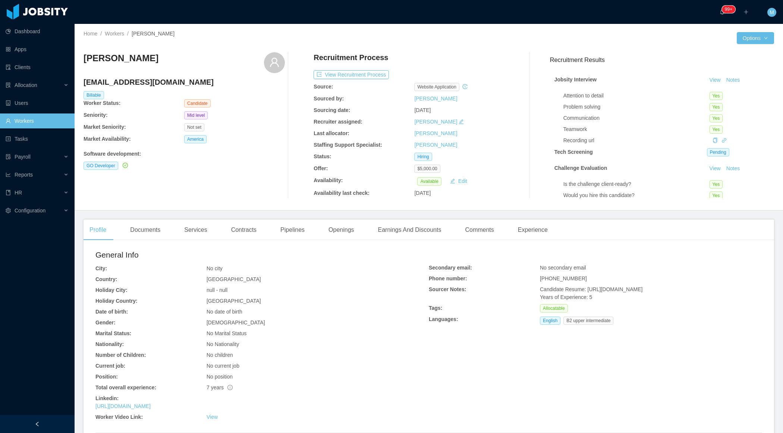
click at [45, 423] on div at bounding box center [37, 424] width 75 height 18
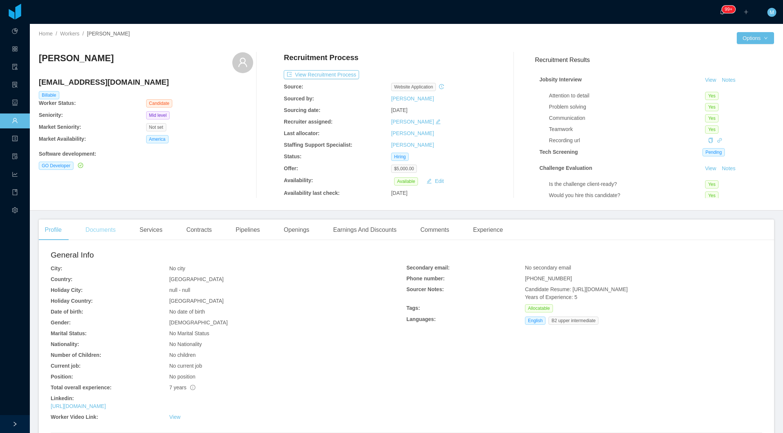
click at [114, 232] on div "Documents" at bounding box center [100, 229] width 42 height 21
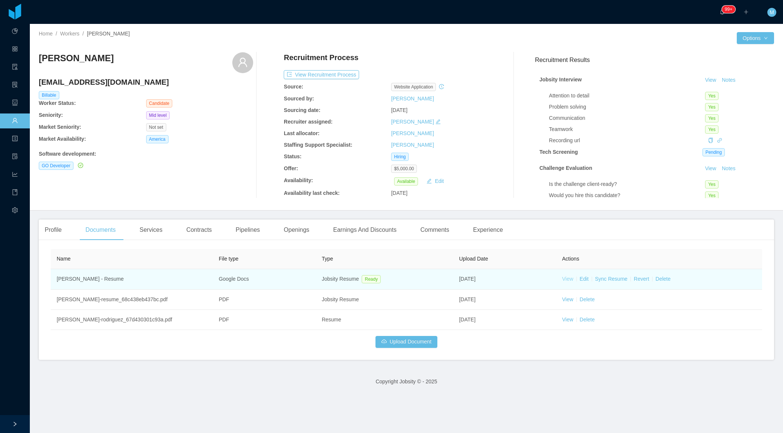
click at [569, 280] on link "View" at bounding box center [567, 279] width 11 height 6
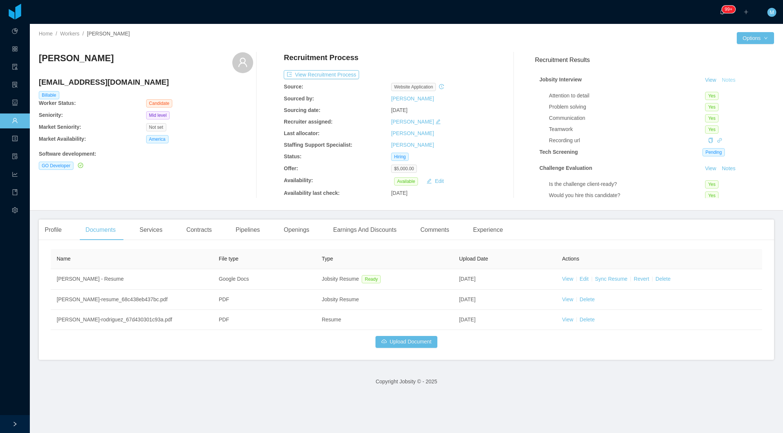
click at [730, 79] on button "Notes" at bounding box center [729, 80] width 20 height 9
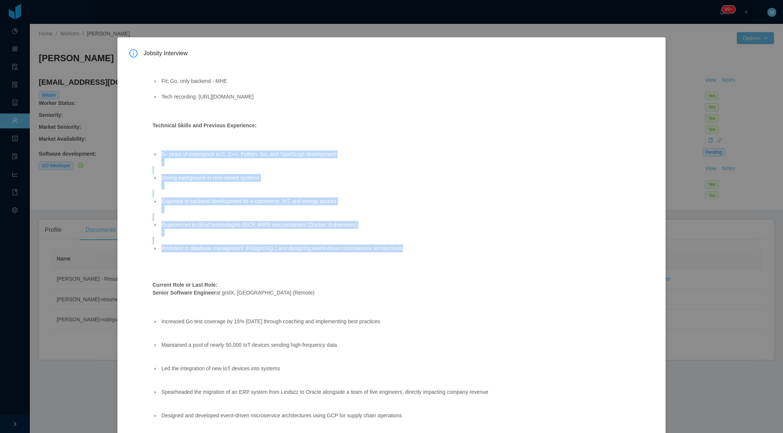
drag, startPoint x: 424, startPoint y: 249, endPoint x: 159, endPoint y: 155, distance: 281.0
click at [159, 155] on ul "5+ years of experience in C, C++, Python, Go, and TypeScript development Strong…" at bounding box center [388, 204] width 471 height 125
copy ul "5+ years of experience in C, C++, Python, Go, and TypeScript development Strong…"
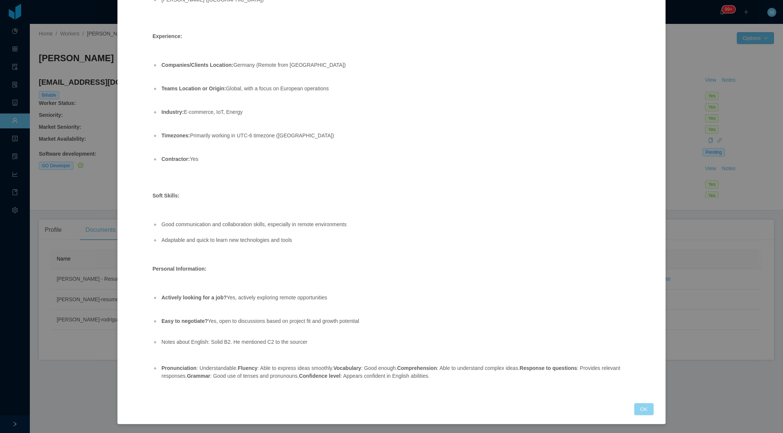
click at [646, 408] on button "OK" at bounding box center [643, 409] width 19 height 12
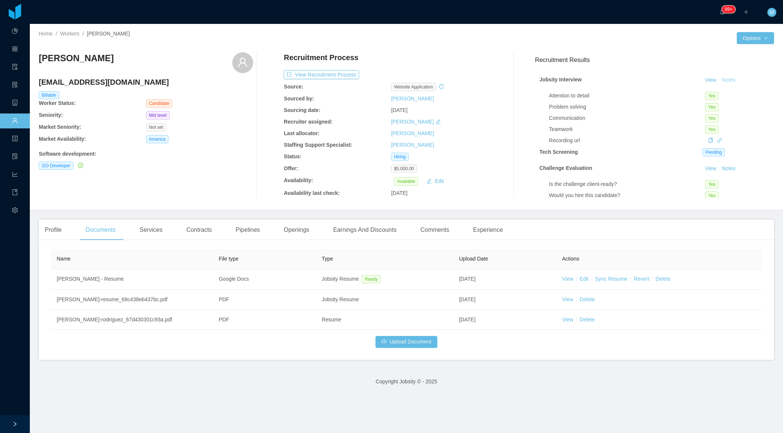
scroll to position [490, 0]
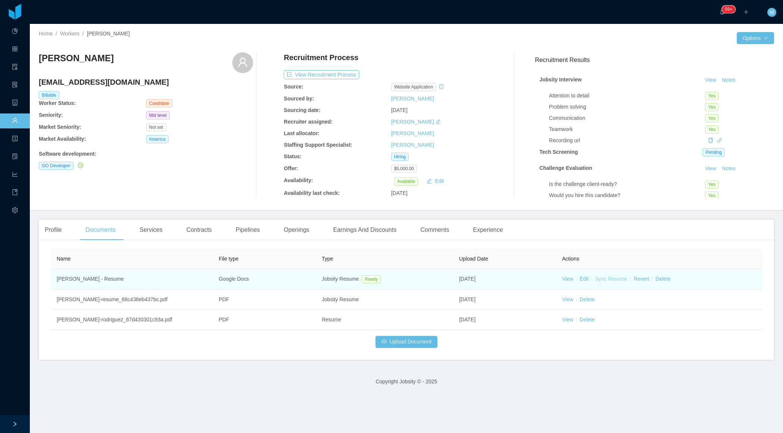
click at [609, 278] on link "Sync Resume" at bounding box center [611, 279] width 32 height 6
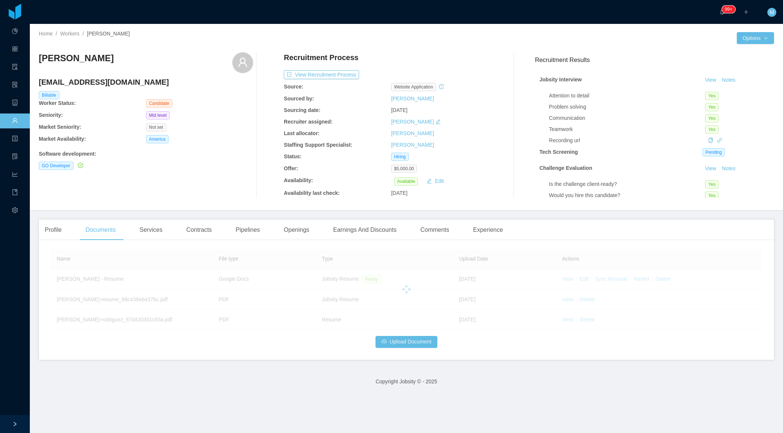
click at [507, 136] on div at bounding box center [513, 125] width 31 height 146
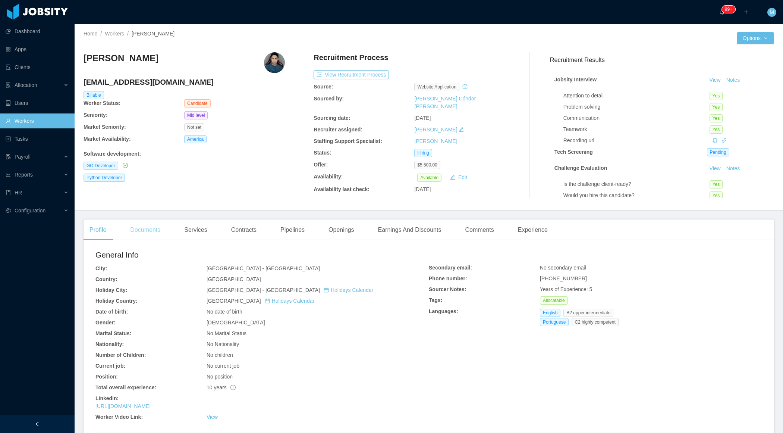
click at [158, 232] on div "Documents" at bounding box center [145, 229] width 42 height 21
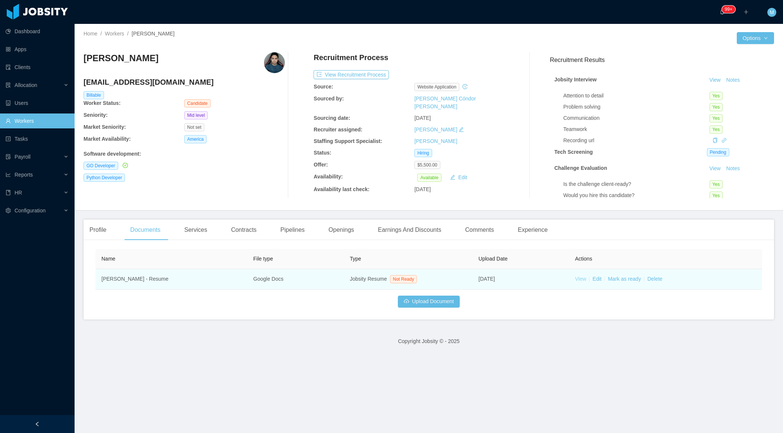
click at [581, 278] on link "View" at bounding box center [580, 279] width 11 height 6
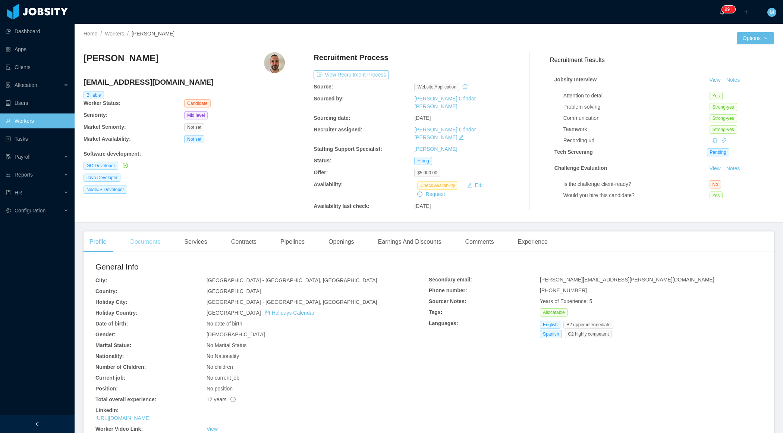
click at [165, 231] on div "Documents" at bounding box center [145, 241] width 42 height 21
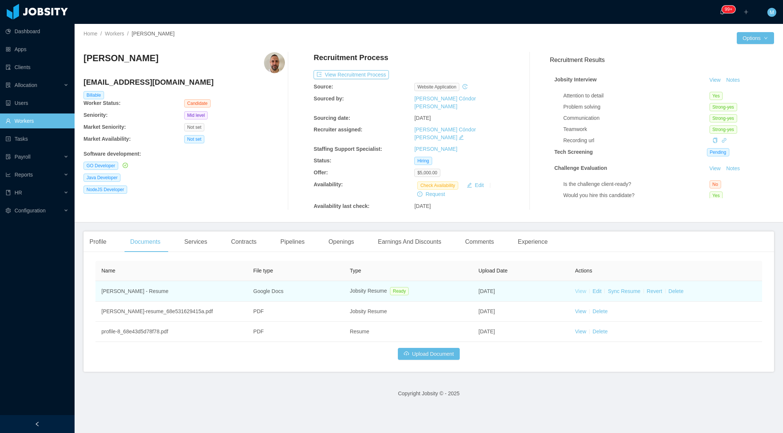
click at [583, 288] on link "View" at bounding box center [580, 291] width 11 height 6
click at [627, 288] on link "Sync Resume" at bounding box center [624, 291] width 32 height 6
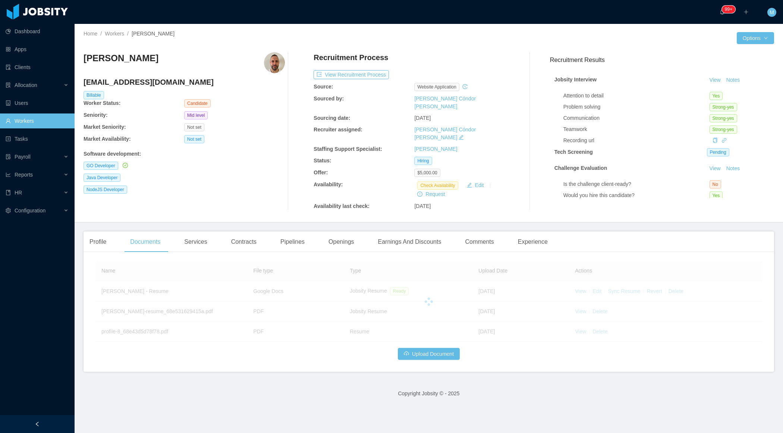
click at [522, 156] on div at bounding box center [529, 131] width 29 height 158
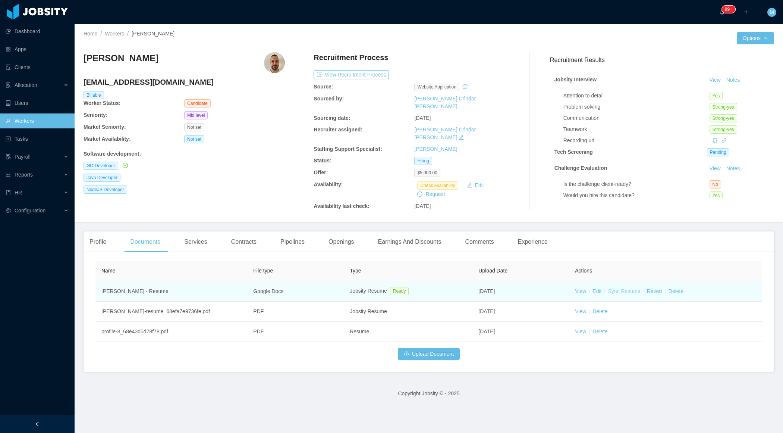
click at [625, 288] on link "Sync Resume" at bounding box center [624, 291] width 32 height 6
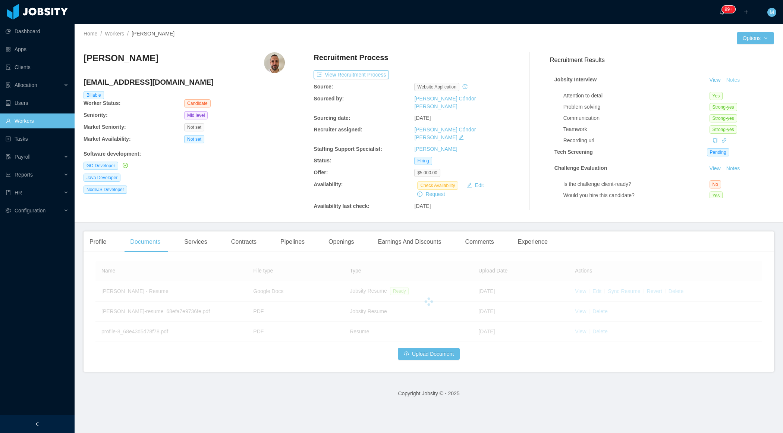
click at [735, 78] on button "Notes" at bounding box center [734, 80] width 20 height 9
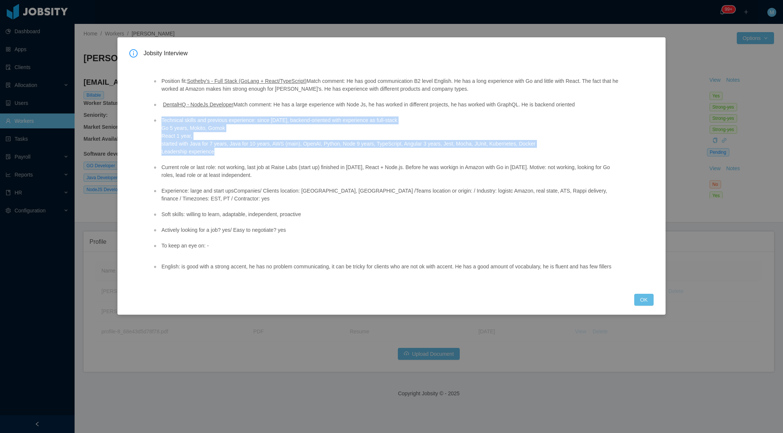
drag, startPoint x: 160, startPoint y: 118, endPoint x: 230, endPoint y: 150, distance: 77.1
click at [231, 150] on li "Technical skills and previous experience: since 2007, backend-oriented with exp…" at bounding box center [392, 135] width 464 height 39
copy li "Technical skills and previous experience: since 2007, backend-oriented with exp…"
click at [643, 305] on button "OK" at bounding box center [643, 300] width 19 height 12
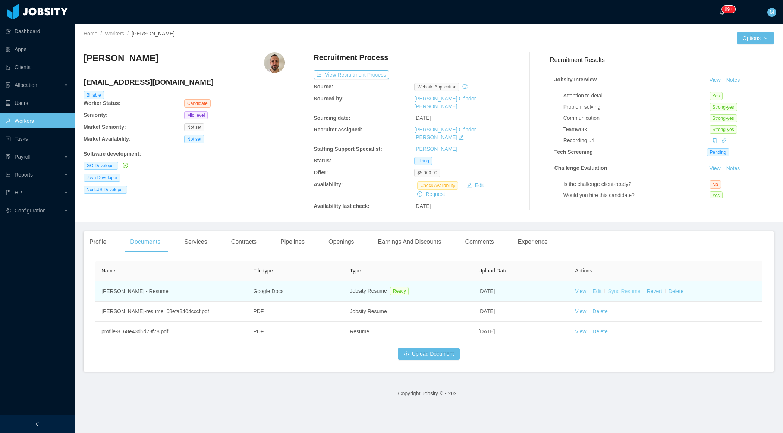
click at [633, 288] on link "Sync Resume" at bounding box center [624, 291] width 32 height 6
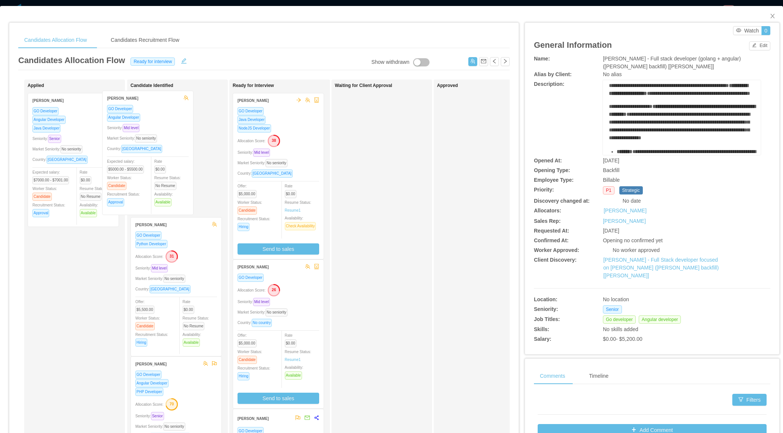
drag, startPoint x: 92, startPoint y: 183, endPoint x: 166, endPoint y: 182, distance: 73.9
click at [167, 182] on div "Applied André Félix GO Developer Angular Developer Seniority: Mid level Market …" at bounding box center [264, 268] width 492 height 379
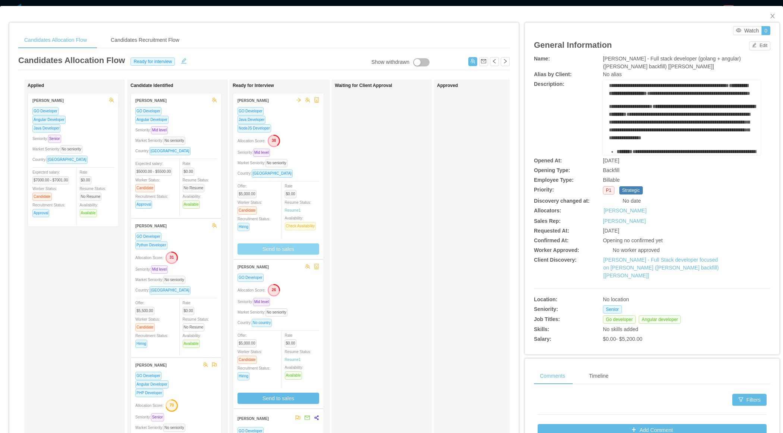
click at [312, 156] on div "GO Developer Java Developer NodeJS Developer Allocation Score: 38 Seniority: Mi…" at bounding box center [279, 181] width 82 height 148
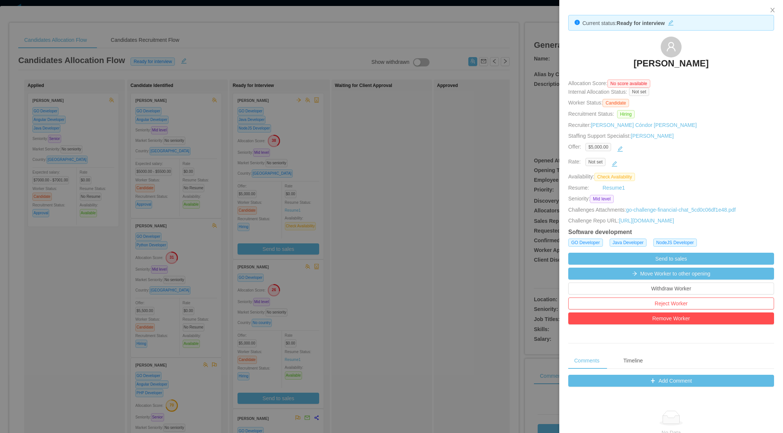
drag, startPoint x: 632, startPoint y: 59, endPoint x: 718, endPoint y: 59, distance: 86.5
click at [719, 60] on div "Hernán Fiorini" at bounding box center [671, 55] width 206 height 37
copy h3 "Hernán Fiorini"
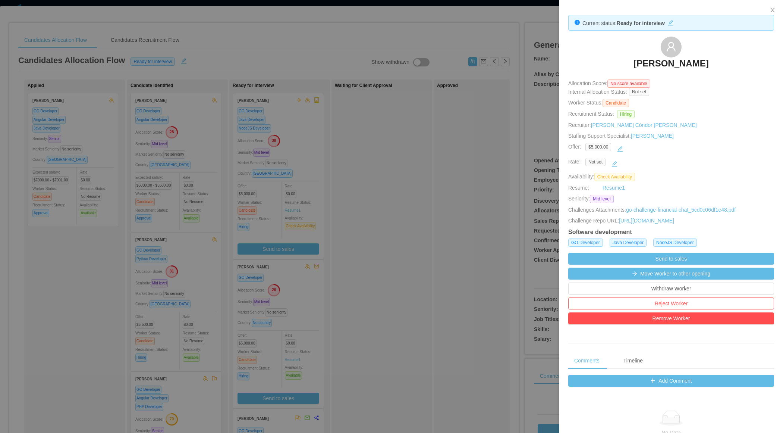
click at [353, 288] on div at bounding box center [391, 216] width 783 height 433
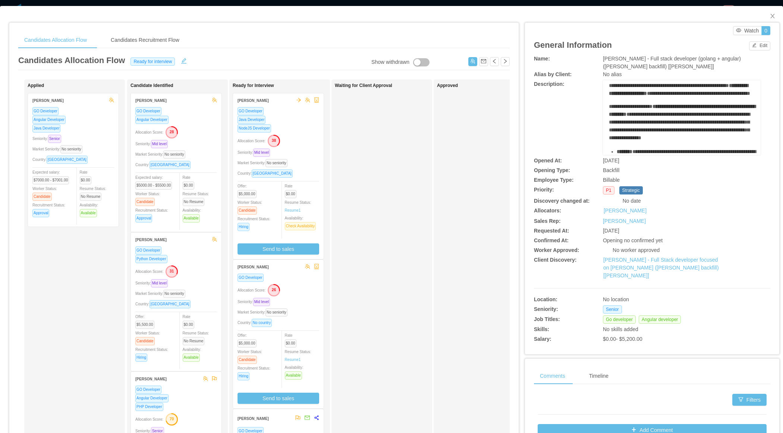
click at [305, 289] on div "Allocation Score: 26" at bounding box center [279, 289] width 82 height 12
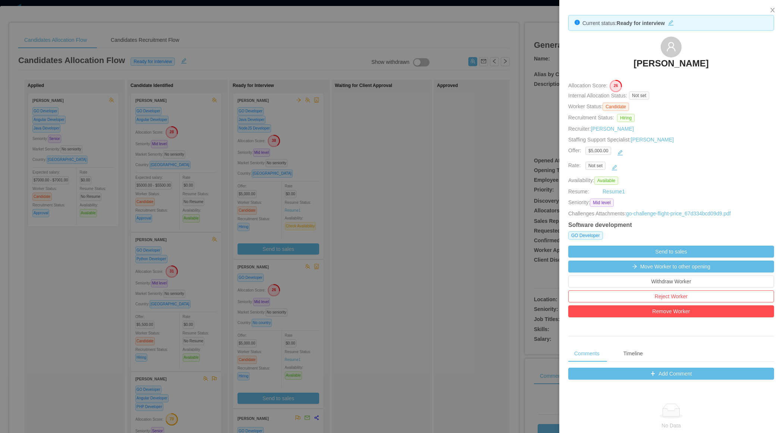
drag, startPoint x: 618, startPoint y: 62, endPoint x: 709, endPoint y: 59, distance: 91.0
click at [712, 61] on div "Ronald Rodriguez" at bounding box center [671, 55] width 206 height 37
copy h3 "Ronald Rodriguez"
click at [352, 151] on div at bounding box center [391, 216] width 783 height 433
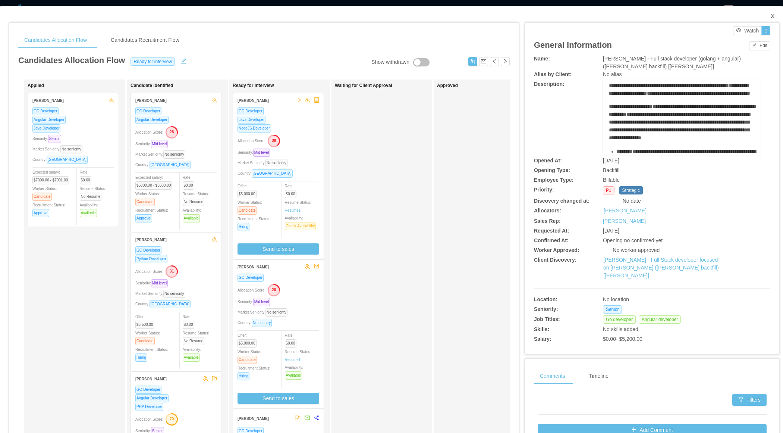
click at [774, 15] on icon "icon: close" at bounding box center [773, 16] width 6 height 6
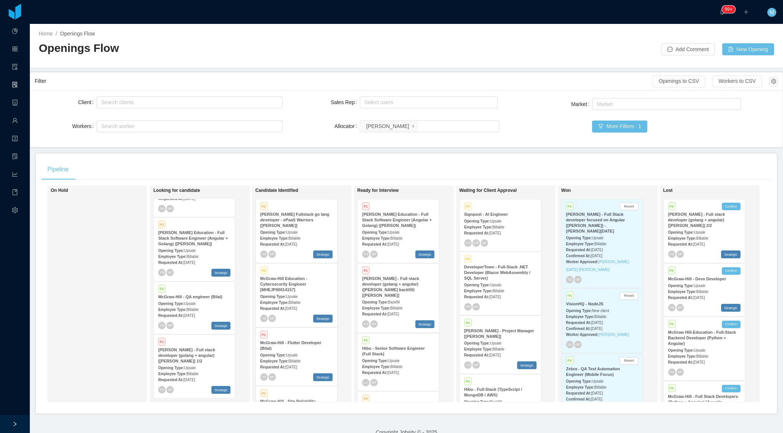
click at [395, 228] on div "Opening Type: Upsale" at bounding box center [398, 232] width 72 height 8
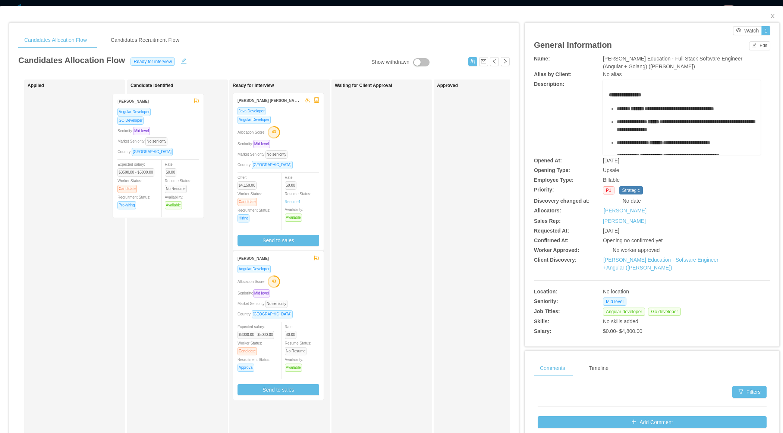
drag, startPoint x: 102, startPoint y: 163, endPoint x: 186, endPoint y: 164, distance: 84.3
click at [187, 164] on div "Applied Victoria Maia Angular Developer GO Developer Seniority: Mid level Marke…" at bounding box center [264, 268] width 492 height 379
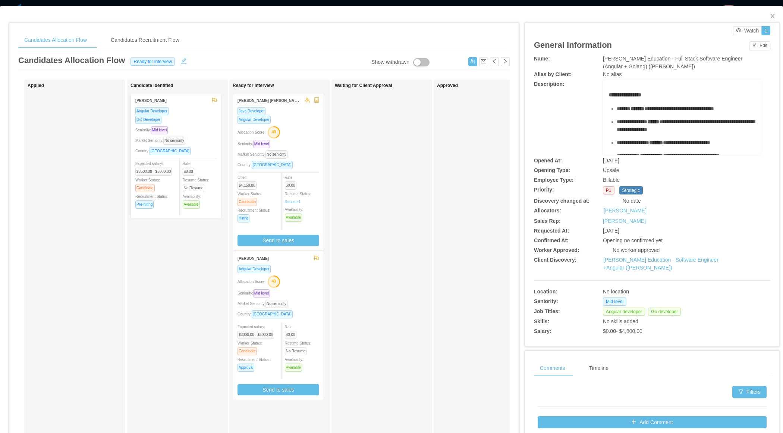
click at [304, 285] on div "Angular Developer Allocation Score: 43 Seniority: Mid level Market Seniority: N…" at bounding box center [279, 329] width 82 height 131
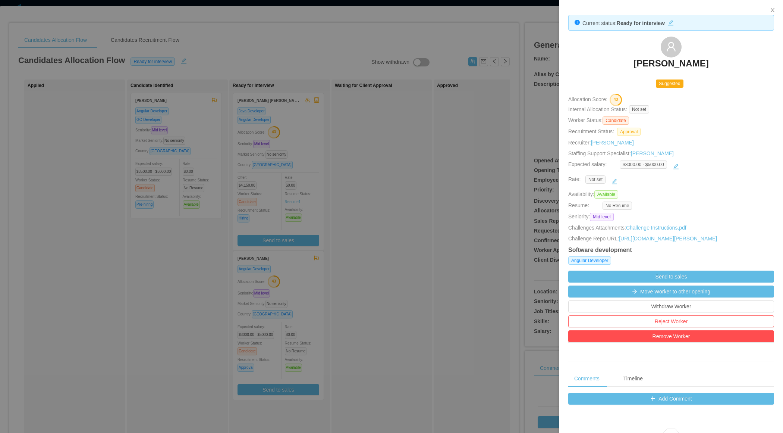
click at [456, 159] on div at bounding box center [391, 216] width 783 height 433
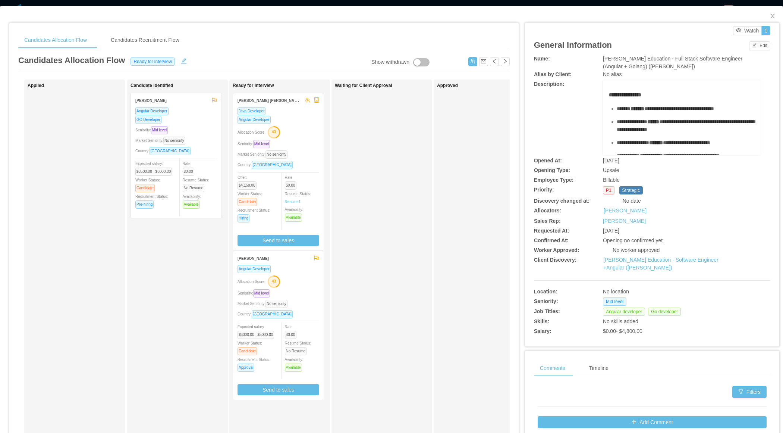
click at [308, 292] on div "Seniority: Mid level" at bounding box center [279, 293] width 82 height 9
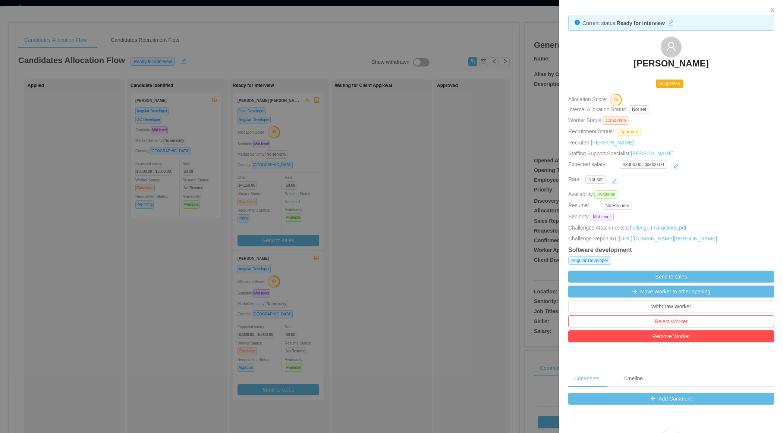
click at [417, 165] on div at bounding box center [391, 216] width 783 height 433
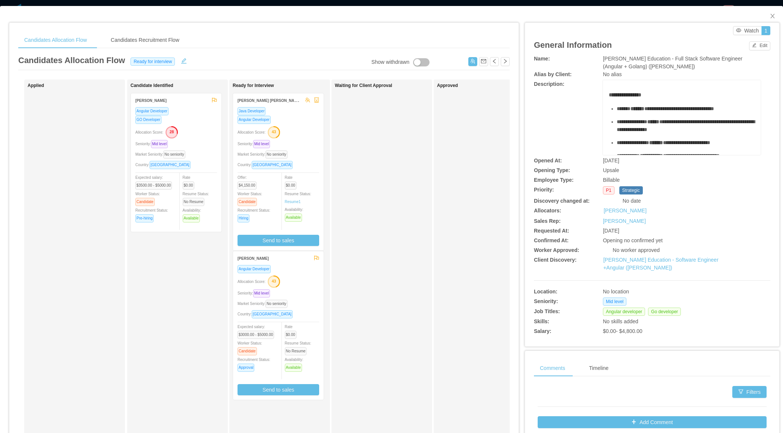
click at [376, 160] on div "Waiting for Client Approval" at bounding box center [387, 266] width 104 height 366
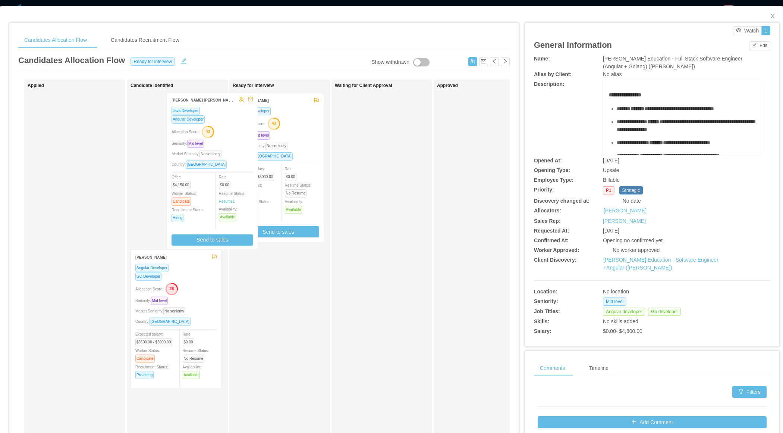
drag, startPoint x: 301, startPoint y: 156, endPoint x: 216, endPoint y: 157, distance: 85.4
click at [216, 156] on div "Applied Candidate Identified Victoria Maia Angular Developer GO Developer Alloc…" at bounding box center [264, 268] width 492 height 379
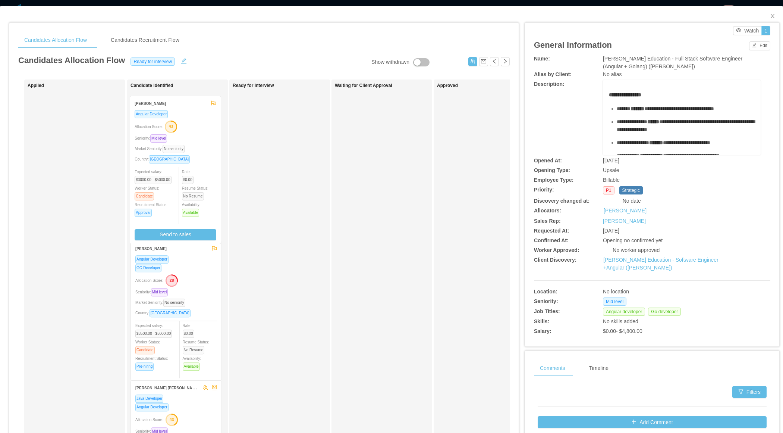
drag, startPoint x: 294, startPoint y: 157, endPoint x: 191, endPoint y: 160, distance: 102.6
click at [191, 160] on div "Applied Candidate Identified Victoria Maia Angular Developer GO Developer Alloc…" at bounding box center [264, 268] width 492 height 379
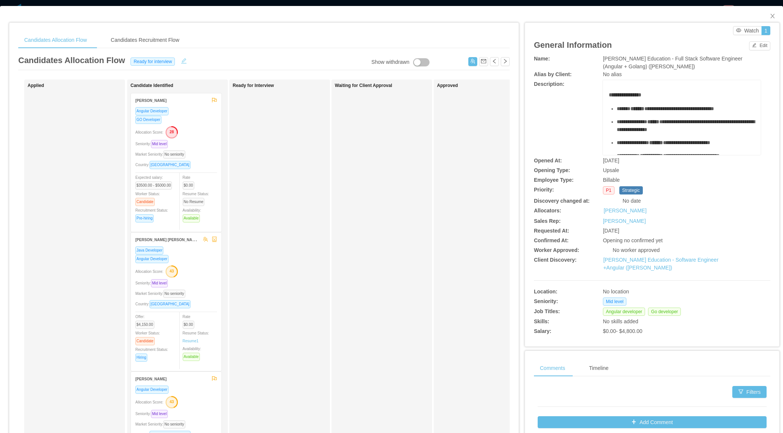
click at [185, 59] on button "button" at bounding box center [184, 59] width 12 height 7
click at [173, 60] on div "Ready for interview" at bounding box center [154, 61] width 48 height 8
click at [163, 99] on li "Candidate identified" at bounding box center [155, 98] width 63 height 12
click at [195, 65] on button "Save" at bounding box center [202, 61] width 20 height 9
click at [216, 35] on div "Update State?" at bounding box center [198, 30] width 51 height 14
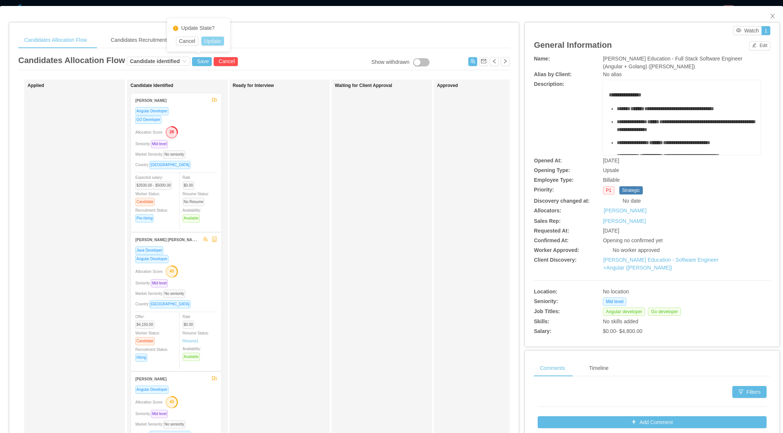
click at [216, 39] on button "Update" at bounding box center [212, 41] width 23 height 9
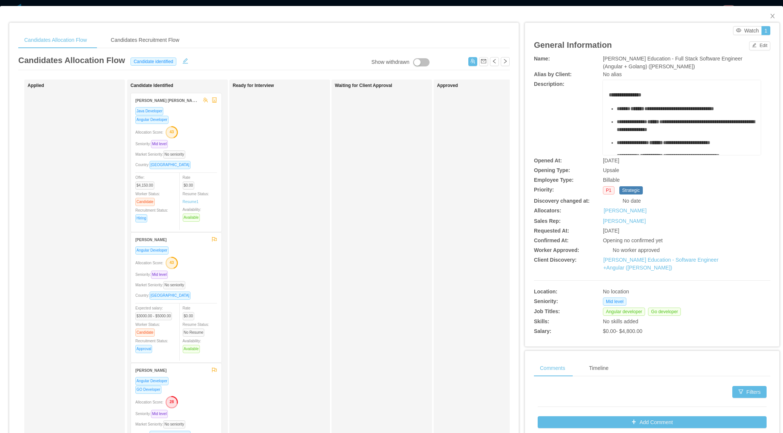
click at [336, 244] on div "Waiting for Client Approval" at bounding box center [387, 266] width 104 height 366
drag, startPoint x: 772, startPoint y: 14, endPoint x: 739, endPoint y: 22, distance: 33.6
click at [772, 14] on icon "icon: close" at bounding box center [773, 16] width 6 height 6
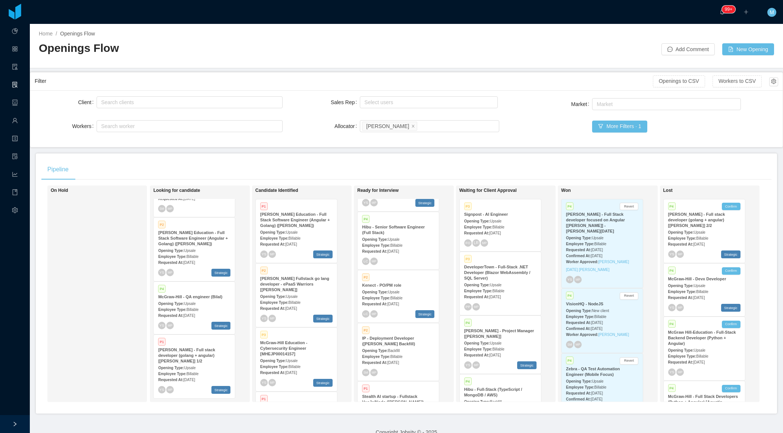
scroll to position [56, 0]
click at [402, 242] on div "Employee Type: Billable" at bounding box center [398, 246] width 72 height 8
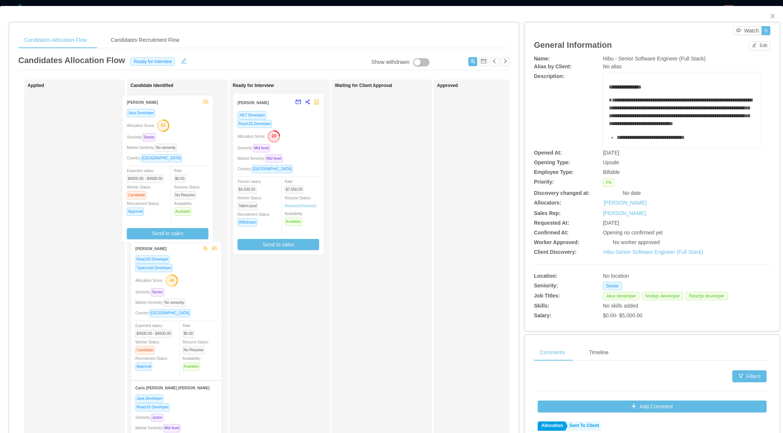
drag, startPoint x: 313, startPoint y: 160, endPoint x: 203, endPoint y: 162, distance: 110.4
click at [203, 162] on div "Applied Candidate Identified Henrique Poloni ReactJS Developer Typescript Devel…" at bounding box center [264, 268] width 492 height 379
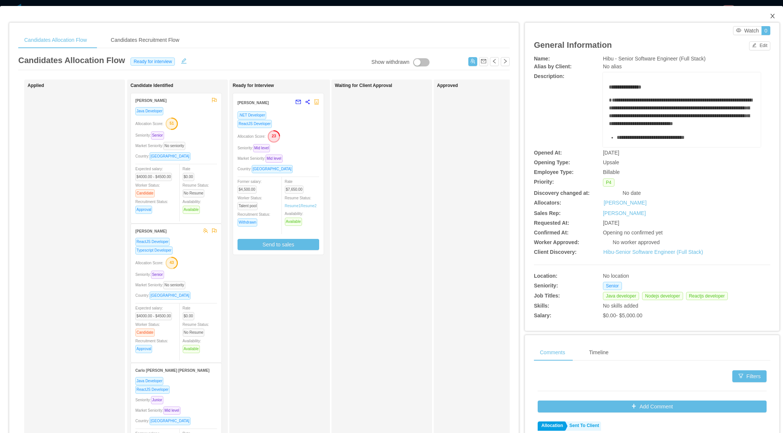
click at [773, 10] on span "Close" at bounding box center [772, 16] width 21 height 21
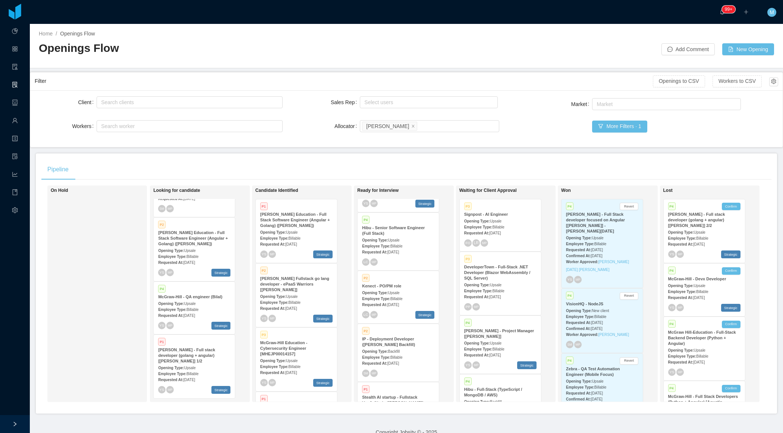
click at [397, 156] on div "Pipeline On Hold Looking for candidate Hot P1 Novopath - Senior Front End (Reac…" at bounding box center [406, 283] width 741 height 260
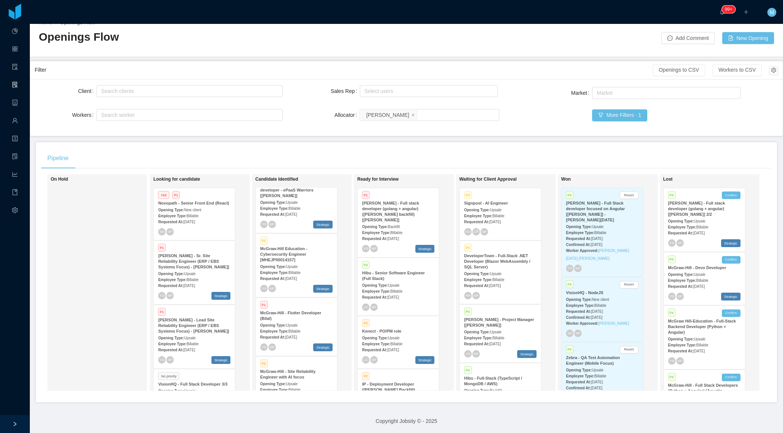
scroll to position [110, 0]
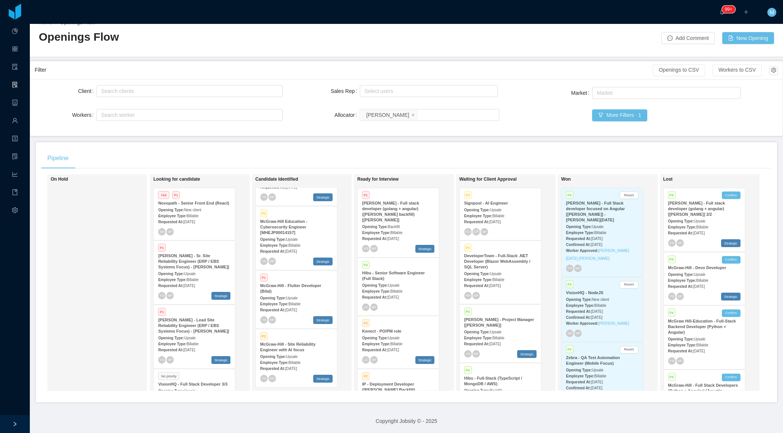
click at [291, 247] on div "Requested At: Sep 8th, 2025" at bounding box center [296, 251] width 72 height 8
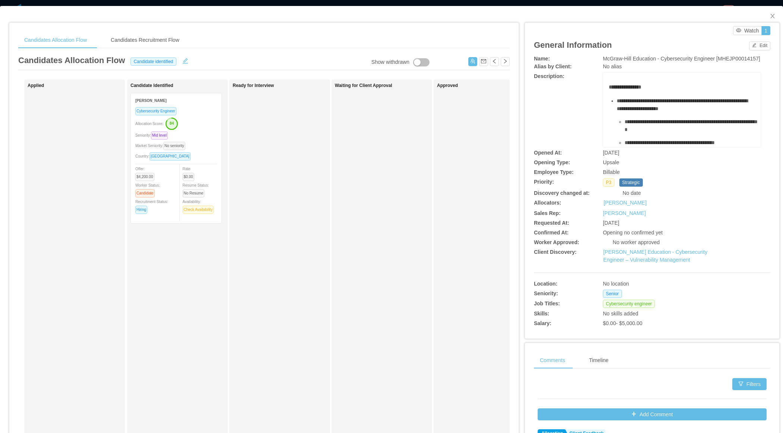
click at [201, 145] on div "Market Seniority: No seniority" at bounding box center [176, 145] width 82 height 9
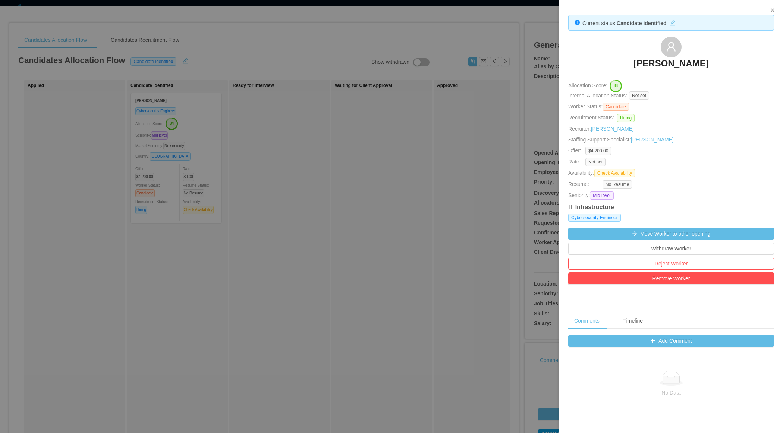
click at [450, 196] on div at bounding box center [391, 216] width 783 height 433
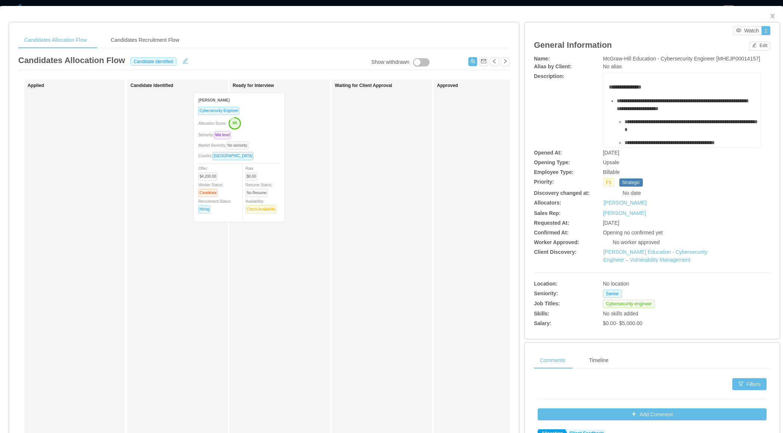
drag, startPoint x: 182, startPoint y: 176, endPoint x: 266, endPoint y: 175, distance: 83.5
click at [266, 175] on div "Applied Candidate Identified Erick Marin Cybersecurity Engineer Allocation Scor…" at bounding box center [264, 268] width 492 height 379
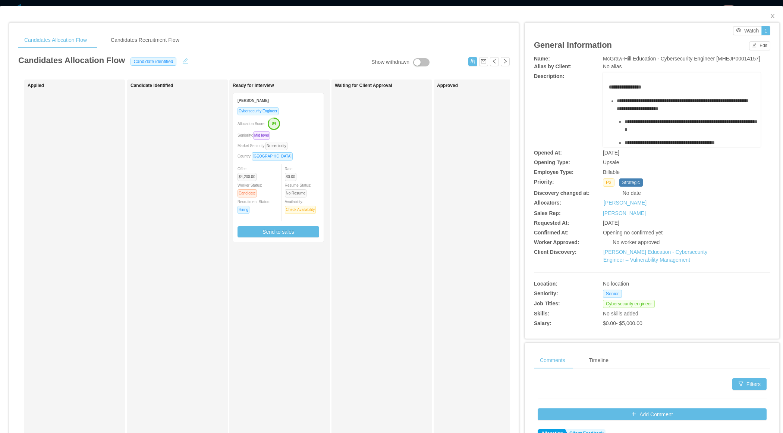
click at [186, 62] on button "button" at bounding box center [185, 59] width 12 height 7
click at [169, 63] on div "Candidate identified" at bounding box center [155, 61] width 50 height 8
click at [162, 110] on li "Ready for interview" at bounding box center [155, 110] width 63 height 12
click at [196, 61] on button "Save" at bounding box center [202, 61] width 20 height 9
click at [217, 43] on button "Update" at bounding box center [212, 41] width 23 height 9
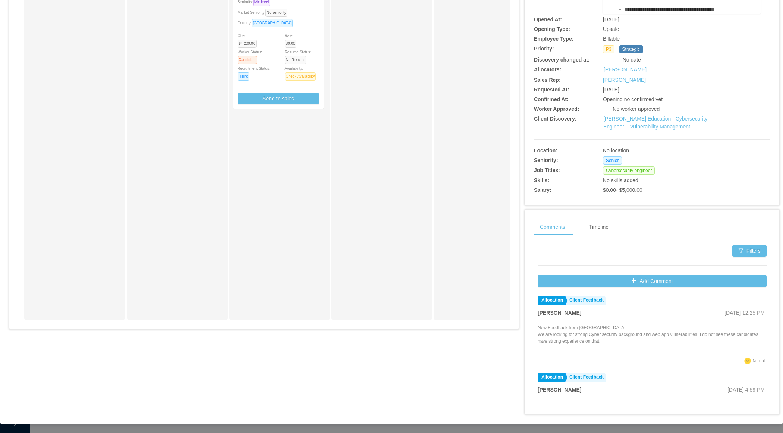
scroll to position [16, 0]
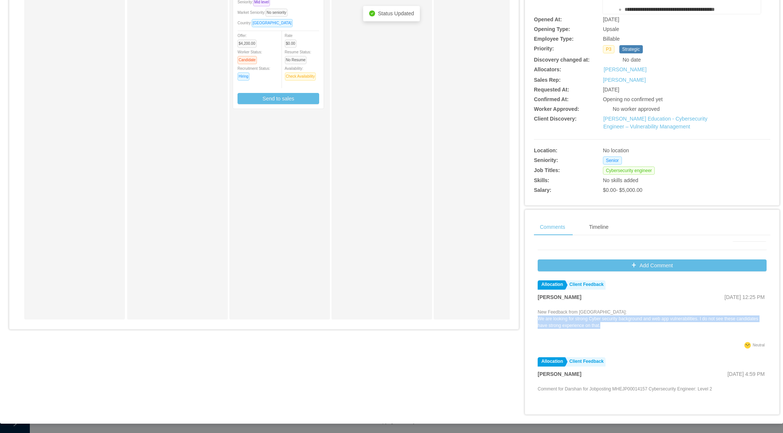
drag, startPoint x: 634, startPoint y: 327, endPoint x: 537, endPoint y: 320, distance: 97.6
click at [537, 320] on div "Filters Add Comment Allocation Client Feedback Xavier Garzon Oct 8th, 2025 12:2…" at bounding box center [652, 321] width 236 height 160
copy p "We are looking for strong Cyber security background and web app vulnerabilities…"
click at [307, 217] on div "Ready for Interview Erick Marin Cybersecurity Engineer Allocation Score: 84 Sen…" at bounding box center [285, 133] width 104 height 366
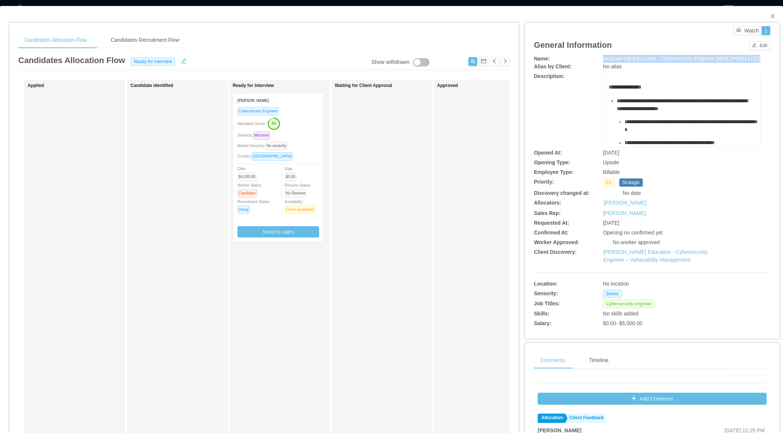
drag, startPoint x: 604, startPoint y: 61, endPoint x: 670, endPoint y: 64, distance: 66.1
click at [672, 63] on div "McGraw-Hill Education - Cybersecurity Engineer [MHEJP00014157]" at bounding box center [682, 59] width 158 height 8
copy span "McGraw-Hill Education - Cybersecurity Engineer [MHEJP00014157]"
click at [316, 166] on div "Rate $0.00 Resume Status: No Resume Availability: Check Availability" at bounding box center [305, 188] width 41 height 49
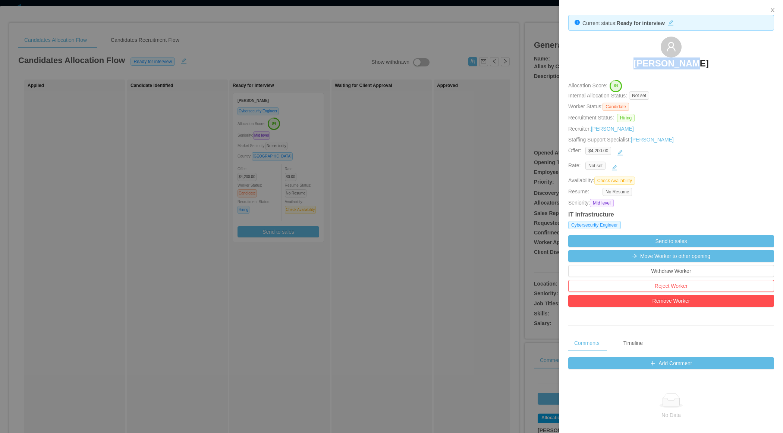
drag, startPoint x: 631, startPoint y: 57, endPoint x: 699, endPoint y: 60, distance: 68.3
click at [700, 60] on div "Erick Marin" at bounding box center [671, 55] width 206 height 37
copy h3 "Erick Marin"
click at [413, 149] on div at bounding box center [391, 216] width 783 height 433
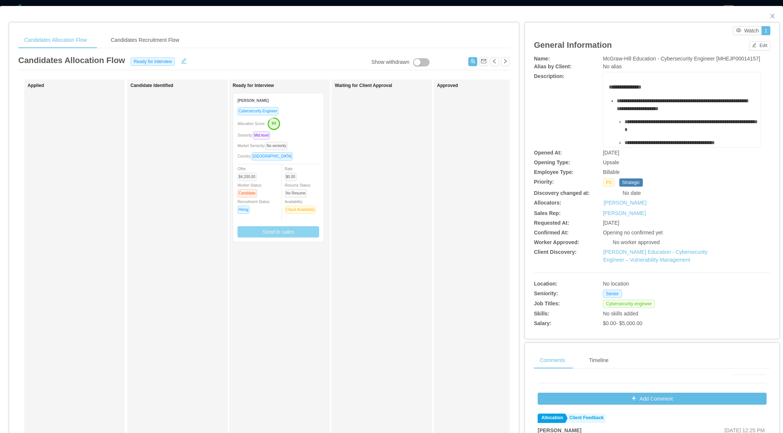
click at [305, 231] on button "Send to sales" at bounding box center [279, 231] width 82 height 11
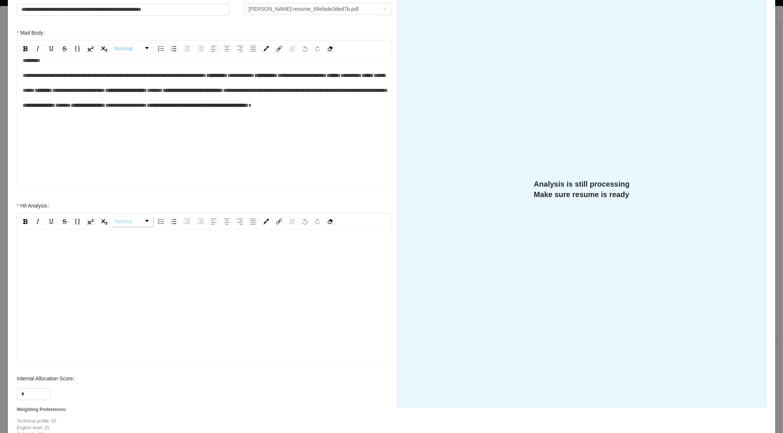
scroll to position [159, 0]
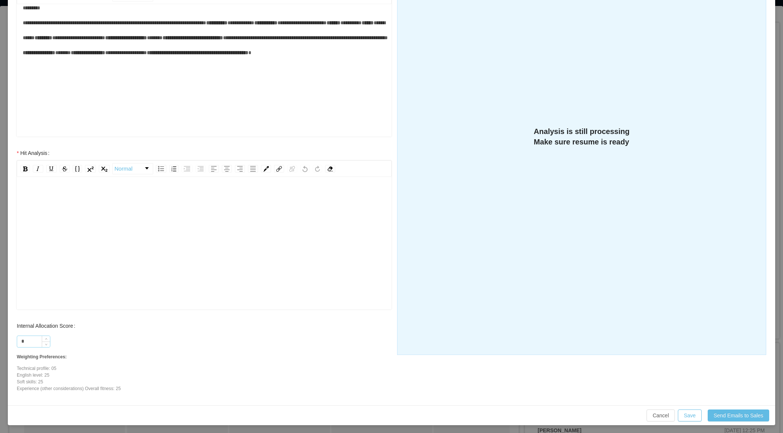
click at [33, 341] on input "*" at bounding box center [33, 341] width 33 height 11
type input "**"
click at [83, 223] on div "rdw-editor" at bounding box center [204, 254] width 363 height 131
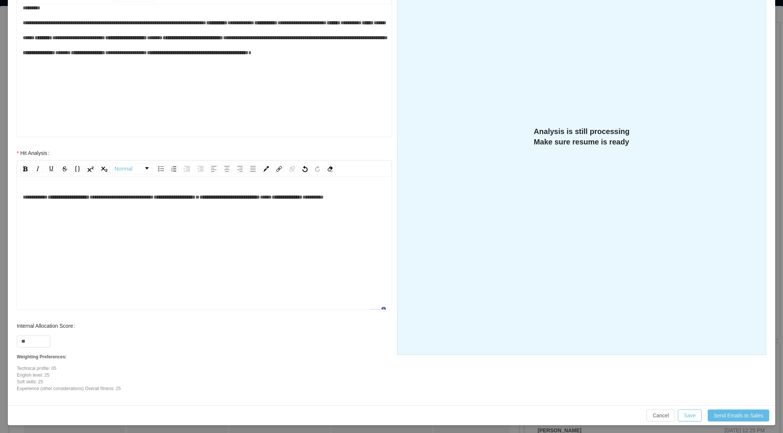
click at [48, 197] on span "**********" at bounding box center [35, 196] width 25 height 5
click at [110, 195] on span "**********" at bounding box center [89, 196] width 42 height 5
click at [153, 204] on div "**********" at bounding box center [204, 196] width 363 height 15
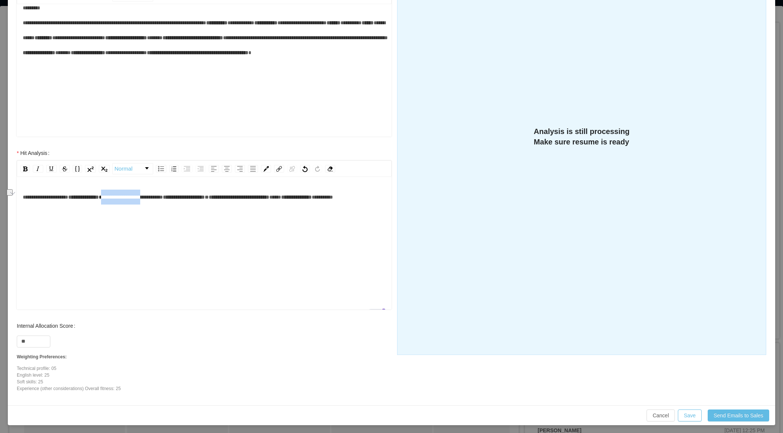
drag, startPoint x: 178, startPoint y: 197, endPoint x: 129, endPoint y: 197, distance: 49.2
click at [129, 197] on span "**********" at bounding box center [131, 196] width 64 height 5
click at [154, 204] on div "**********" at bounding box center [204, 196] width 363 height 15
click at [183, 204] on div "**********" at bounding box center [204, 196] width 363 height 15
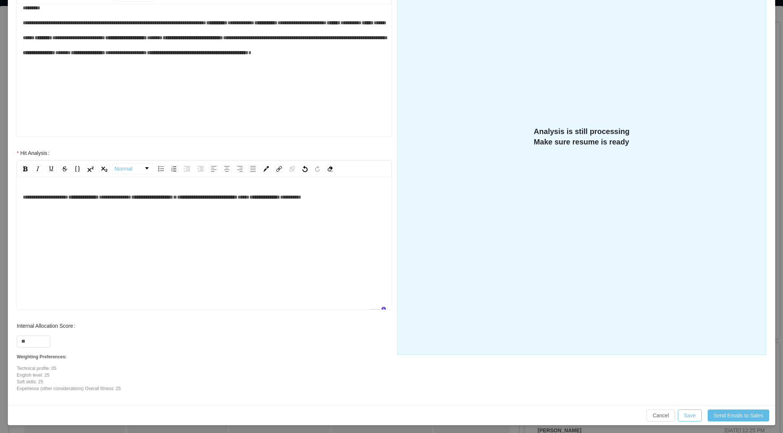
click at [189, 202] on div "**********" at bounding box center [204, 196] width 363 height 15
click at [170, 204] on div "**********" at bounding box center [204, 196] width 363 height 15
click at [690, 412] on button "Save" at bounding box center [690, 415] width 24 height 12
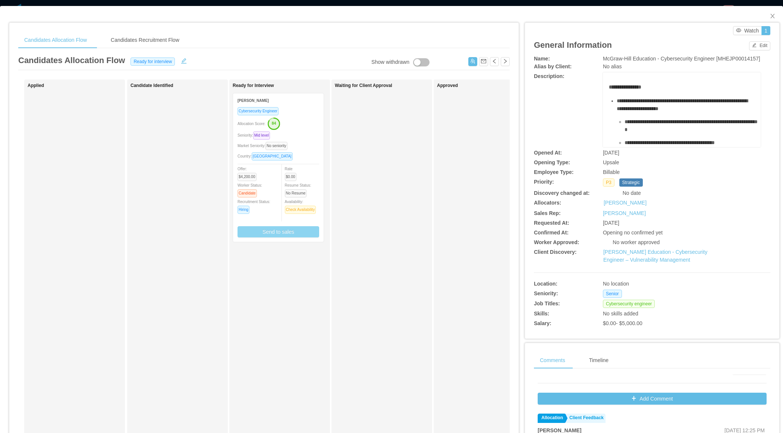
scroll to position [122, 0]
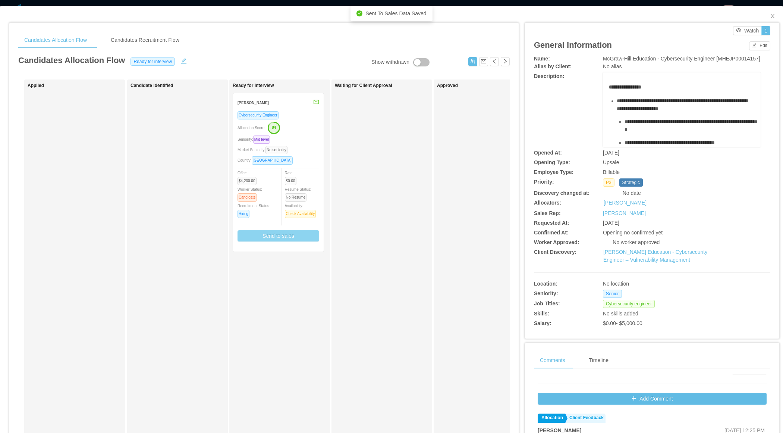
click at [308, 137] on div "Seniority: Mid level" at bounding box center [279, 139] width 82 height 9
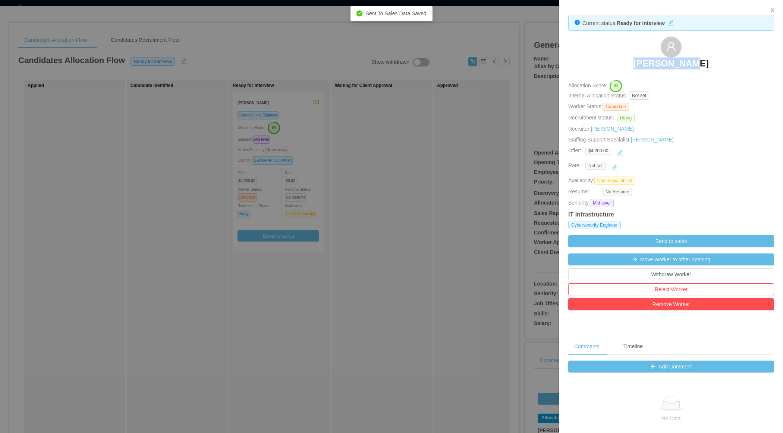
drag, startPoint x: 603, startPoint y: 68, endPoint x: 702, endPoint y: 67, distance: 98.8
click at [703, 67] on div "Erick Marin" at bounding box center [671, 55] width 206 height 37
copy h3 "Erick Marin"
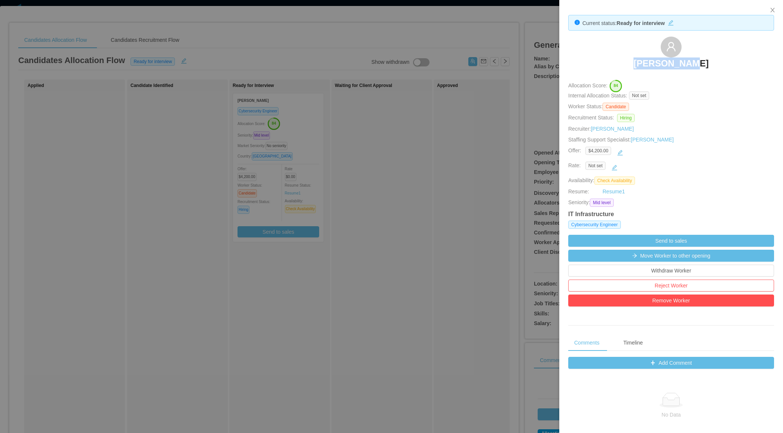
click at [363, 258] on div at bounding box center [391, 216] width 783 height 433
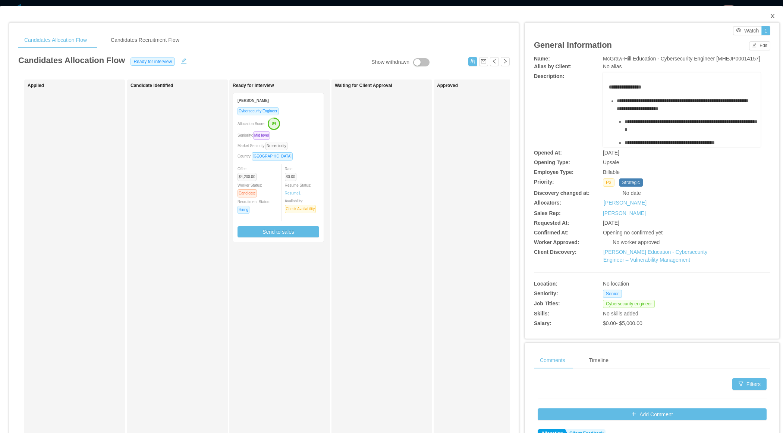
click at [772, 16] on icon "icon: close" at bounding box center [773, 16] width 6 height 6
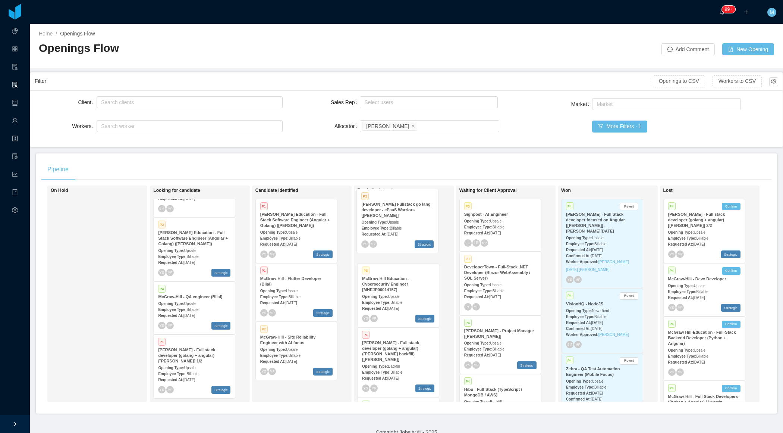
drag, startPoint x: 287, startPoint y: 301, endPoint x: 389, endPoint y: 227, distance: 125.8
click at [389, 227] on div "On Hold Looking for candidate Hot P1 Novopath - Senior Front End (React) Openin…" at bounding box center [406, 296] width 730 height 222
click at [399, 286] on strong "McGraw-Hill Fullstack go lang developer - ePaaS Warriors [Mohammed Zayeem]" at bounding box center [396, 284] width 69 height 16
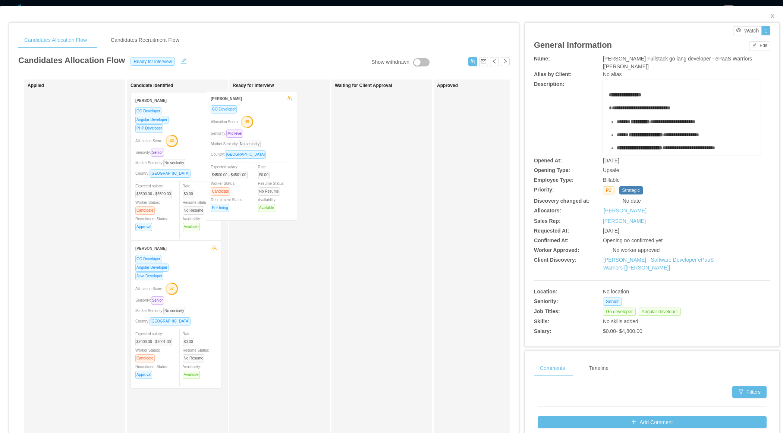
drag, startPoint x: 202, startPoint y: 151, endPoint x: 278, endPoint y: 150, distance: 76.1
click at [278, 150] on div "Applied Candidate Identified Rafael Portela GO Developer Allocation Score: 49 S…" at bounding box center [264, 268] width 492 height 379
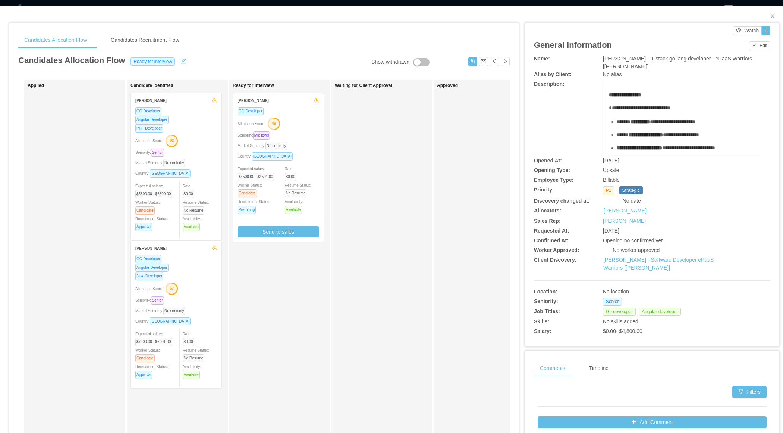
click at [307, 131] on div "Seniority: Mid level" at bounding box center [279, 135] width 82 height 9
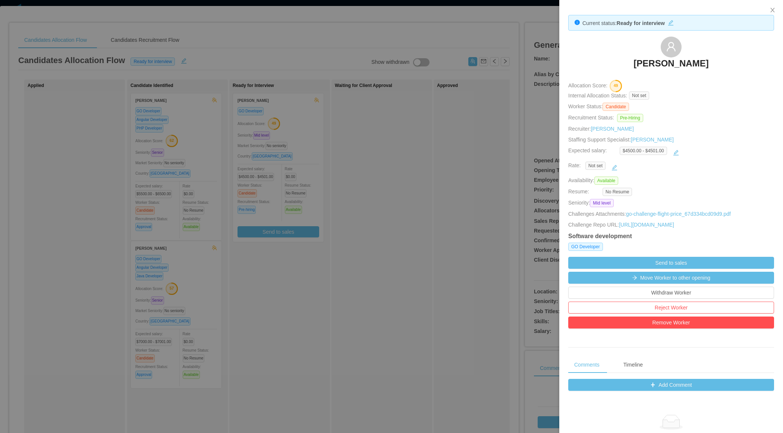
click at [293, 225] on div at bounding box center [391, 216] width 783 height 433
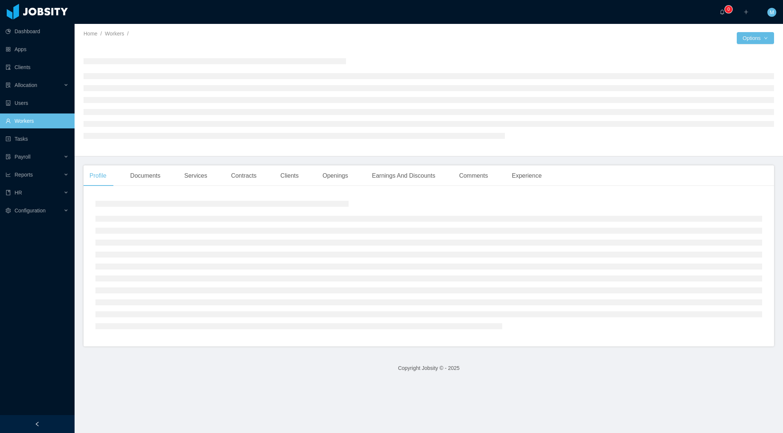
click at [36, 424] on icon "icon: left" at bounding box center [37, 423] width 5 height 5
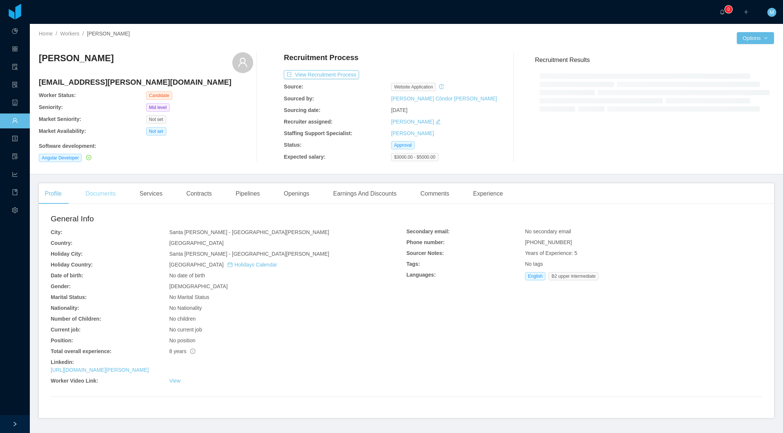
click at [106, 199] on div "Documents" at bounding box center [100, 193] width 42 height 21
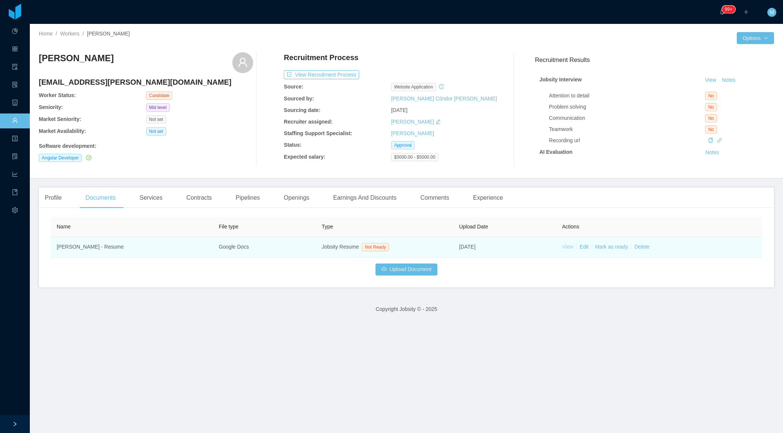
click at [568, 244] on link "View" at bounding box center [567, 247] width 11 height 6
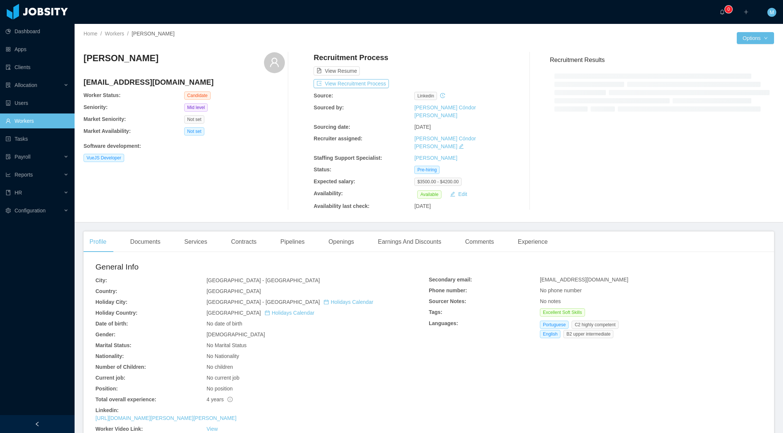
click at [41, 420] on div at bounding box center [37, 424] width 75 height 18
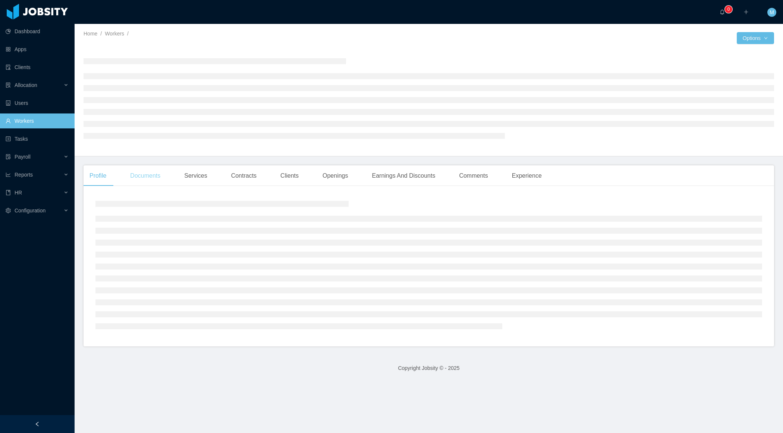
click at [157, 171] on div "Documents" at bounding box center [145, 175] width 42 height 21
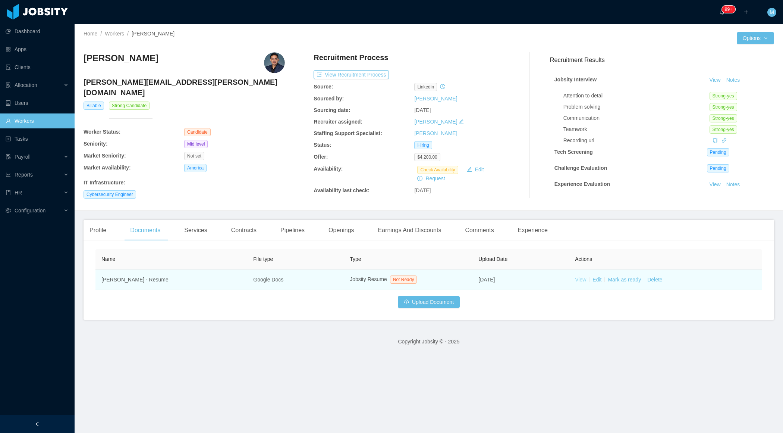
click at [582, 279] on link "View" at bounding box center [580, 279] width 11 height 6
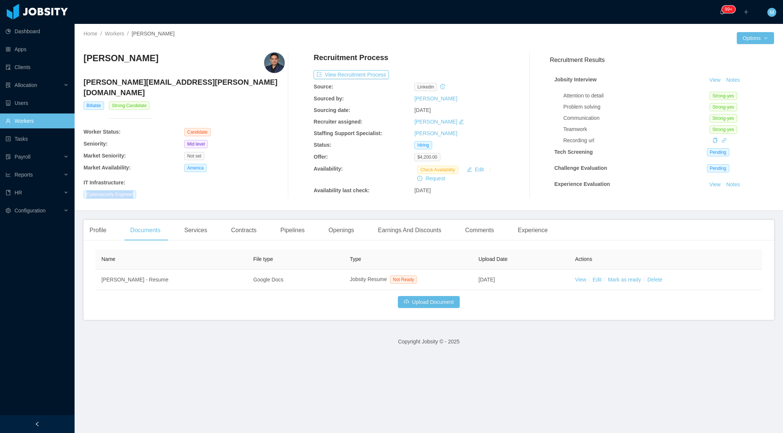
drag, startPoint x: 136, startPoint y: 183, endPoint x: 86, endPoint y: 185, distance: 50.0
click at [86, 190] on span "Cybersecurity Engineer" at bounding box center [110, 194] width 53 height 8
copy span "Cybersecurity Engineer"
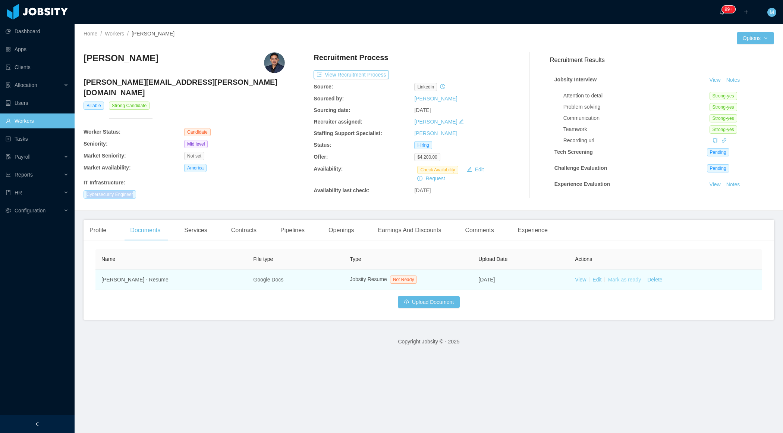
click at [624, 277] on link "Mark as ready" at bounding box center [624, 279] width 33 height 6
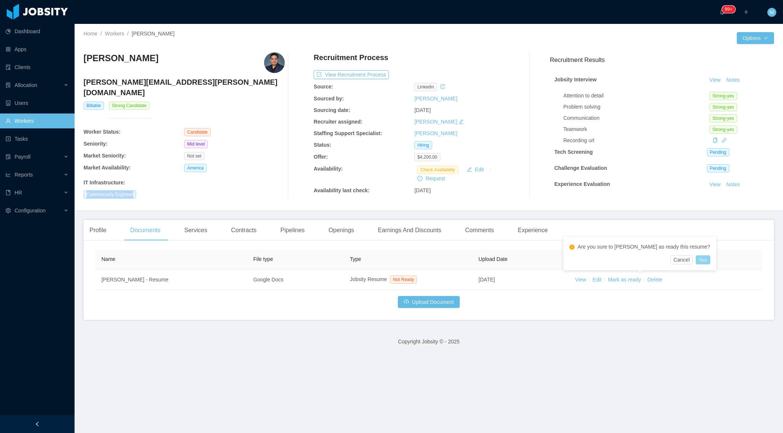
click at [696, 260] on button "Yes" at bounding box center [703, 259] width 15 height 9
click at [266, 189] on div "[PERSON_NAME] [PERSON_NAME][EMAIL_ADDRESS][PERSON_NAME][DOMAIN_NAME] Billable S…" at bounding box center [184, 125] width 201 height 146
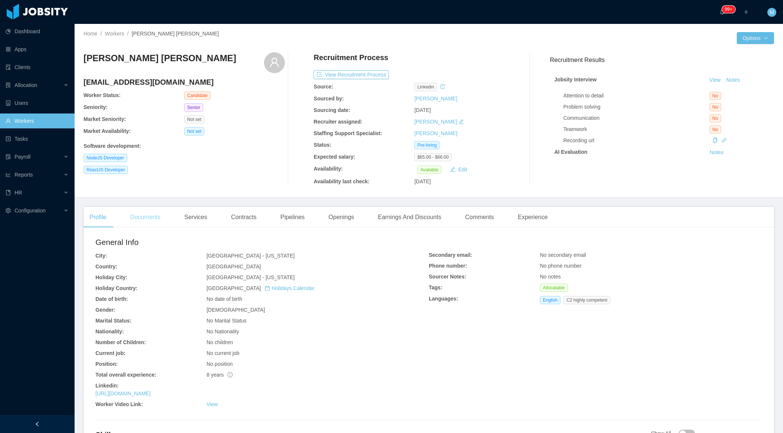
click at [148, 219] on div "Documents" at bounding box center [145, 217] width 42 height 21
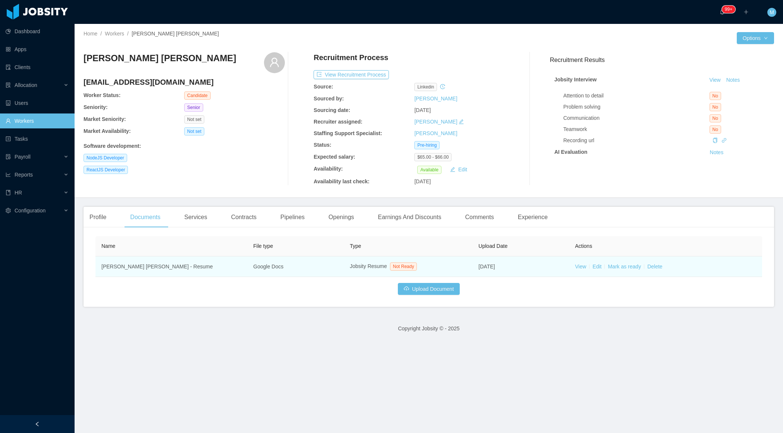
click at [579, 261] on td "View Edit [PERSON_NAME] as ready Delete" at bounding box center [665, 266] width 193 height 21
click at [581, 266] on link "View" at bounding box center [580, 266] width 11 height 6
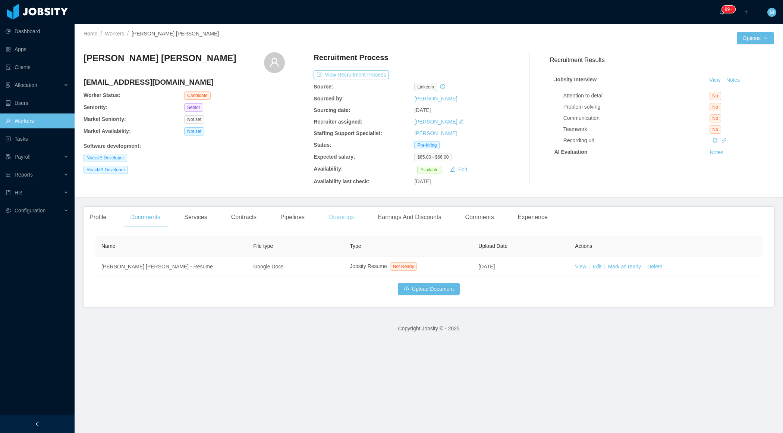
click at [356, 217] on div "Openings" at bounding box center [342, 217] width 38 height 21
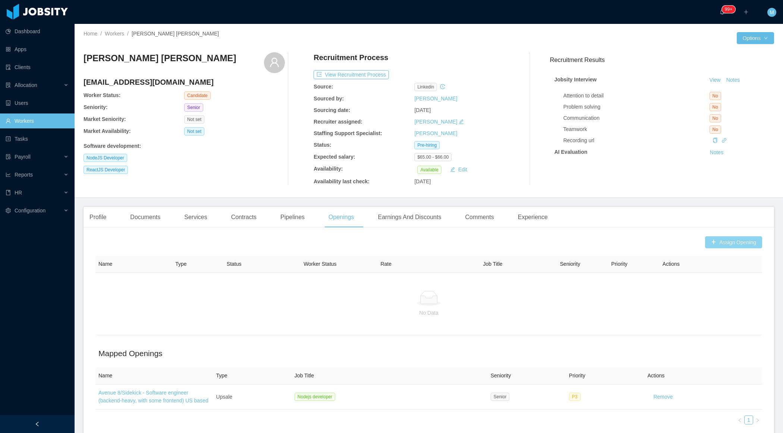
click at [722, 247] on button "Assign Opening" at bounding box center [733, 242] width 57 height 12
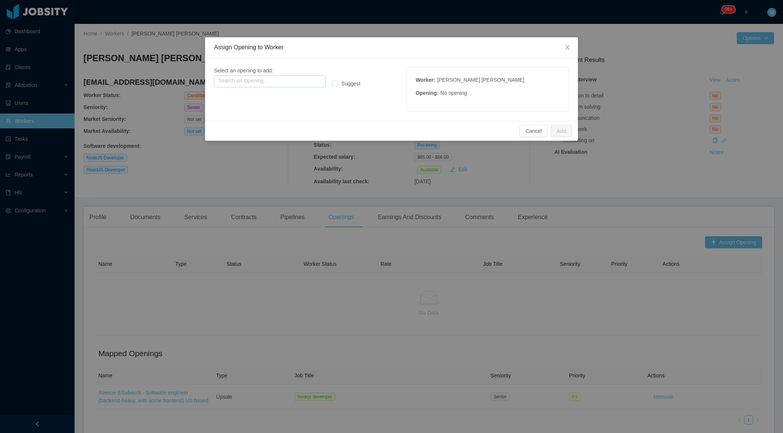
click at [265, 84] on input "text" at bounding box center [270, 81] width 112 height 12
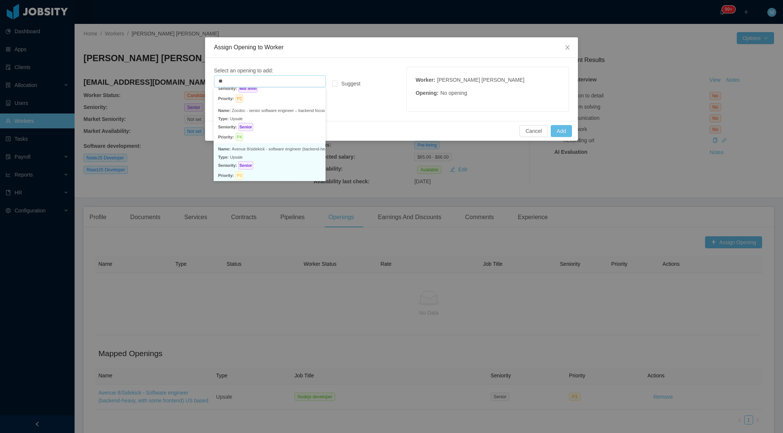
click at [272, 155] on p "Type: Upsale" at bounding box center [269, 157] width 103 height 8
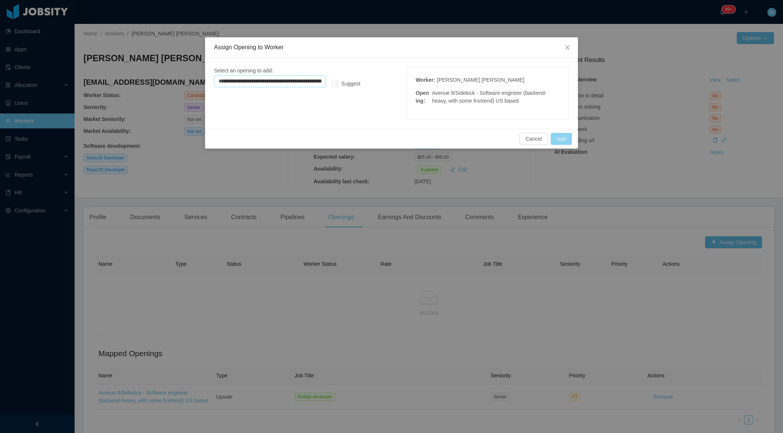
type input "**********"
click at [557, 138] on button "Add" at bounding box center [561, 139] width 21 height 12
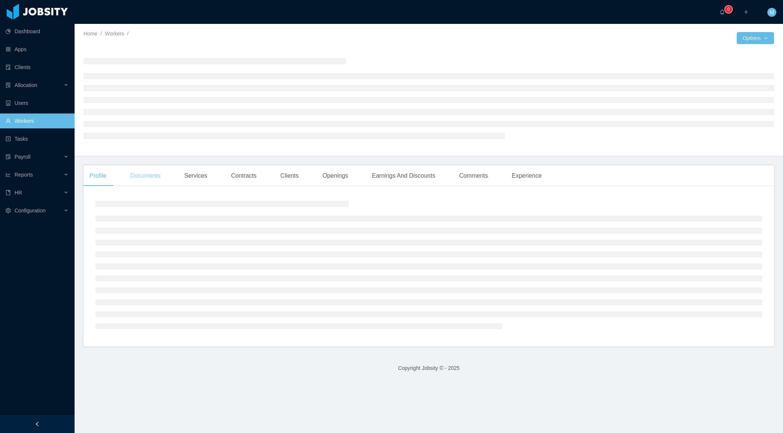
click at [150, 183] on div "Documents" at bounding box center [145, 175] width 42 height 21
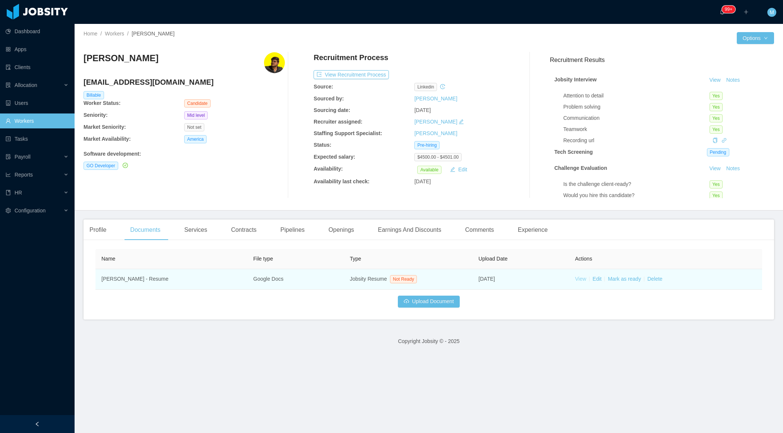
click at [580, 279] on link "View" at bounding box center [580, 279] width 11 height 6
click at [628, 282] on td "View Edit [PERSON_NAME] as ready Delete" at bounding box center [665, 279] width 193 height 21
click at [630, 280] on link "Mark as ready" at bounding box center [624, 279] width 33 height 6
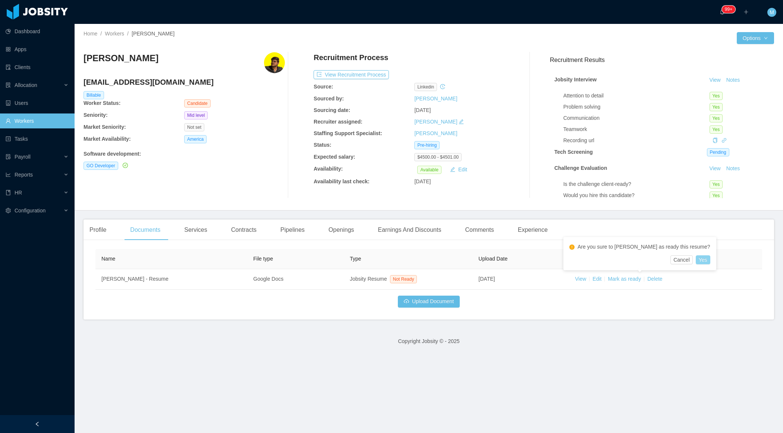
click at [696, 258] on button "Yes" at bounding box center [703, 259] width 15 height 9
click at [732, 78] on button "Notes" at bounding box center [734, 80] width 20 height 9
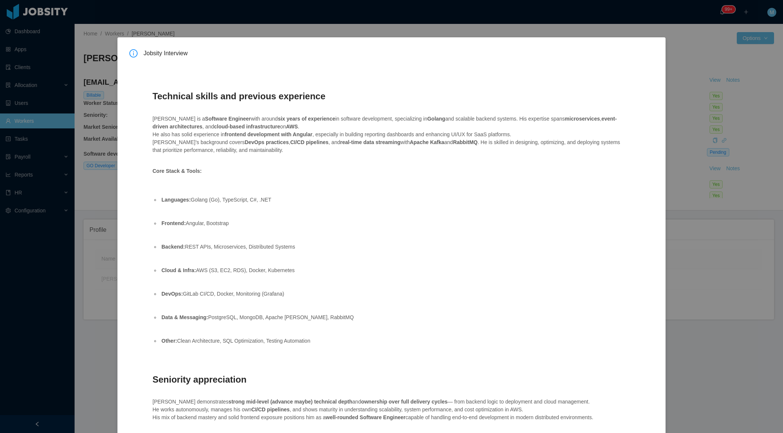
drag, startPoint x: 159, startPoint y: 198, endPoint x: 327, endPoint y: 342, distance: 220.9
click at [327, 342] on ul "Languages: Golang (Go), TypeScript, C#, .NET Frontend: Angular, Bootstrap Backe…" at bounding box center [388, 274] width 471 height 172
copy ul "Languages: Golang (Go), TypeScript, C#, .NET Frontend: Angular, Bootstrap Backe…"
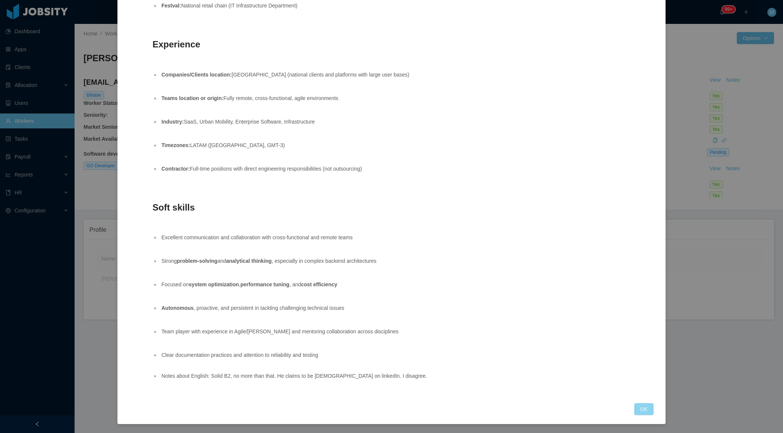
click at [644, 411] on button "OK" at bounding box center [643, 409] width 19 height 12
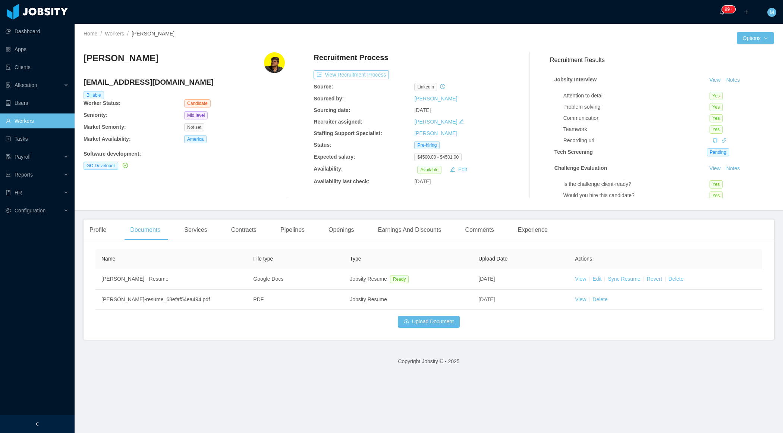
click at [82, 251] on main "Home / Workers / [PERSON_NAME] / Options [PERSON_NAME] [EMAIL_ADDRESS][DOMAIN_N…" at bounding box center [429, 228] width 709 height 409
click at [90, 245] on div "Profile Documents Services Contracts Pipelines Openings Earnings And Discounts …" at bounding box center [429, 279] width 691 height 120
click at [97, 233] on div "Profile" at bounding box center [98, 229] width 29 height 21
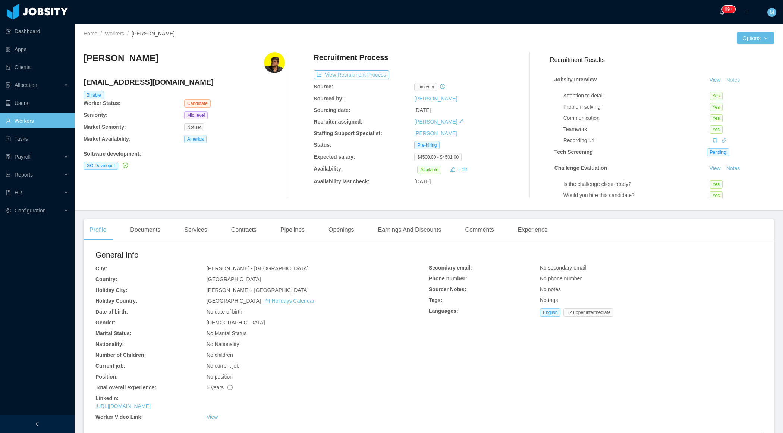
click at [736, 79] on button "Notes" at bounding box center [734, 80] width 20 height 9
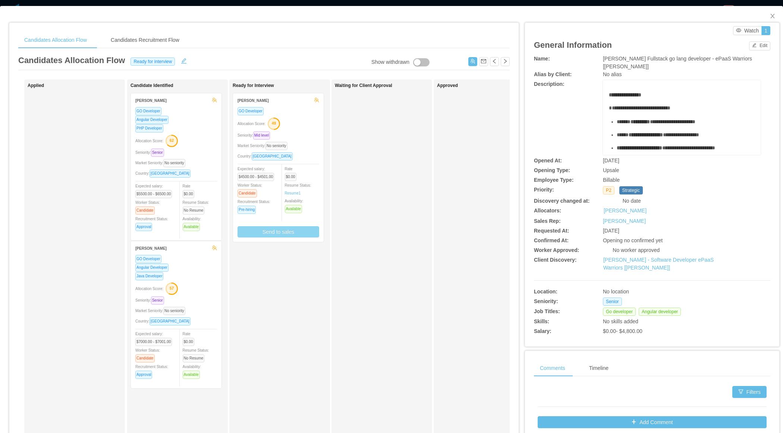
click at [280, 233] on button "Send to sales" at bounding box center [279, 231] width 82 height 11
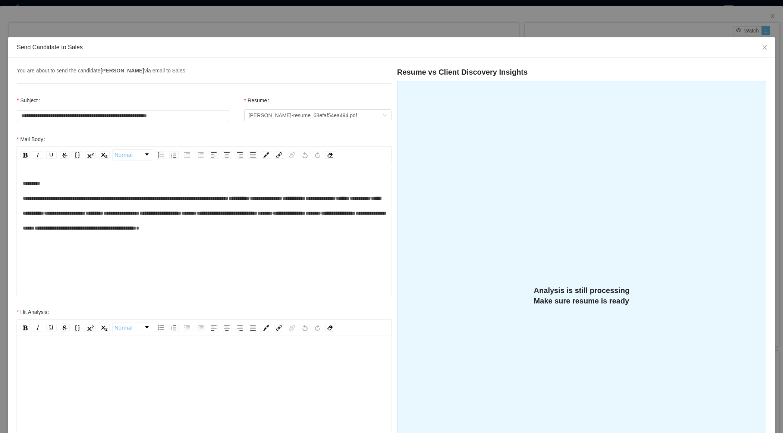
scroll to position [16, 0]
click at [156, 363] on div "rdw-editor" at bounding box center [204, 397] width 363 height 131
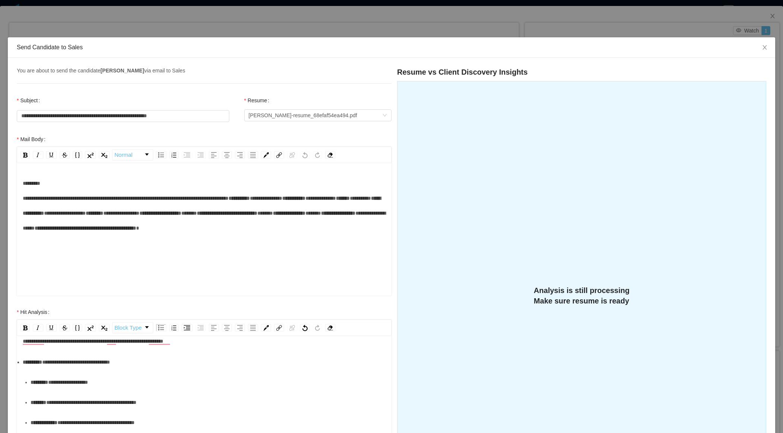
click at [75, 369] on div "**********" at bounding box center [204, 361] width 363 height 15
click at [75, 389] on div "**********" at bounding box center [208, 381] width 355 height 15
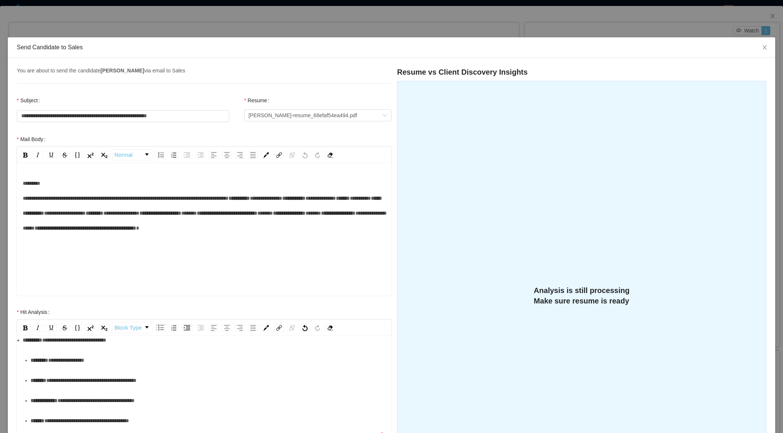
scroll to position [48, 0]
click at [70, 383] on div "**********" at bounding box center [208, 380] width 355 height 15
click at [68, 393] on div "**********" at bounding box center [208, 400] width 355 height 15
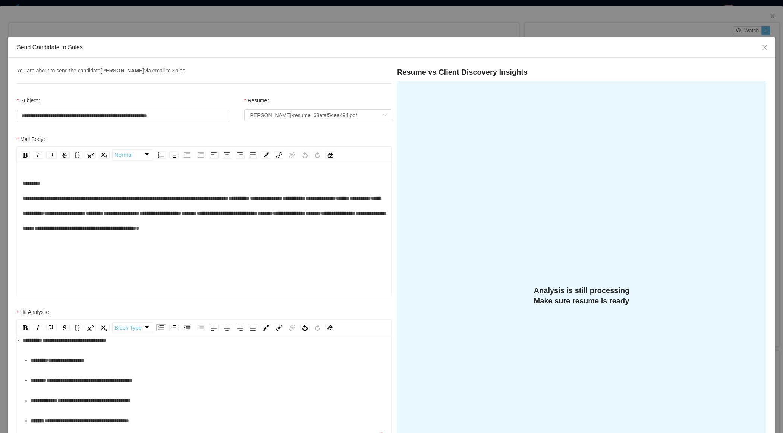
click at [56, 413] on div "**********" at bounding box center [208, 420] width 355 height 15
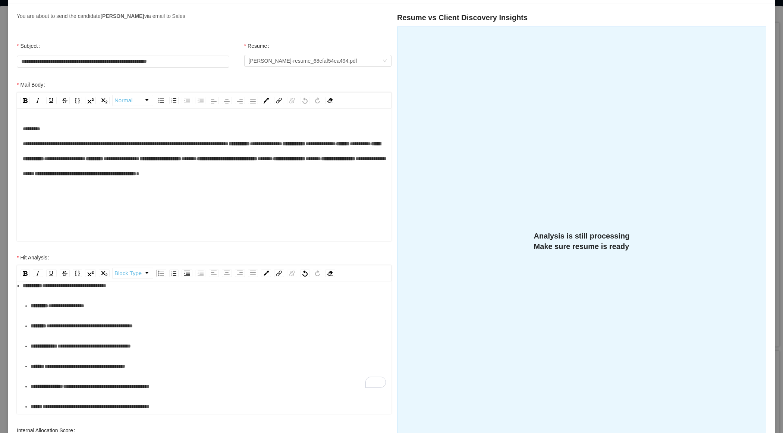
scroll to position [74, 0]
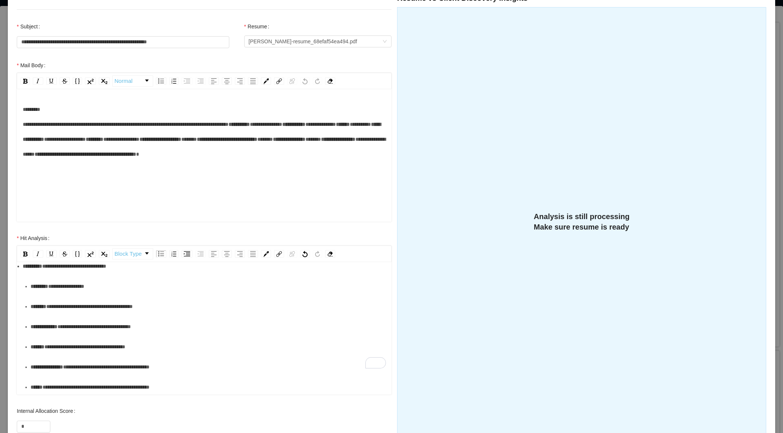
click at [60, 359] on div "**********" at bounding box center [208, 366] width 355 height 15
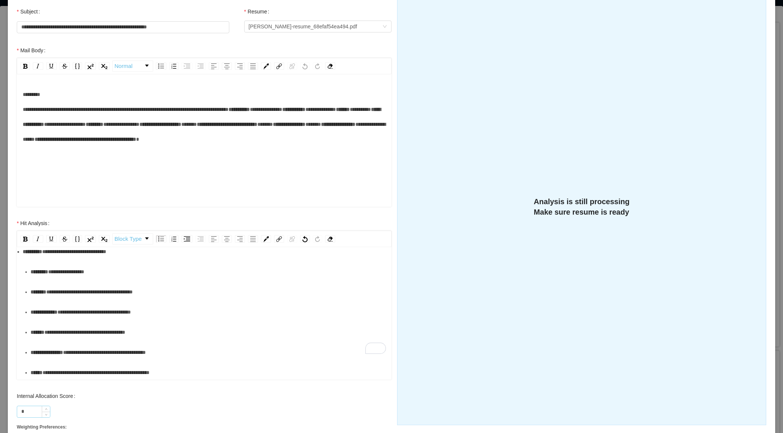
click at [32, 406] on input "*" at bounding box center [33, 411] width 33 height 11
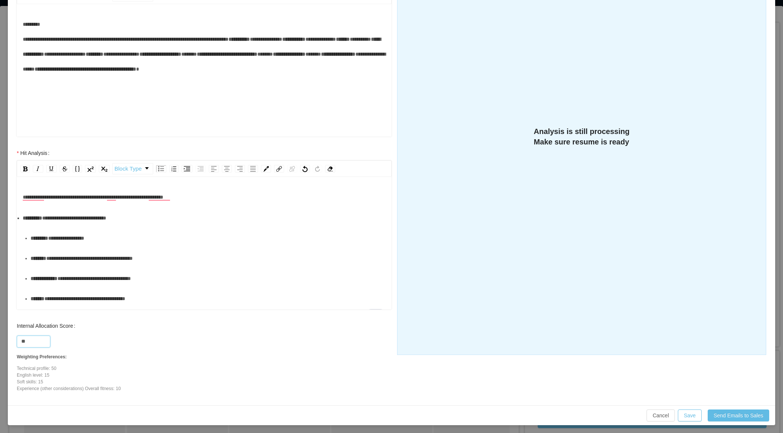
scroll to position [0, 0]
type input "**"
click at [225, 199] on div "**********" at bounding box center [204, 196] width 363 height 15
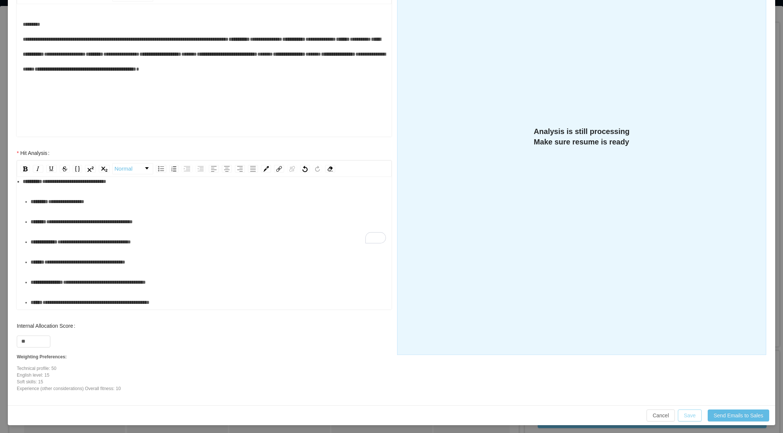
click at [688, 415] on button "Save" at bounding box center [690, 415] width 24 height 12
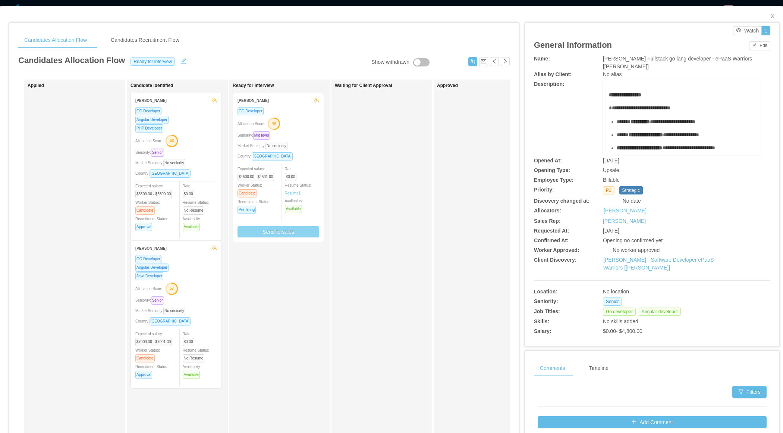
scroll to position [122, 0]
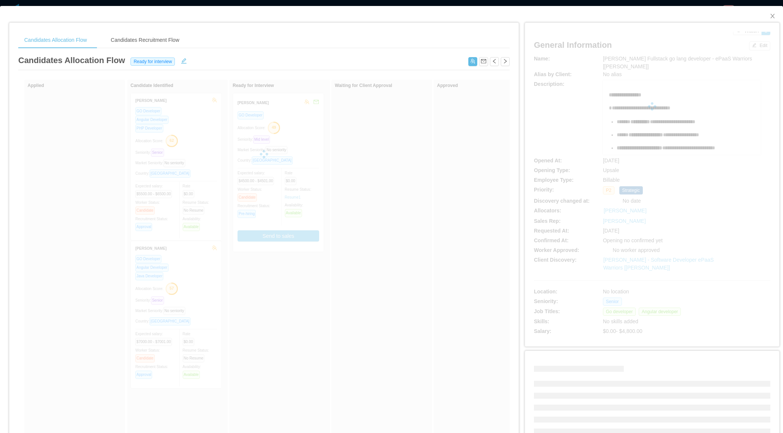
click at [302, 135] on div at bounding box center [264, 153] width 492 height 149
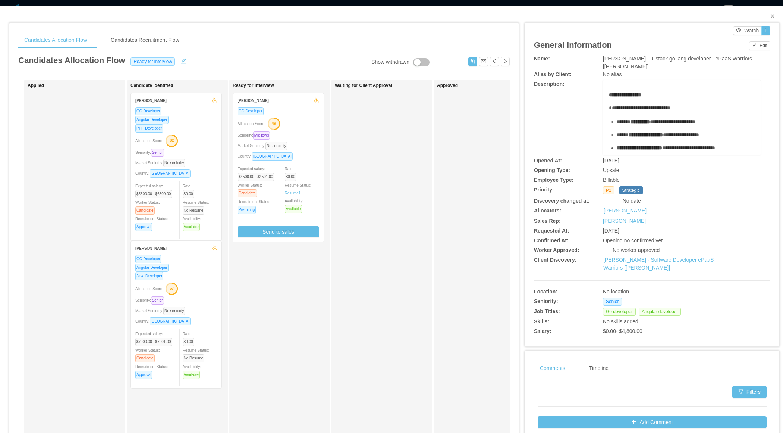
click at [310, 134] on div "Seniority: Mid level" at bounding box center [279, 135] width 82 height 9
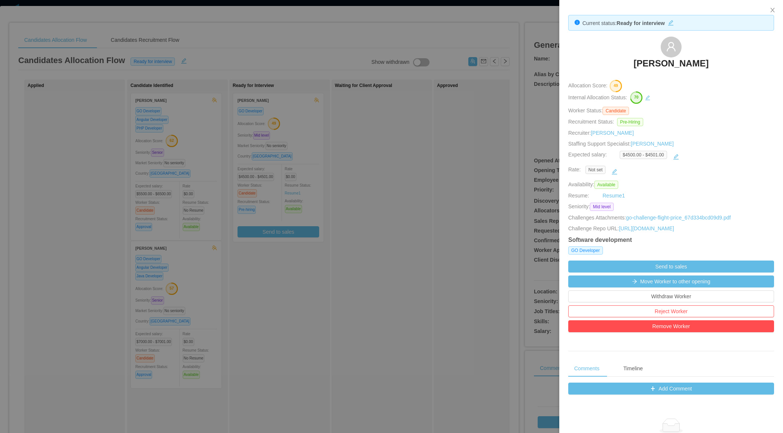
drag, startPoint x: 611, startPoint y: 58, endPoint x: 700, endPoint y: 59, distance: 89.9
click at [700, 59] on div "Rafael Portela" at bounding box center [671, 55] width 206 height 37
copy h3 "Rafael Portela"
click at [449, 291] on div at bounding box center [391, 216] width 783 height 433
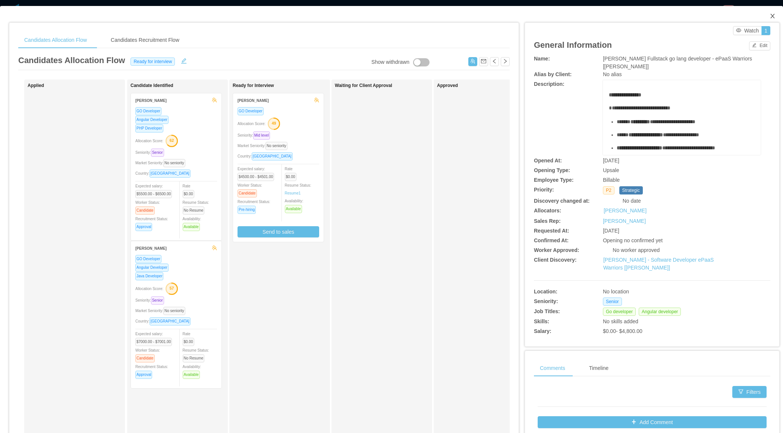
click at [770, 16] on icon "icon: close" at bounding box center [773, 16] width 6 height 6
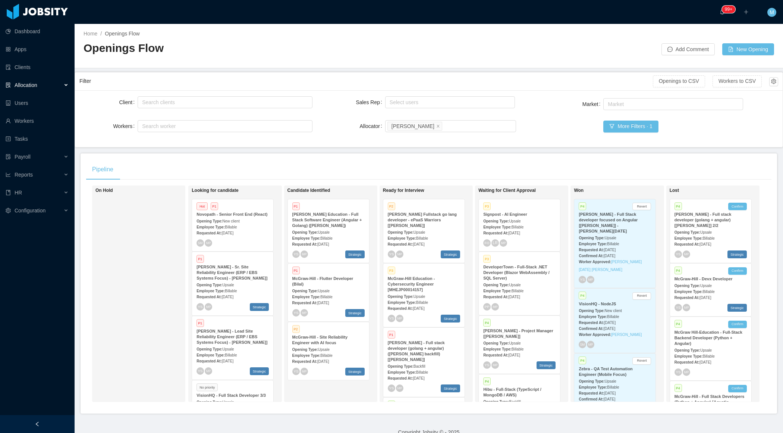
click at [34, 420] on div at bounding box center [37, 424] width 75 height 18
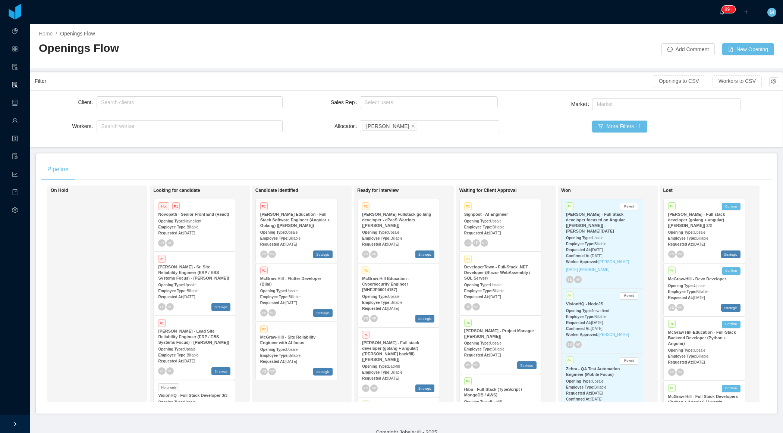
click at [188, 223] on span "New client" at bounding box center [192, 221] width 17 height 4
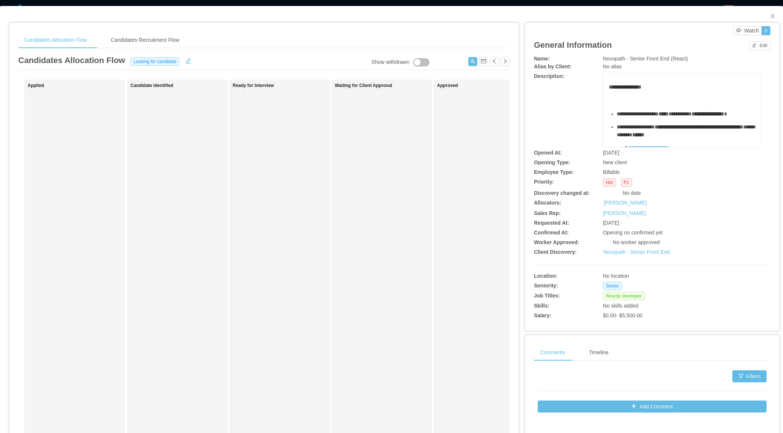
scroll to position [10, 0]
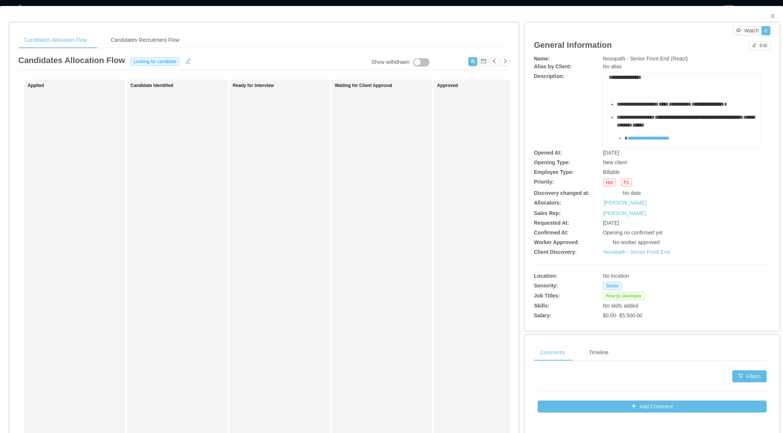
click at [644, 128] on span "******" at bounding box center [639, 124] width 12 height 5
copy span "*****"
click at [773, 14] on icon "icon: close" at bounding box center [773, 16] width 6 height 6
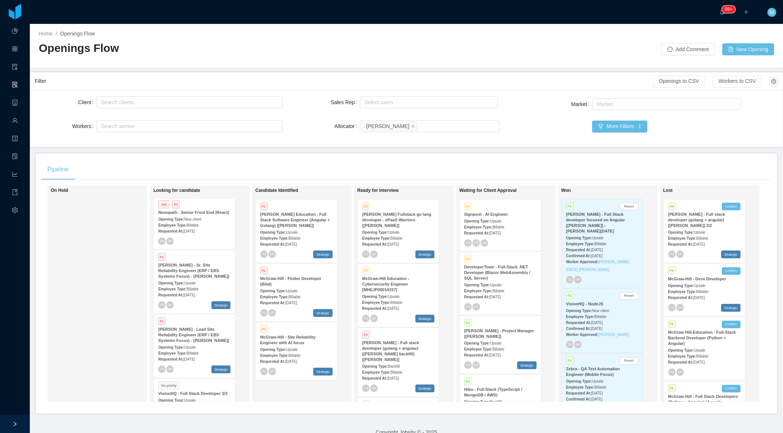
scroll to position [165, 0]
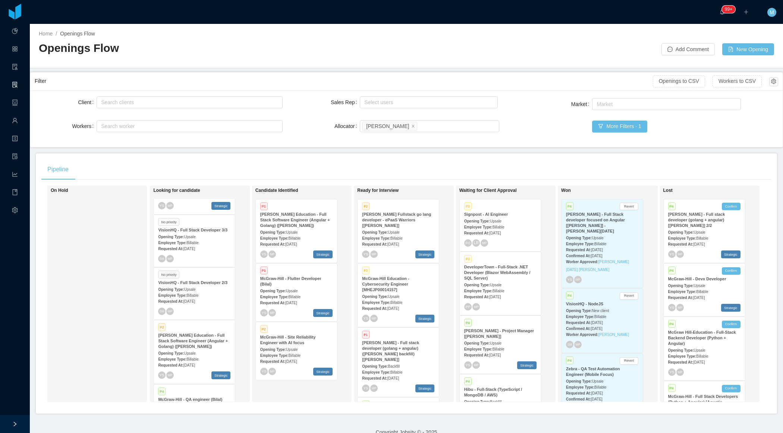
click at [286, 295] on strong "Employee Type:" at bounding box center [274, 297] width 28 height 4
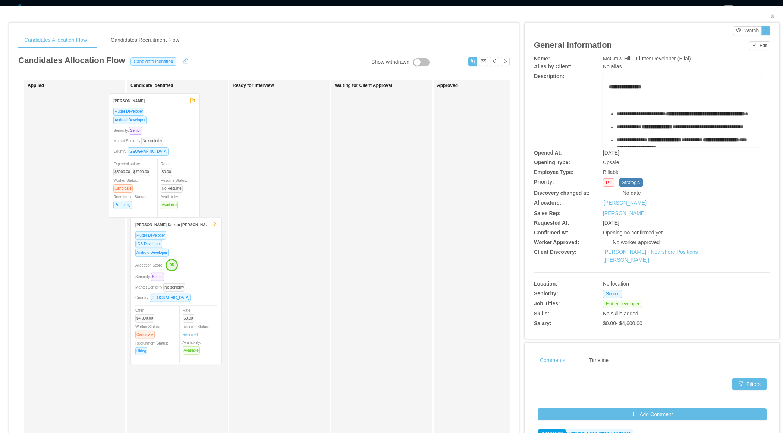
drag, startPoint x: 92, startPoint y: 138, endPoint x: 173, endPoint y: 138, distance: 81.3
click at [173, 138] on div "Applied Mateus Pinheiro Flutter Developer Android Developer Seniority: Senior M…" at bounding box center [264, 268] width 492 height 379
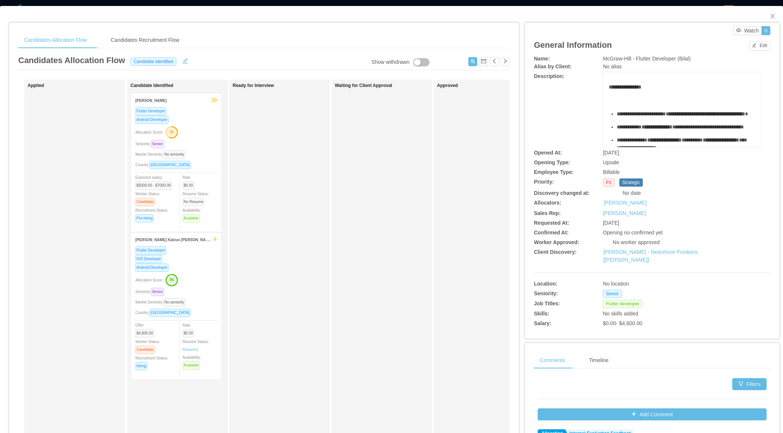
click at [351, 213] on div "Waiting for Client Approval" at bounding box center [387, 266] width 104 height 366
click at [771, 15] on icon "icon: close" at bounding box center [773, 16] width 4 height 4
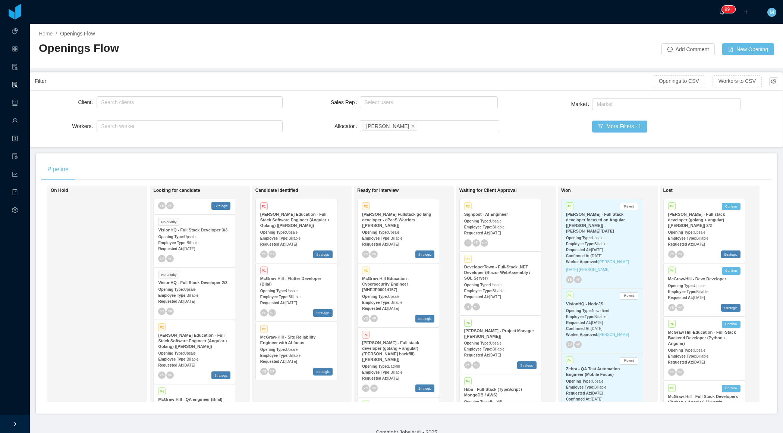
scroll to position [743, 0]
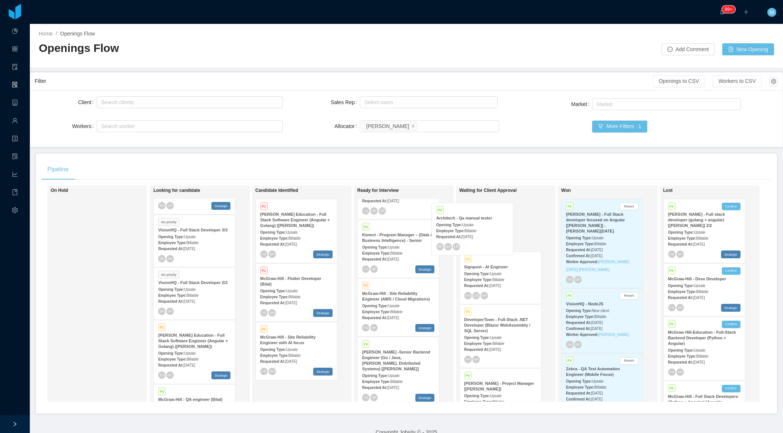
drag, startPoint x: 396, startPoint y: 313, endPoint x: 481, endPoint y: 227, distance: 119.7
click at [481, 227] on div "On Hold Looking for candidate Hot P1 Novopath - Senior Front End (React) Openin…" at bounding box center [406, 296] width 730 height 222
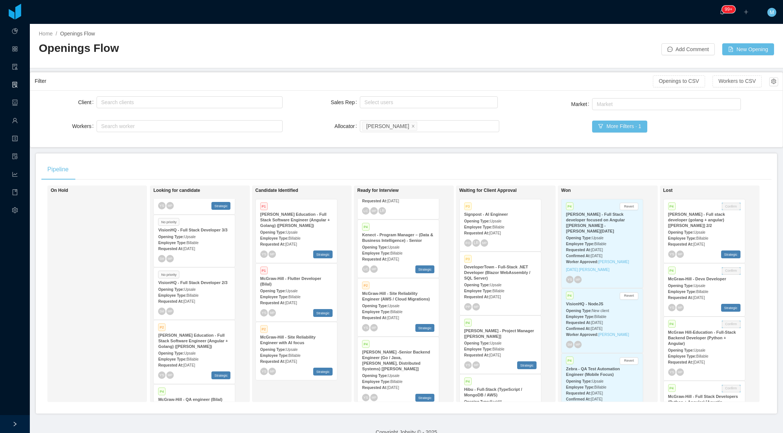
scroll to position [553, 0]
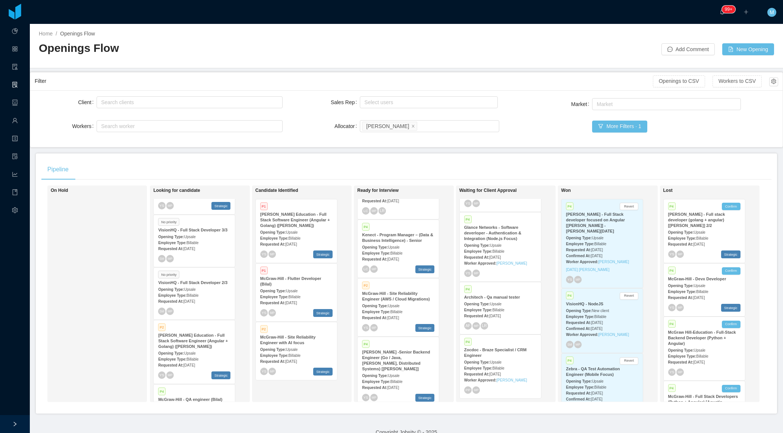
click at [518, 306] on div "Employee Type: Billable" at bounding box center [500, 309] width 72 height 8
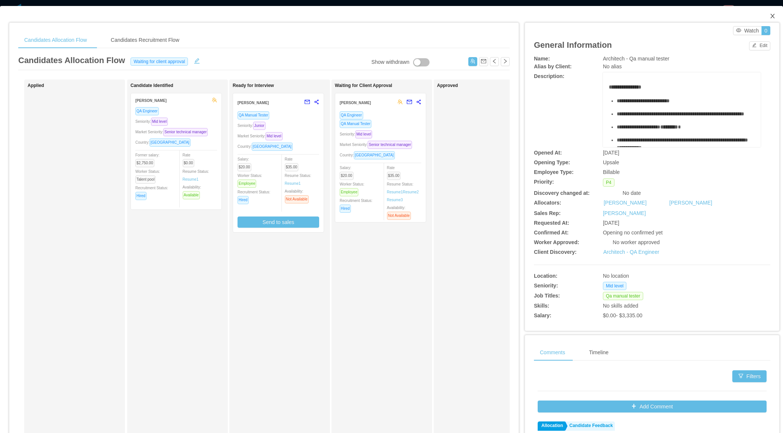
click at [775, 16] on icon "icon: close" at bounding box center [773, 16] width 6 height 6
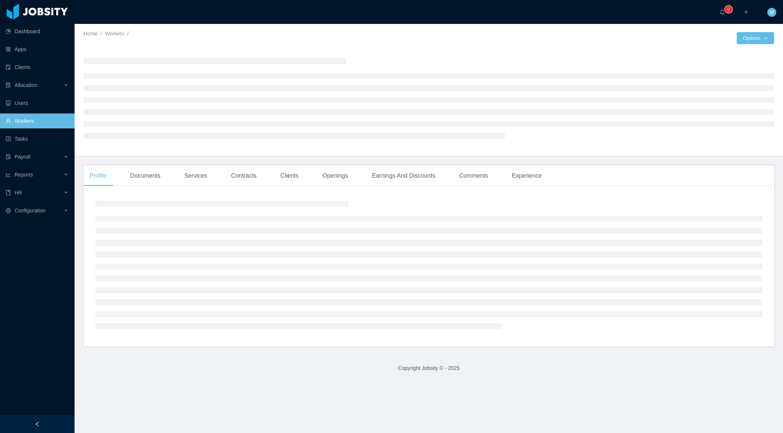
click at [43, 414] on aside "Dashboard Apps Clients Allocation Users Workers Tasks Payroll Reports HR Config…" at bounding box center [37, 207] width 75 height 415
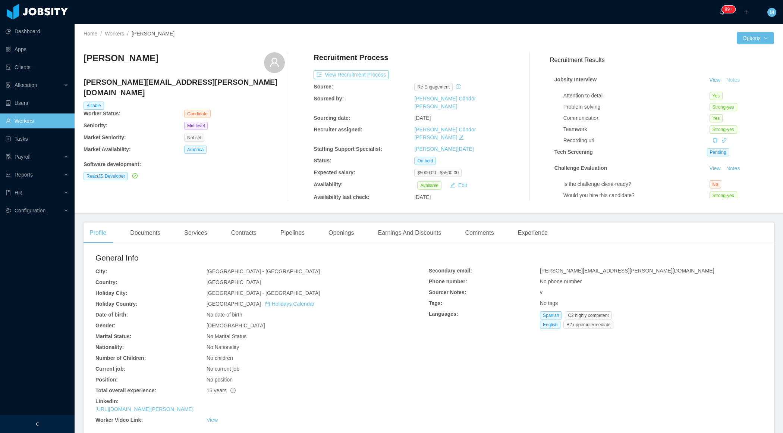
click at [734, 84] on button "Notes" at bounding box center [734, 80] width 20 height 9
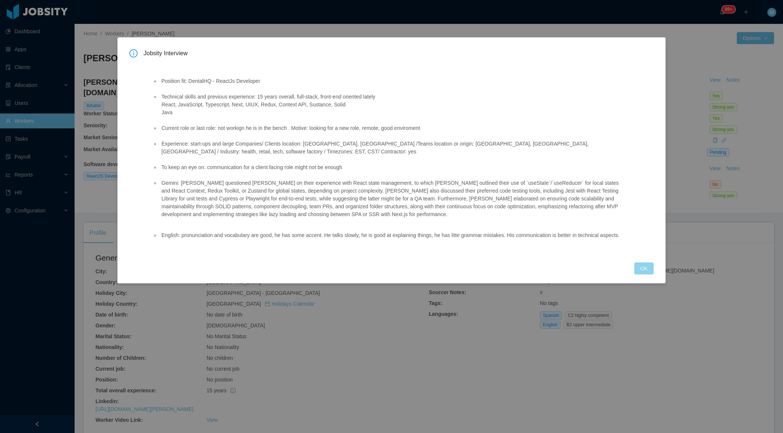
click at [640, 270] on button "OK" at bounding box center [643, 268] width 19 height 12
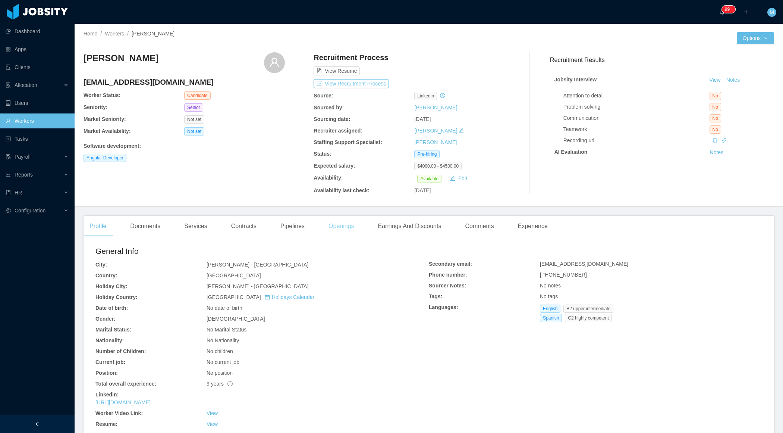
click at [351, 226] on div "Openings" at bounding box center [342, 226] width 38 height 21
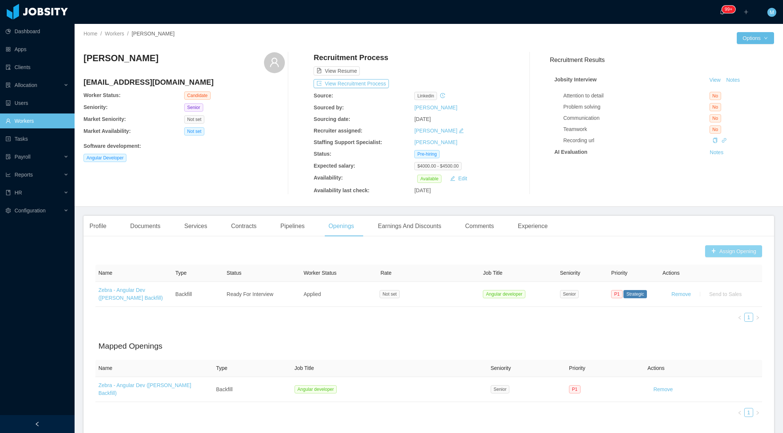
click at [724, 251] on button "Assign Opening" at bounding box center [733, 251] width 57 height 12
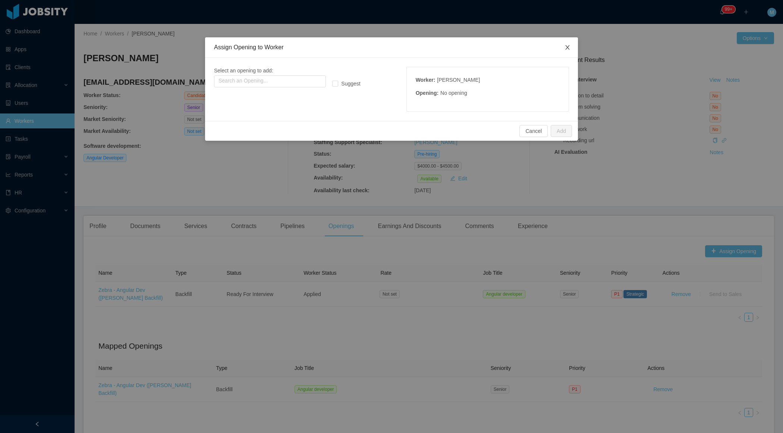
click at [567, 44] on span "Close" at bounding box center [567, 47] width 21 height 21
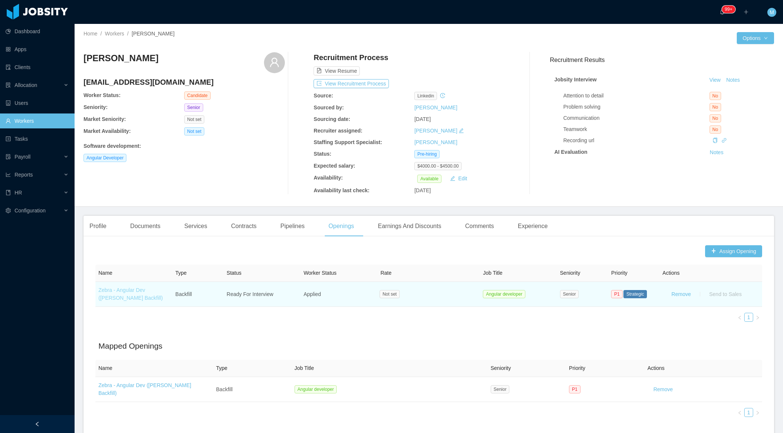
click at [143, 291] on link "Zebra - Angular Dev ([PERSON_NAME] Backfill)" at bounding box center [130, 294] width 65 height 14
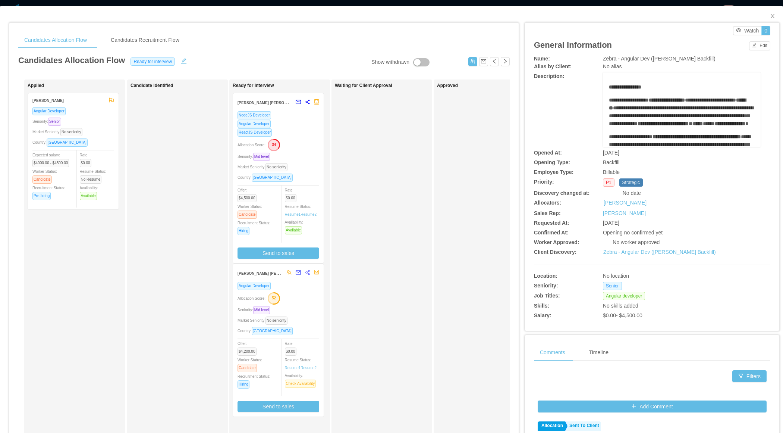
drag, startPoint x: 101, startPoint y: 157, endPoint x: 188, endPoint y: 153, distance: 86.6
click at [188, 153] on div "Applied [PERSON_NAME] Angular Developer Seniority: Senior Market Seniority: No …" at bounding box center [264, 268] width 492 height 379
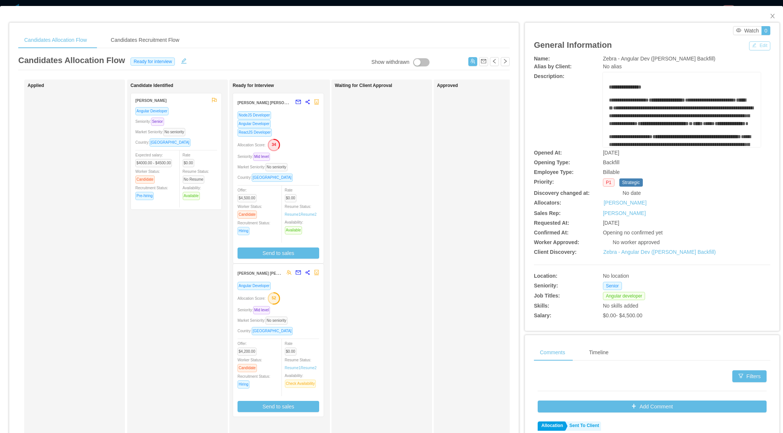
click at [757, 44] on button "Edit" at bounding box center [759, 45] width 21 height 9
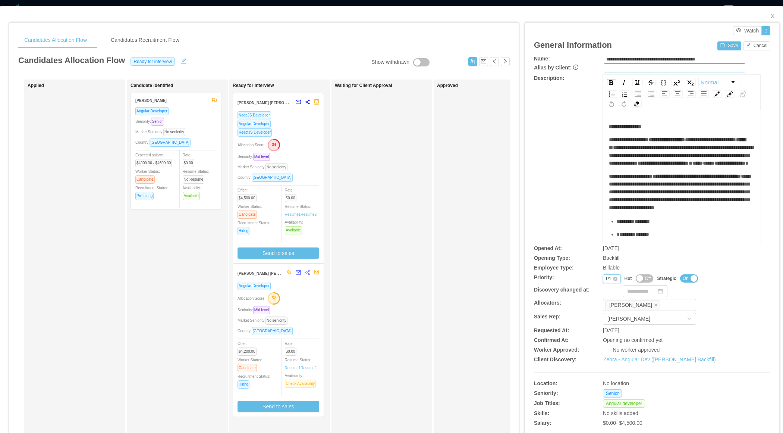
click at [609, 276] on div "P1" at bounding box center [609, 278] width 6 height 8
click at [611, 314] on li "P3" at bounding box center [612, 314] width 18 height 12
click at [727, 48] on button "Save" at bounding box center [729, 45] width 23 height 9
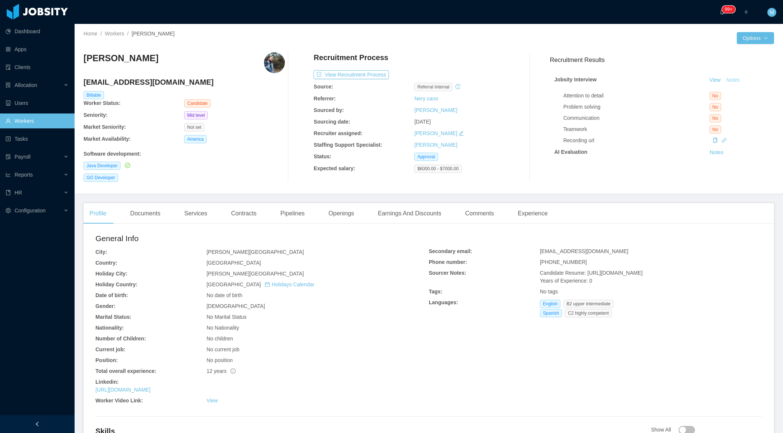
click at [741, 80] on button "Notes" at bounding box center [734, 80] width 20 height 9
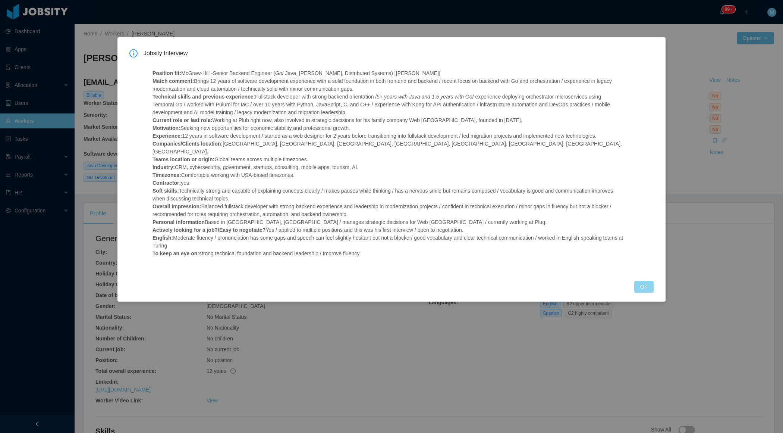
click at [643, 280] on button "OK" at bounding box center [643, 286] width 19 height 12
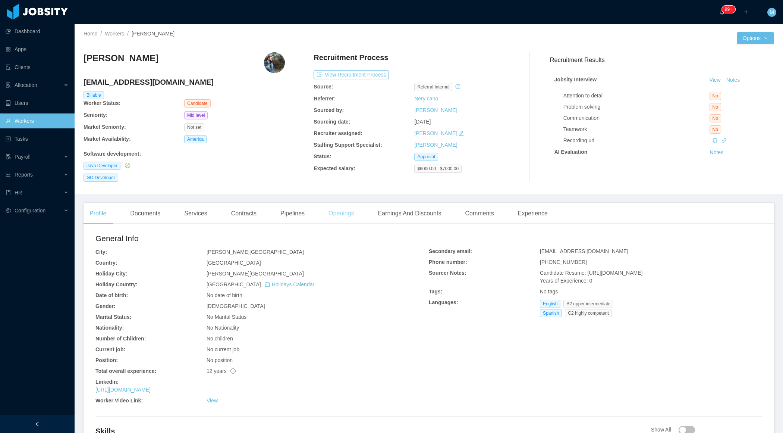
click at [345, 218] on div "Openings" at bounding box center [342, 213] width 38 height 21
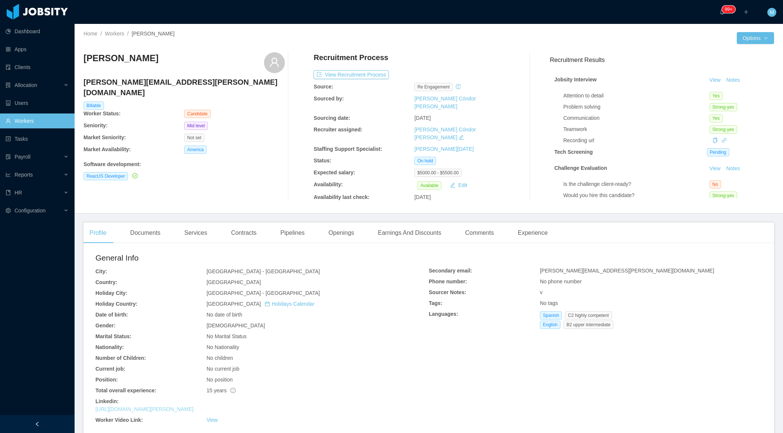
click at [172, 406] on link "[URL][DOMAIN_NAME][PERSON_NAME]" at bounding box center [144, 409] width 98 height 6
click at [210, 417] on link "View" at bounding box center [212, 420] width 11 height 6
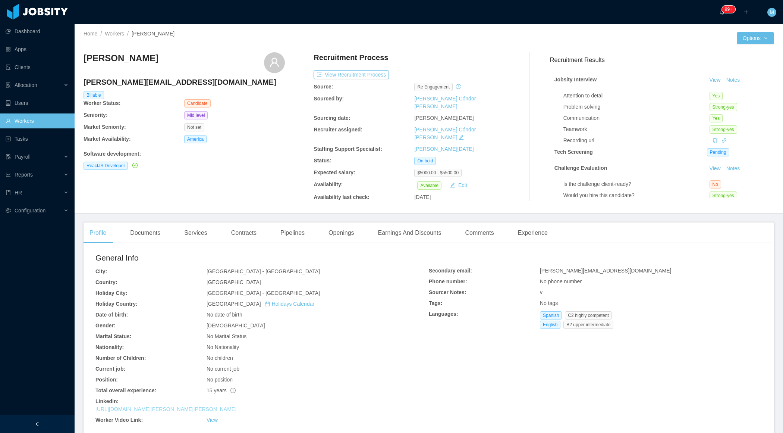
click at [215, 406] on link "[URL][DOMAIN_NAME][PERSON_NAME][PERSON_NAME]" at bounding box center [165, 409] width 141 height 6
click at [214, 417] on link "View" at bounding box center [212, 420] width 11 height 6
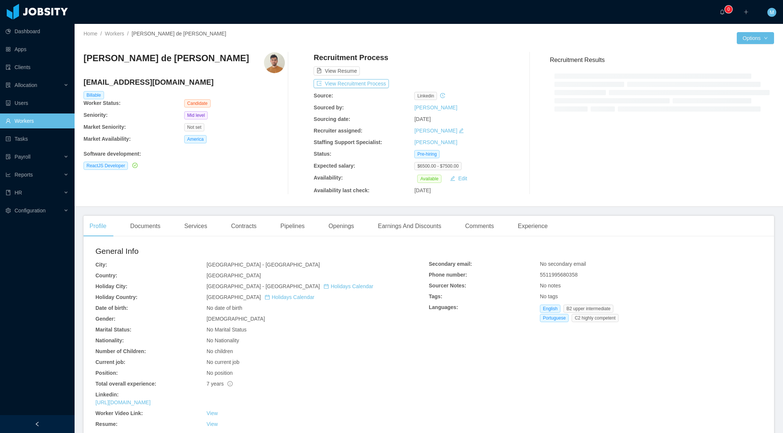
click at [59, 421] on div at bounding box center [37, 424] width 75 height 18
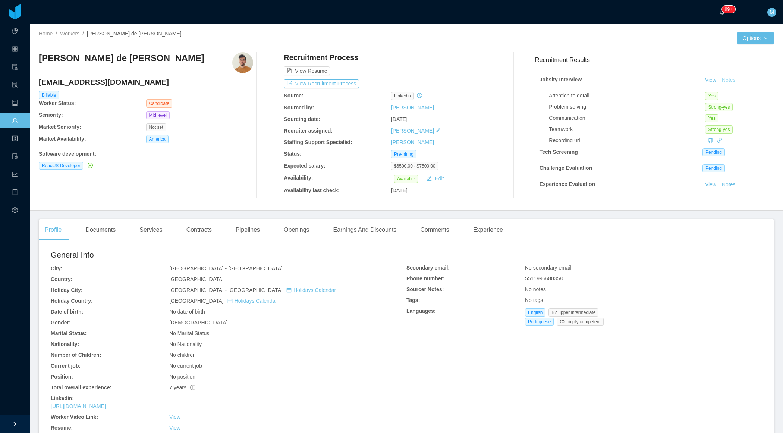
click at [728, 79] on button "Notes" at bounding box center [729, 80] width 20 height 9
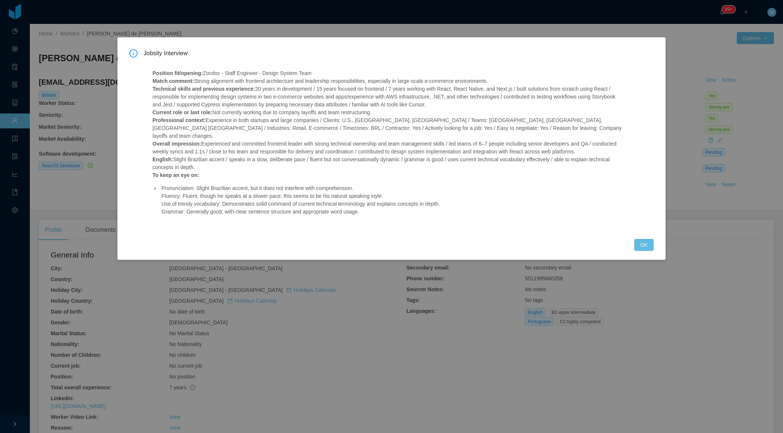
click at [643, 243] on div "Jobsity Interview Position fit/opening: Zocdoc - Staff Engineer - Design System…" at bounding box center [391, 148] width 548 height 222
click at [648, 239] on button "OK" at bounding box center [643, 245] width 19 height 12
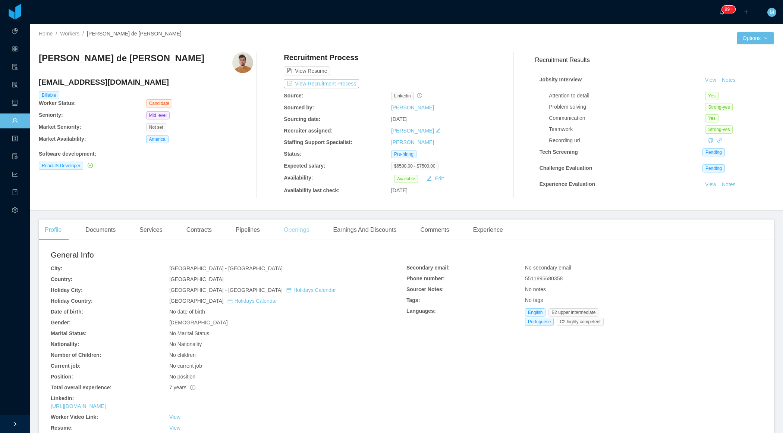
click at [302, 238] on div "Openings" at bounding box center [297, 229] width 38 height 21
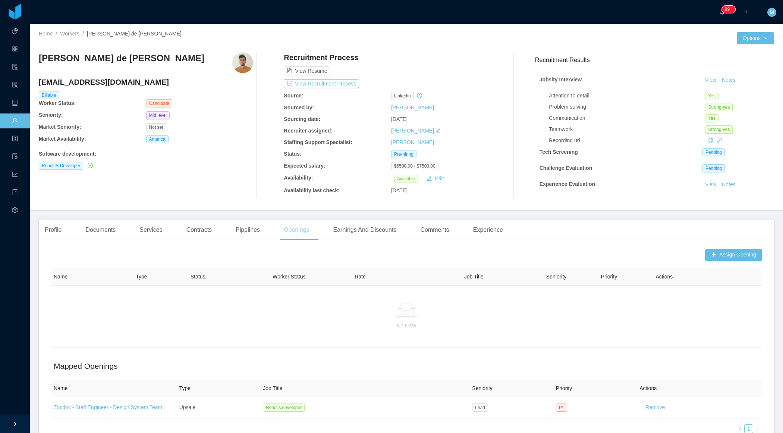
scroll to position [25, 0]
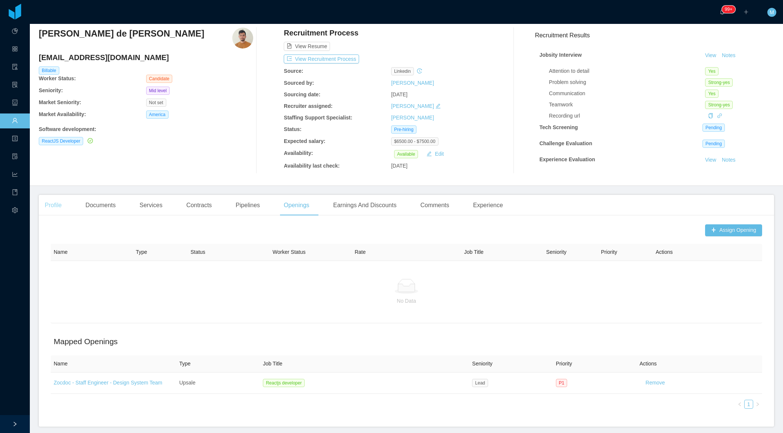
click at [57, 205] on div "Profile" at bounding box center [53, 205] width 29 height 21
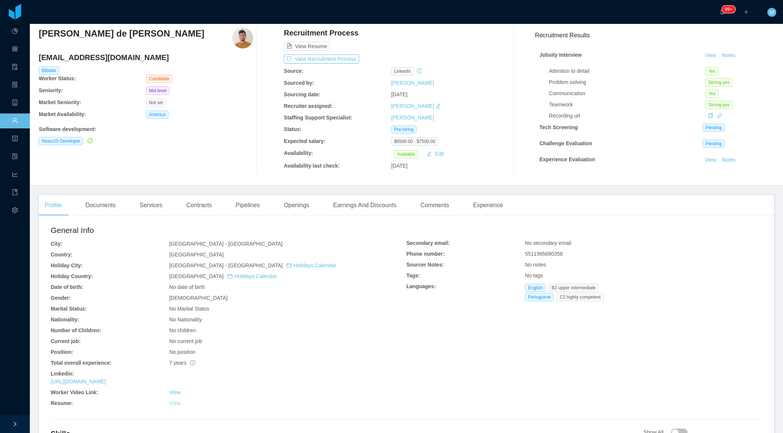
click at [173, 402] on link "View" at bounding box center [174, 403] width 11 height 6
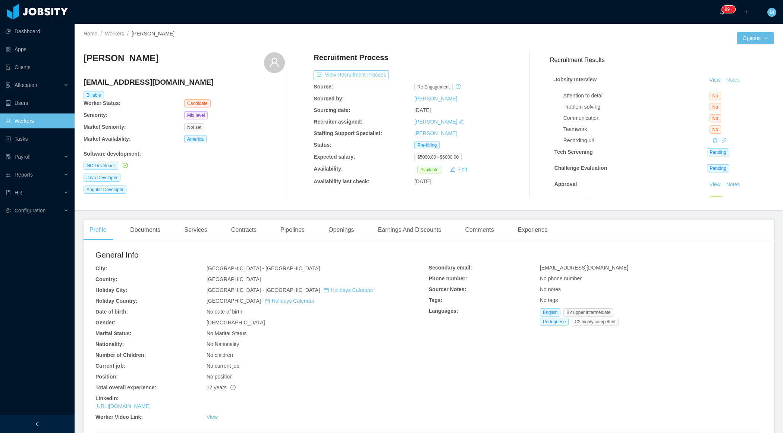
click at [737, 80] on button "Notes" at bounding box center [734, 80] width 20 height 9
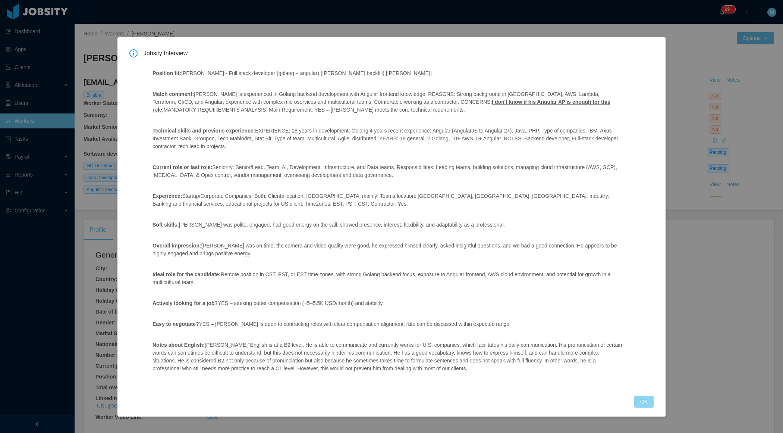
click at [643, 403] on button "OK" at bounding box center [643, 401] width 19 height 12
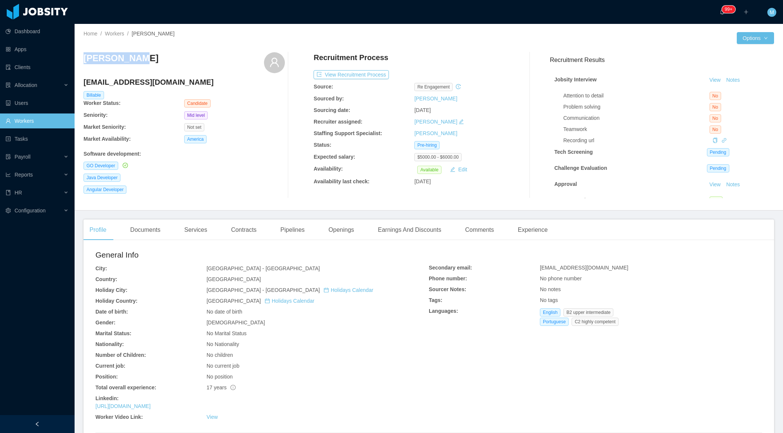
drag, startPoint x: 143, startPoint y: 59, endPoint x: 82, endPoint y: 59, distance: 60.4
click at [82, 59] on div "Home / Workers / [PERSON_NAME] / Options [PERSON_NAME] [EMAIL_ADDRESS][DOMAIN_N…" at bounding box center [429, 117] width 709 height 186
copy h3 "[PERSON_NAME]"
click at [153, 222] on div "Documents" at bounding box center [145, 229] width 42 height 21
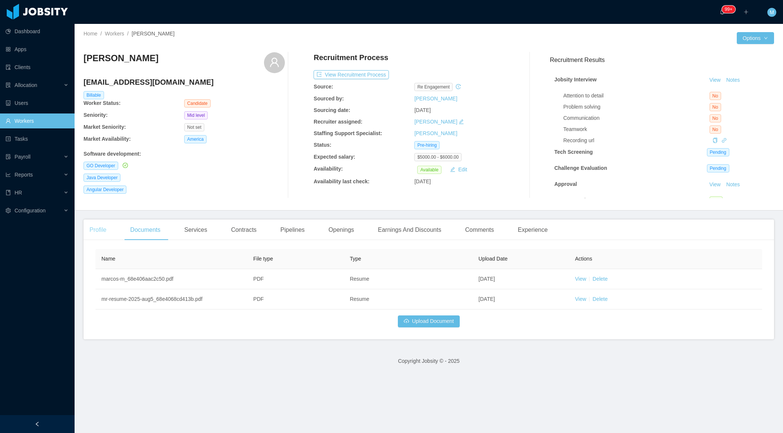
click at [104, 229] on div "Profile" at bounding box center [98, 229] width 29 height 21
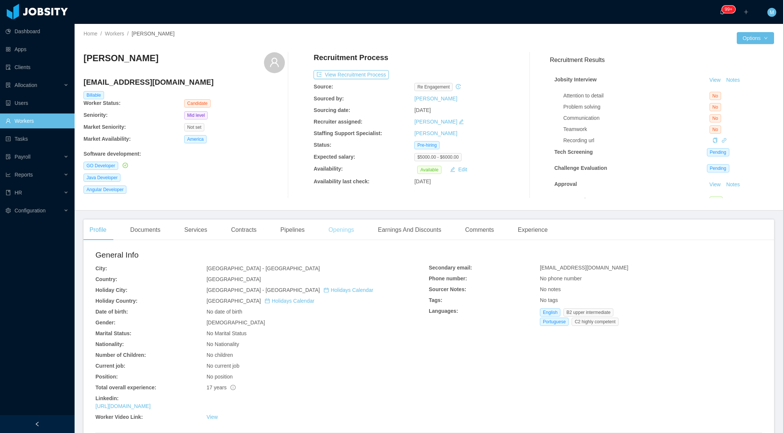
click at [349, 230] on div "Openings" at bounding box center [342, 229] width 38 height 21
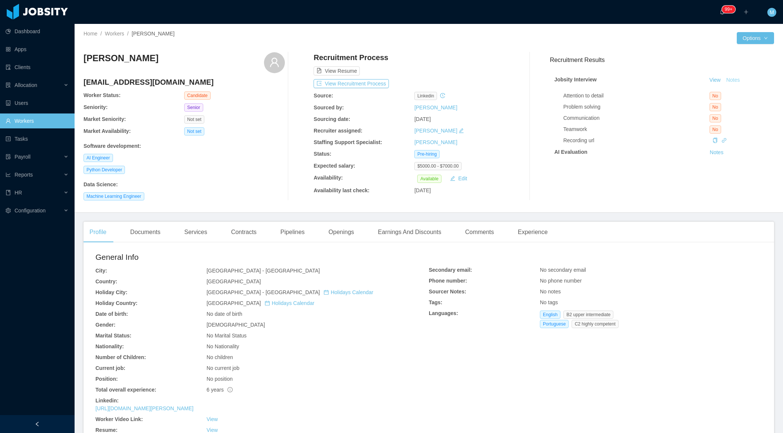
click at [737, 83] on button "Notes" at bounding box center [734, 80] width 20 height 9
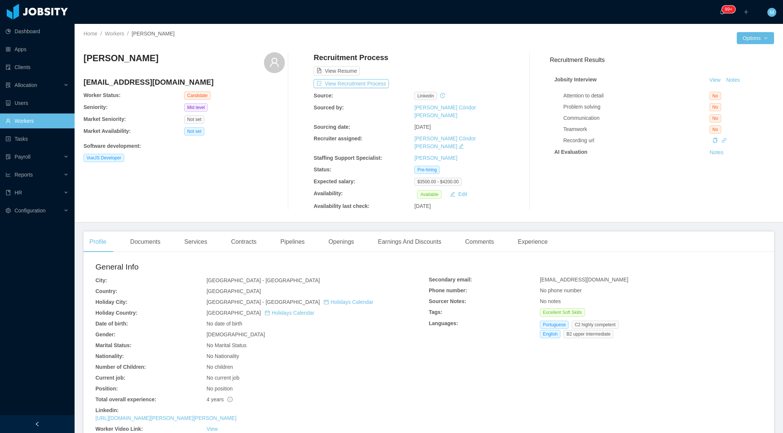
click at [351, 231] on div "Openings" at bounding box center [342, 241] width 38 height 21
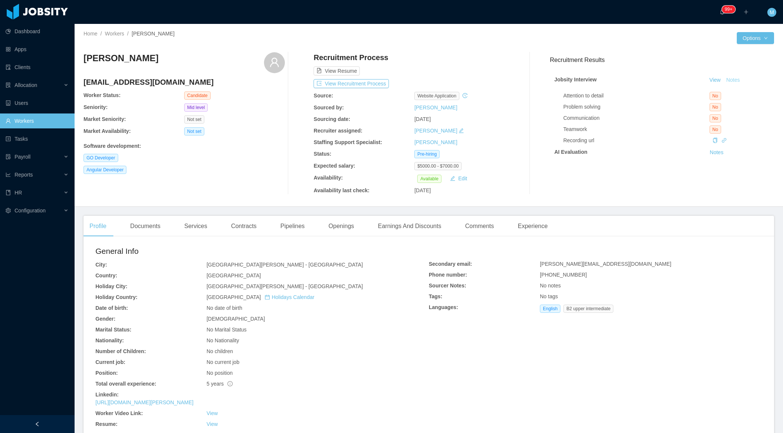
click at [739, 79] on button "Notes" at bounding box center [734, 80] width 20 height 9
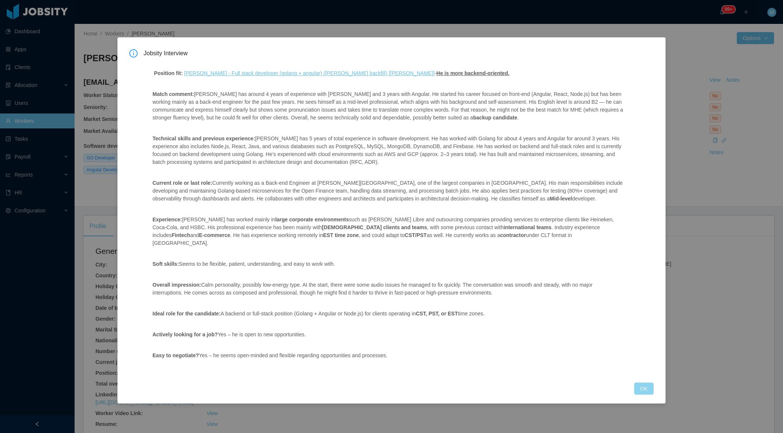
click at [640, 382] on button "OK" at bounding box center [643, 388] width 19 height 12
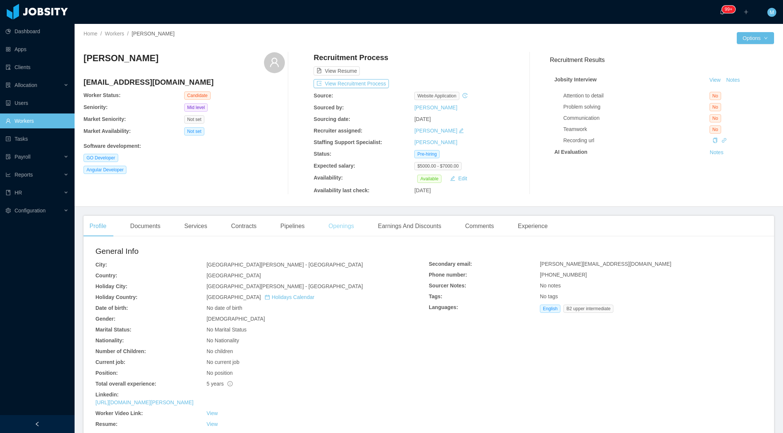
click at [354, 229] on div "Openings" at bounding box center [342, 226] width 38 height 21
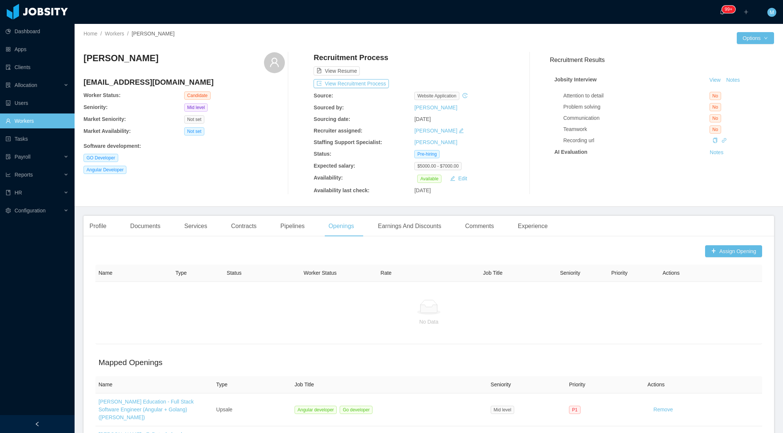
scroll to position [41, 0]
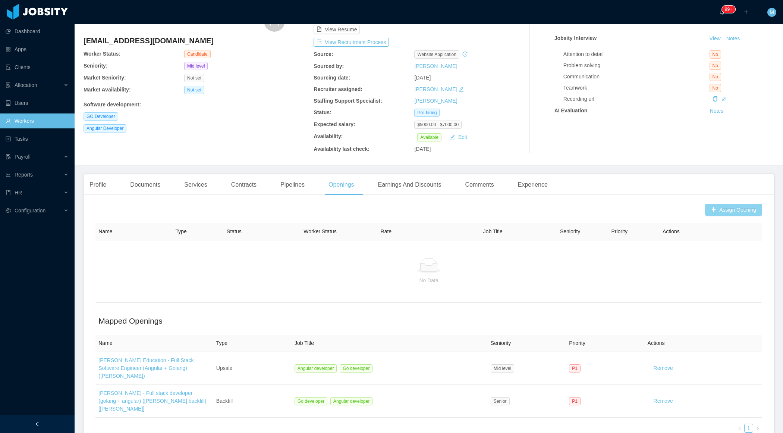
click at [736, 207] on button "Assign Opening" at bounding box center [733, 210] width 57 height 12
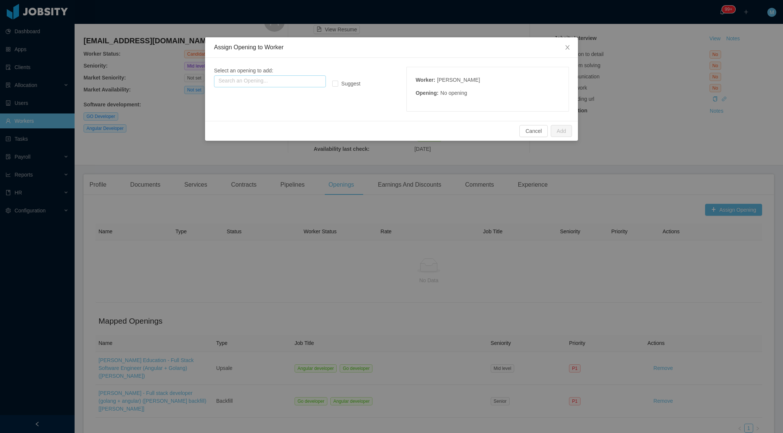
click at [286, 79] on input "text" at bounding box center [270, 81] width 112 height 12
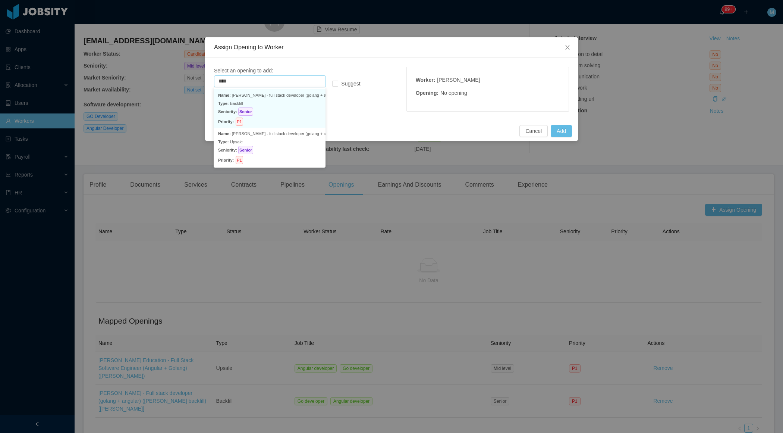
click at [257, 106] on p "Type: Backfill" at bounding box center [269, 103] width 103 height 8
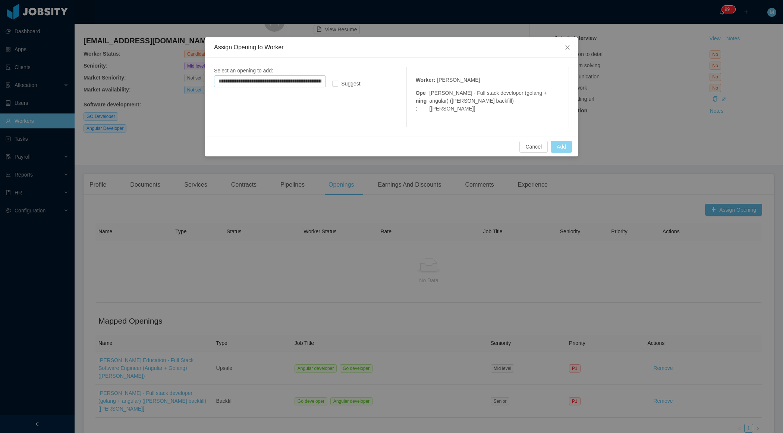
type input "**********"
click at [564, 141] on button "Add" at bounding box center [561, 147] width 21 height 12
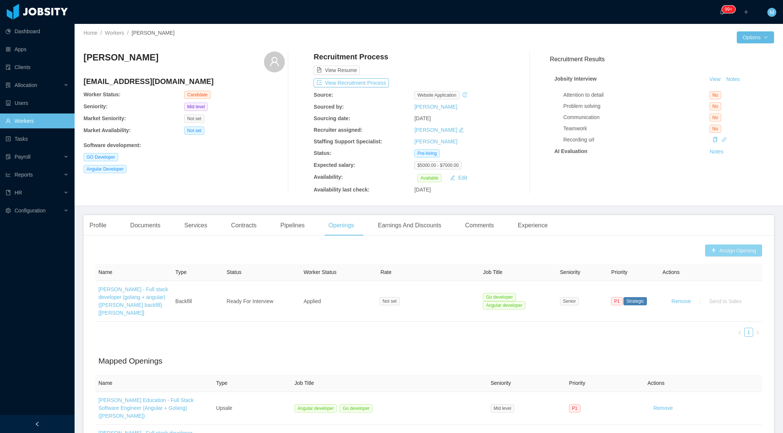
scroll to position [2, 0]
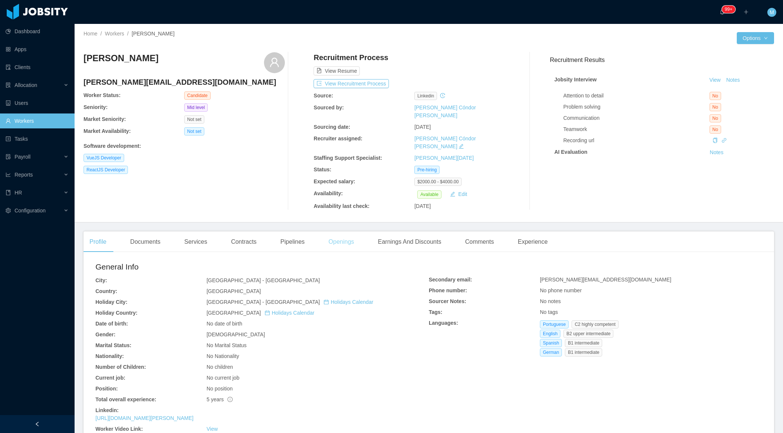
click at [351, 231] on div "Openings" at bounding box center [342, 241] width 38 height 21
